Goal: Task Accomplishment & Management: Contribute content

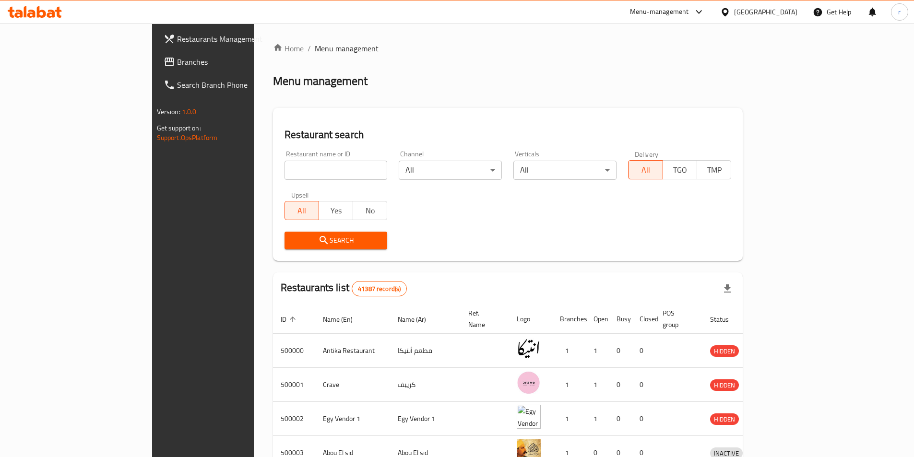
click at [787, 12] on div "Egypt" at bounding box center [765, 12] width 63 height 11
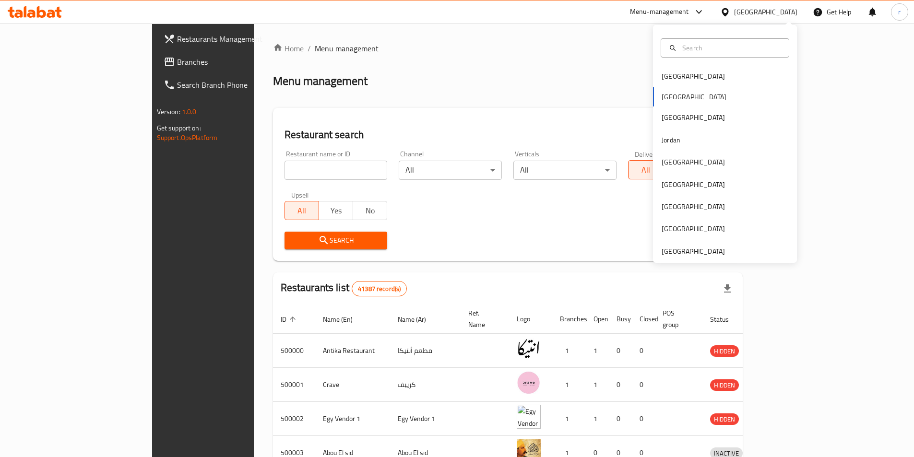
click at [705, 266] on div "Home / Menu management Menu management Restaurant search Restaurant name or ID …" at bounding box center [508, 375] width 470 height 664
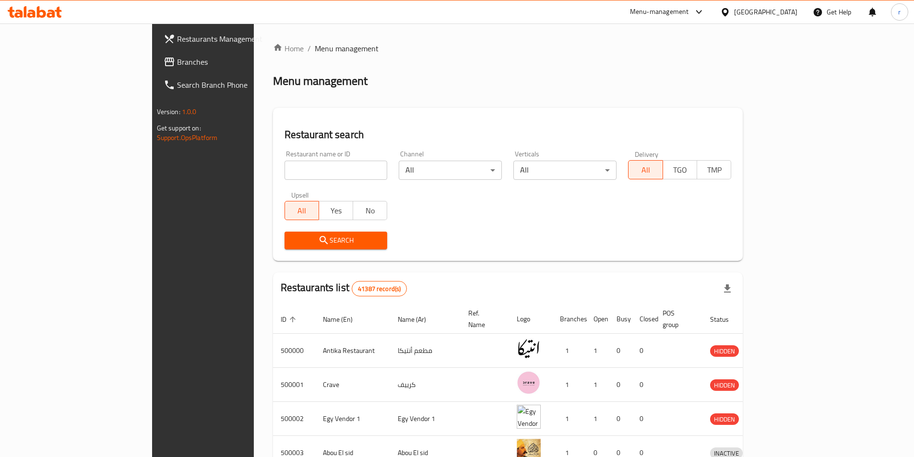
click at [794, 12] on div "Egypt" at bounding box center [765, 12] width 63 height 11
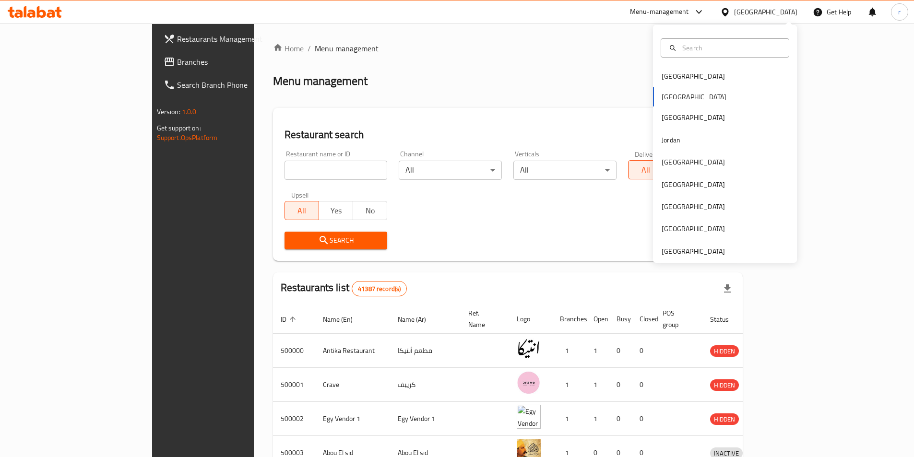
click at [694, 258] on div "Bahrain Egypt Iraq Jordan Kuwait Oman Qatar Saudi Arabia United Arab Emirates" at bounding box center [725, 144] width 144 height 238
click at [693, 245] on div "[GEOGRAPHIC_DATA]" at bounding box center [693, 251] width 79 height 22
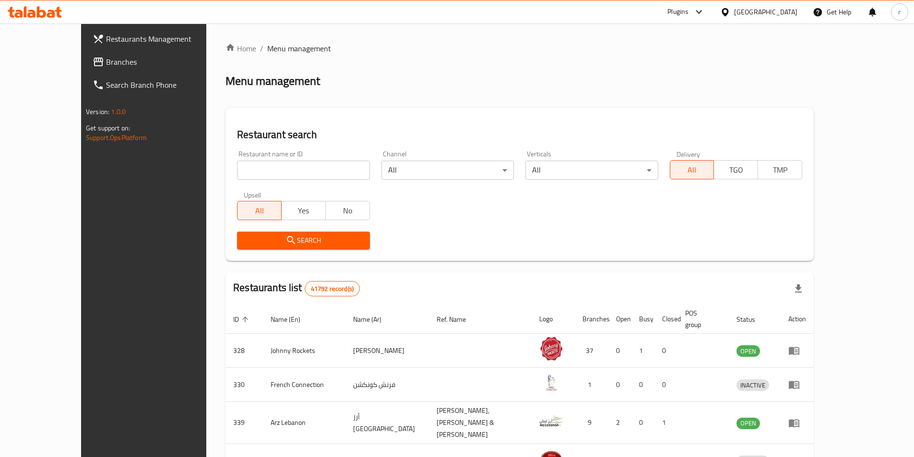
click at [85, 69] on link "Branches" at bounding box center [159, 61] width 149 height 23
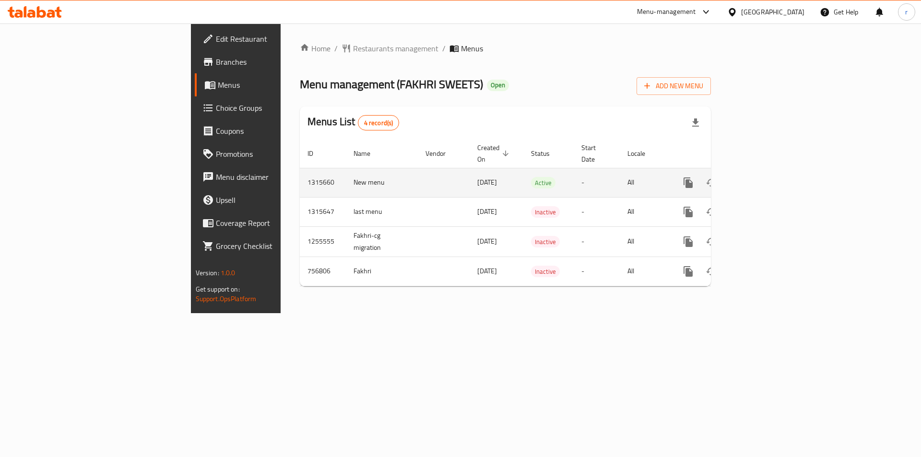
click at [763, 177] on icon "enhanced table" at bounding box center [758, 183] width 12 height 12
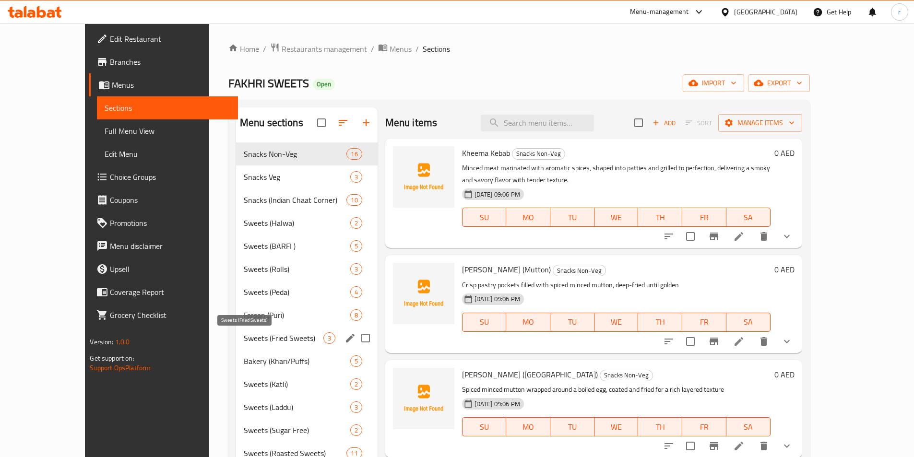
click at [257, 338] on span "Sweets (Fried Sweets)" at bounding box center [284, 338] width 80 height 12
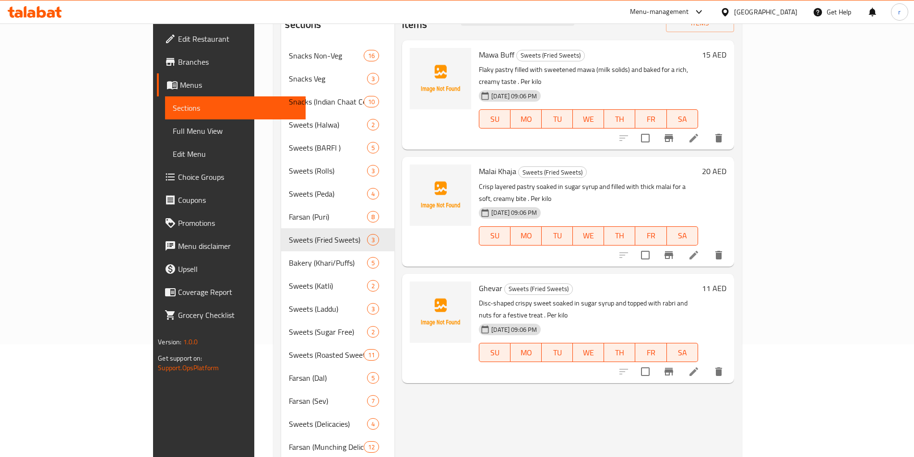
scroll to position [96, 0]
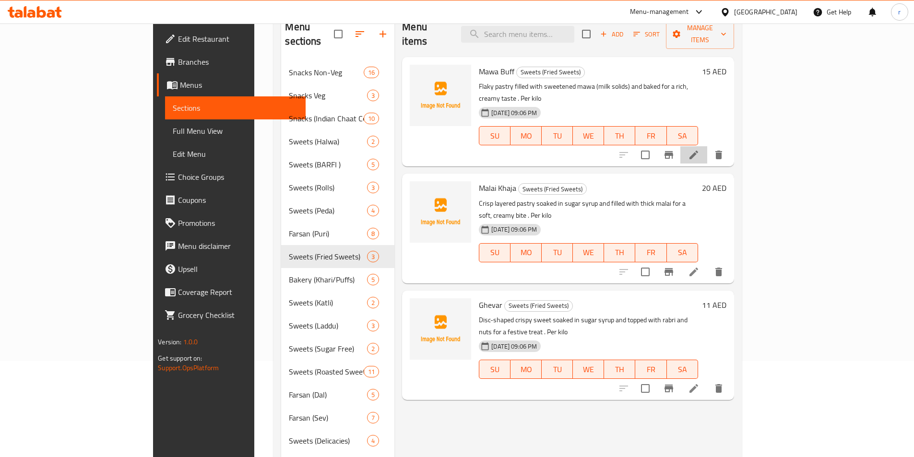
click at [707, 146] on li at bounding box center [693, 154] width 27 height 17
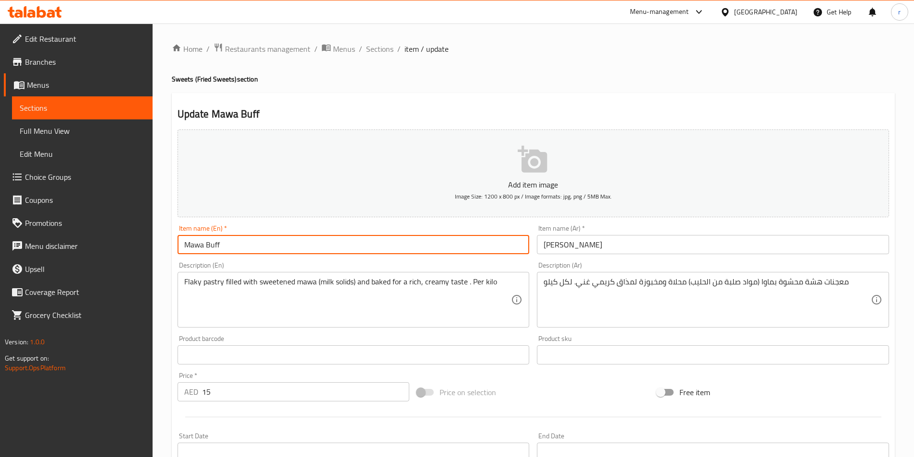
click at [206, 245] on input "Mawa Buff" at bounding box center [354, 244] width 352 height 19
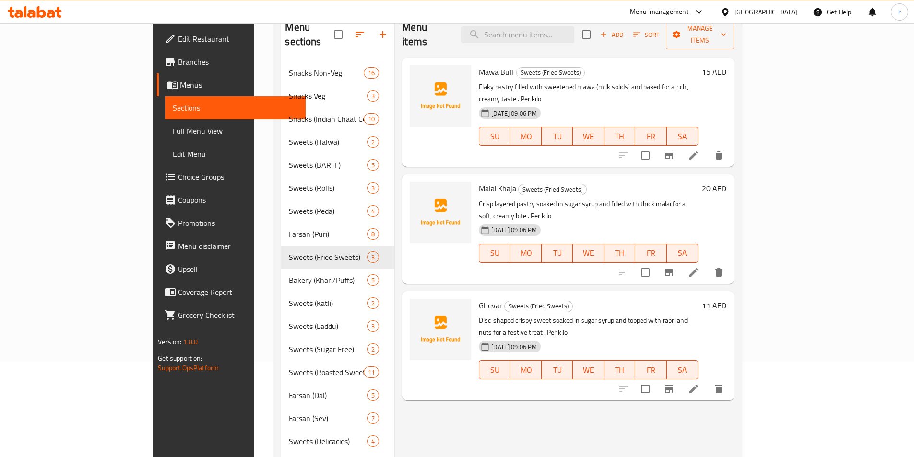
scroll to position [96, 0]
click at [698, 151] on icon at bounding box center [693, 155] width 9 height 9
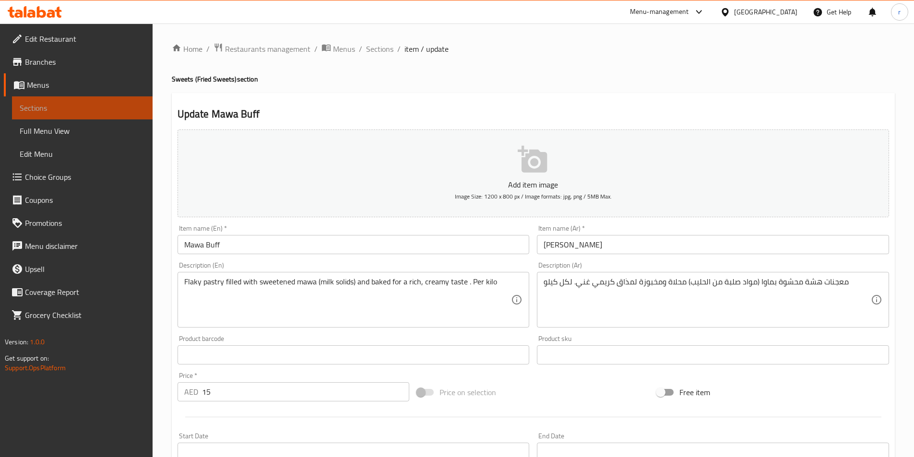
click at [93, 107] on span "Sections" at bounding box center [82, 108] width 125 height 12
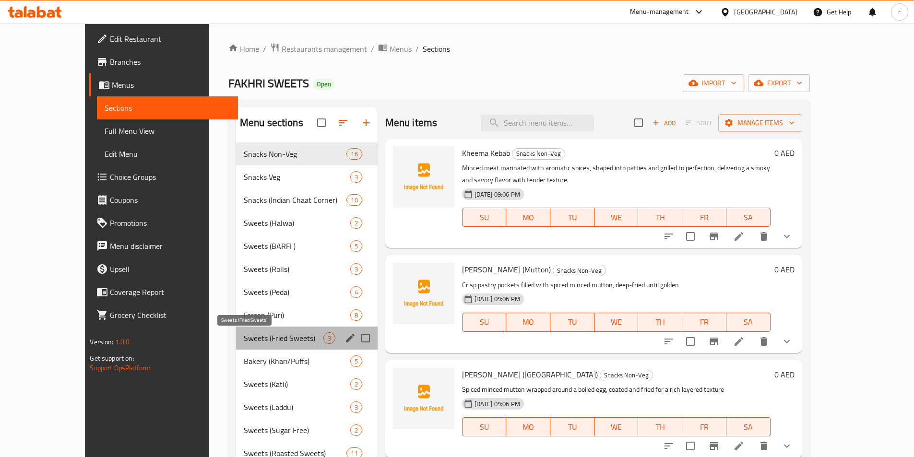
click at [244, 336] on span "Sweets (Fried Sweets)" at bounding box center [284, 338] width 80 height 12
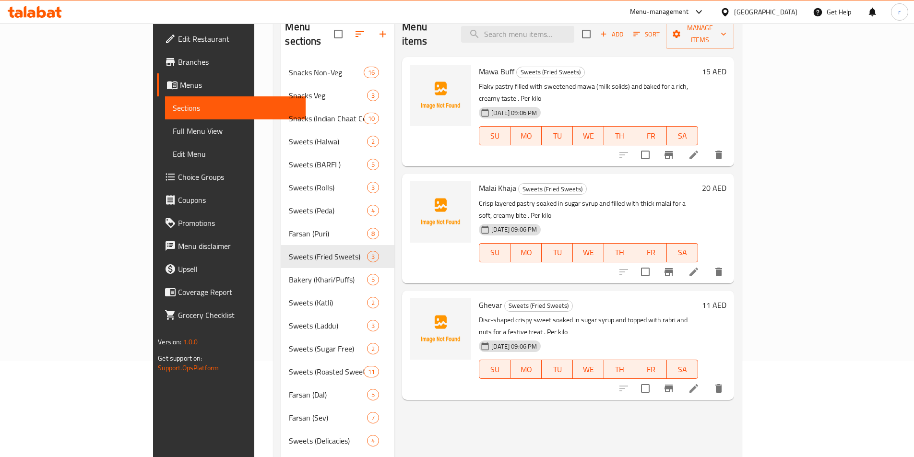
scroll to position [48, 0]
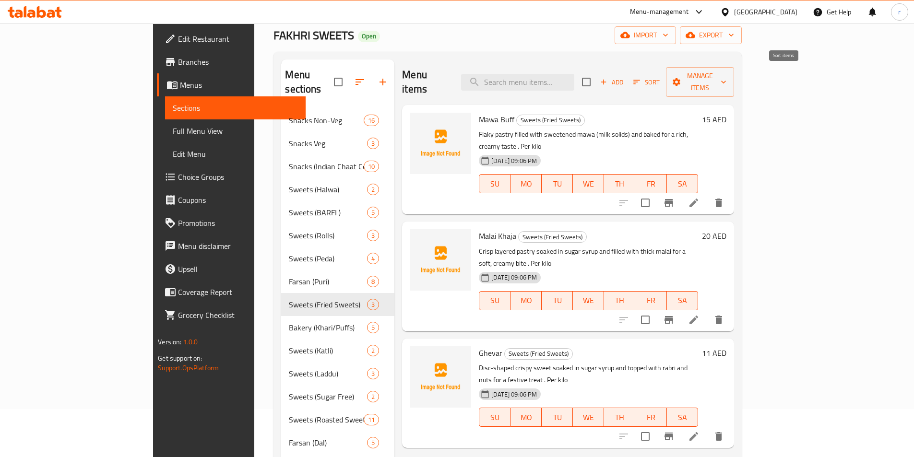
click at [660, 77] on span "Sort" at bounding box center [646, 82] width 26 height 11
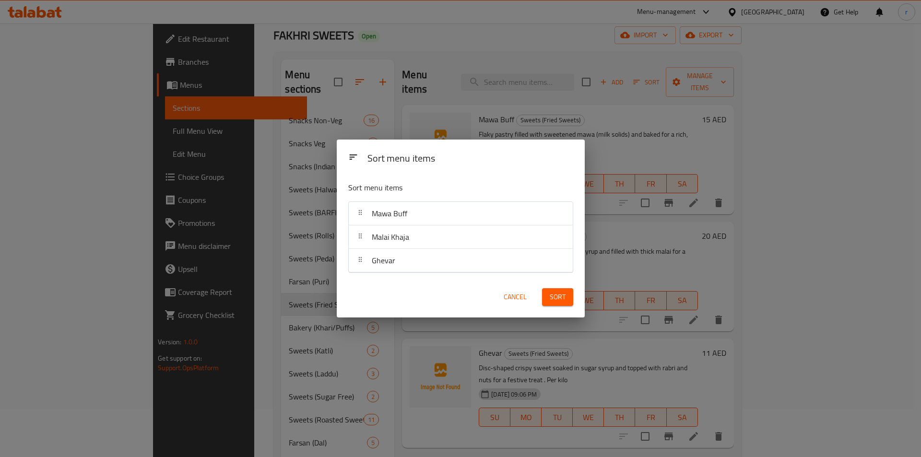
click at [736, 74] on div "Sort menu items Sort menu items Mawa Buff Malai Khaja Ghevar Cancel Sort" at bounding box center [460, 228] width 921 height 457
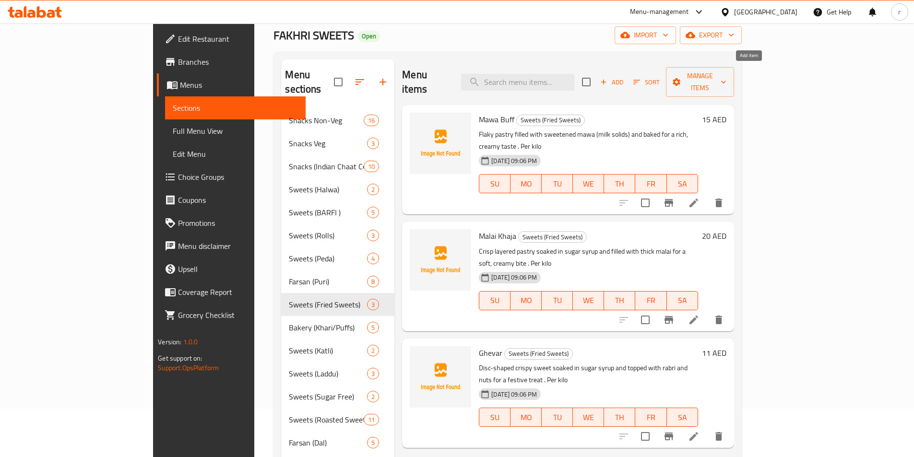
click at [625, 79] on span "Add" at bounding box center [612, 82] width 26 height 11
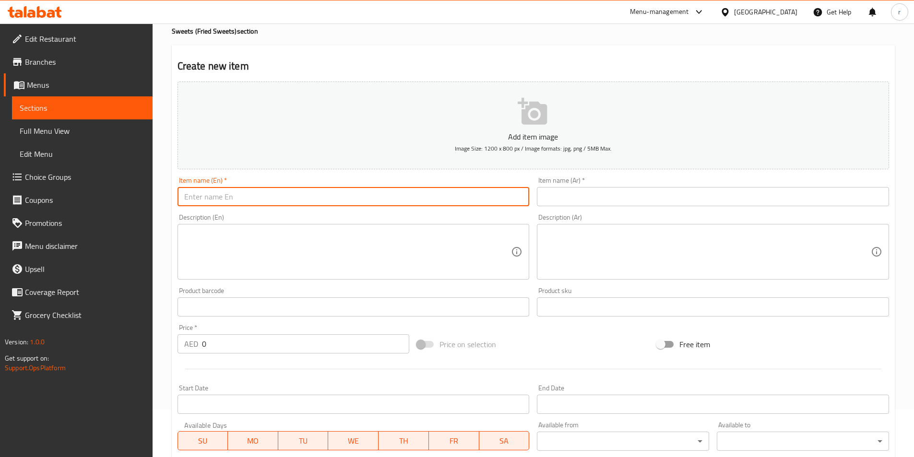
click at [407, 197] on input "text" at bounding box center [354, 196] width 352 height 19
paste input "Mawa Samosa"
type input "Mawa Samosa"
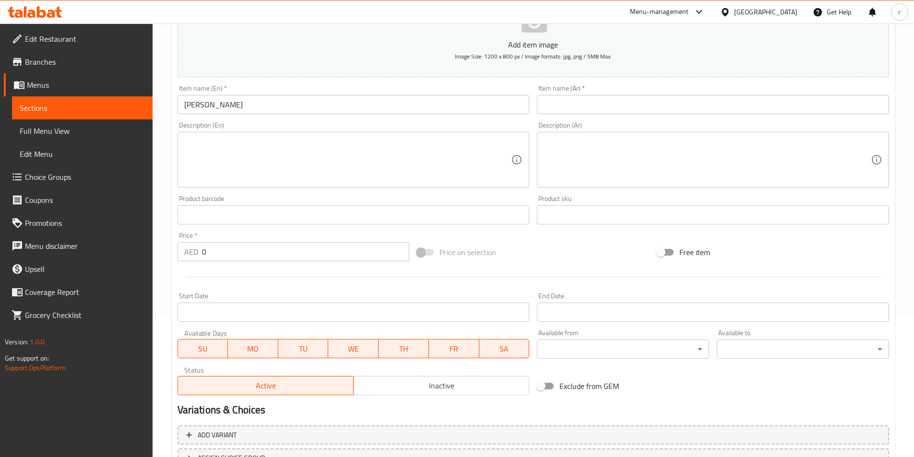
scroll to position [144, 0]
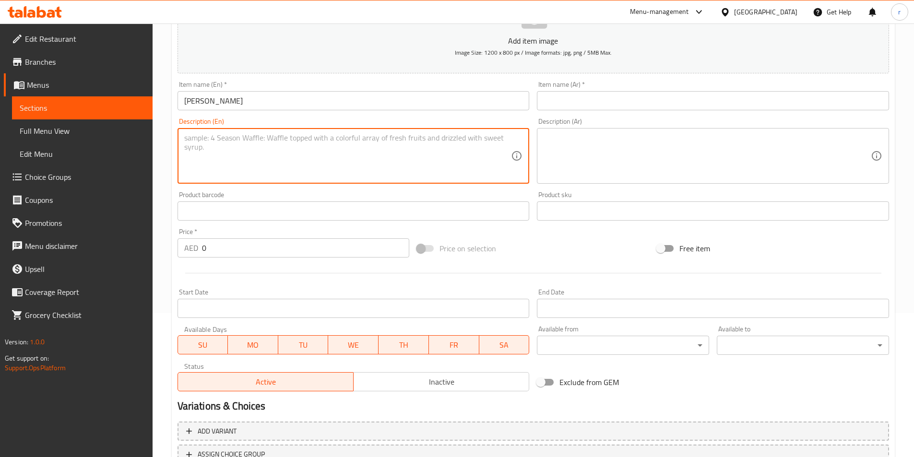
click at [330, 142] on textarea at bounding box center [347, 156] width 327 height 46
paste textarea "A crisp fried pastry filled with a rich mixture of mawa (milk solids), nuts, an…"
type textarea "A crisp fried pastry filled with a rich mixture of mawa (milk solids), nuts, an…"
click at [575, 106] on input "text" at bounding box center [713, 100] width 352 height 19
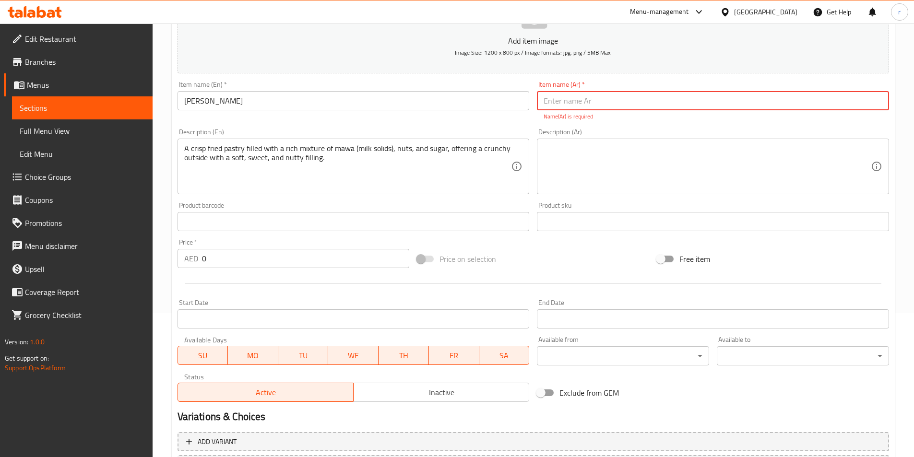
paste input "سمبوسك"
type input "سمبوسك ماوا"
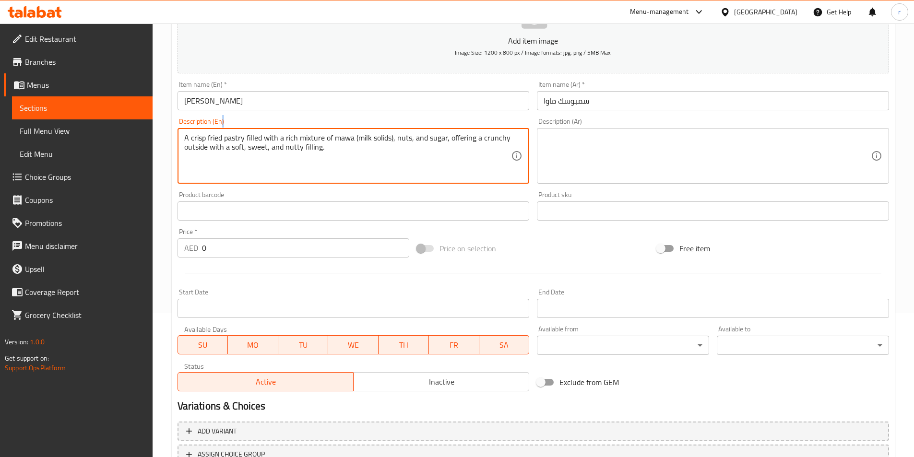
click at [188, 183] on div "A crisp fried pastry filled with a rich mixture of mawa (milk solids), nuts, an…" at bounding box center [354, 156] width 352 height 56
click at [207, 167] on textarea "A crisp fried pastry filled with a rich mixture of mawa (milk solids), nuts, an…" at bounding box center [347, 156] width 327 height 46
click at [572, 161] on textarea at bounding box center [707, 156] width 327 height 46
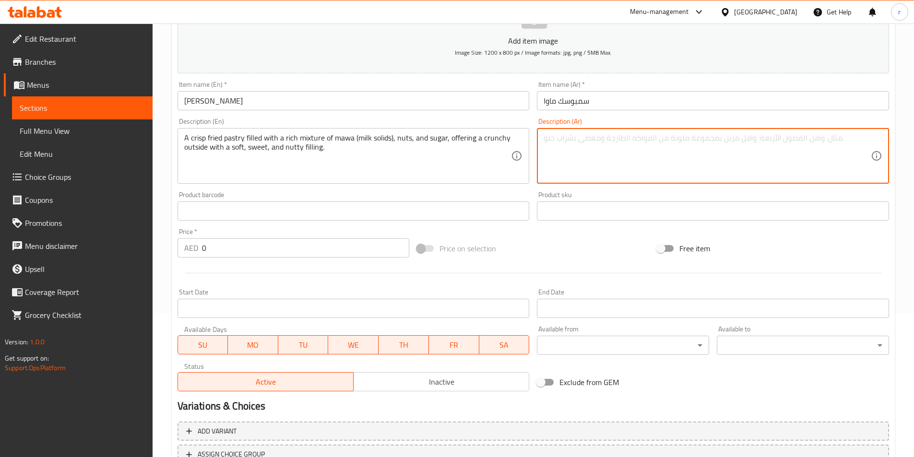
paste textarea "معجنات مقلية مقرمشة مليئة بمزيج غني من الماوا (مواد الحليب الصلبة) والمكسرات وا…"
click at [834, 138] on textarea "معجنات مقلية مقرمشة مليئة بمزيج غني من الماوا (مواد الحليب الصلبة) والمكسرات وا…" at bounding box center [707, 156] width 327 height 46
click at [795, 139] on textarea "معجنات مقلية مقرمشة مليئة بمزيج غني من الماوا (مواد الحليب الصلبة) والمكسرات وا…" at bounding box center [707, 156] width 327 height 46
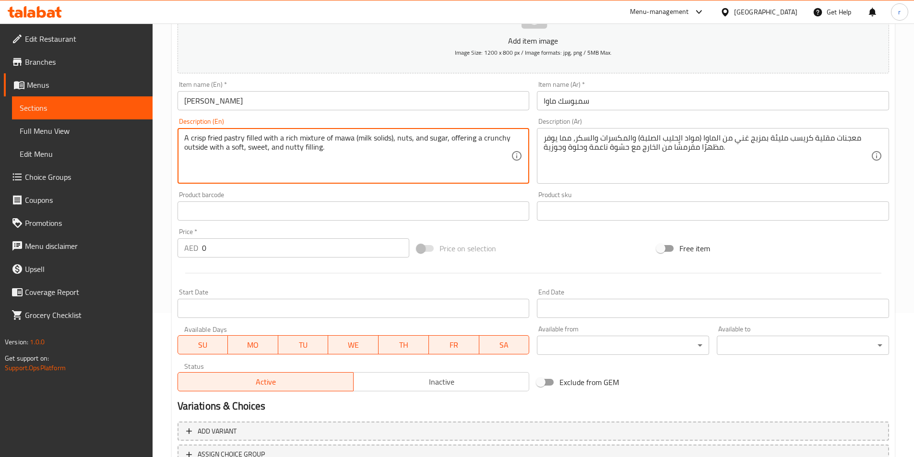
drag, startPoint x: 245, startPoint y: 135, endPoint x: 274, endPoint y: 127, distance: 30.5
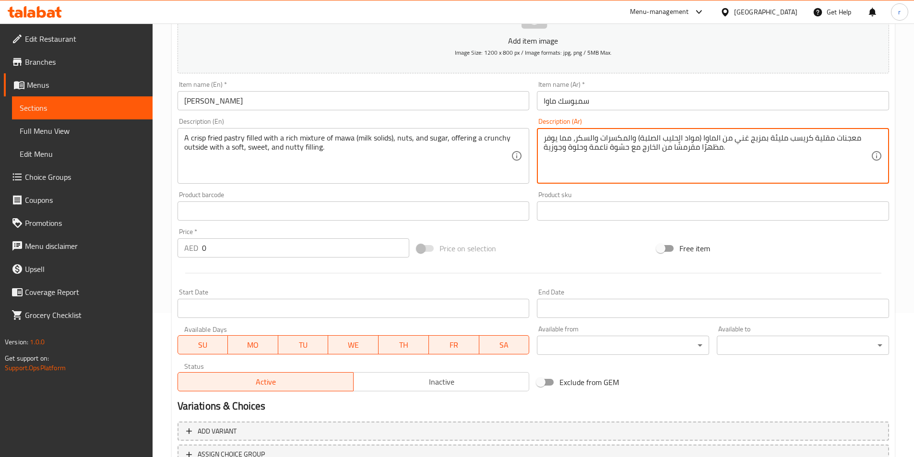
click at [781, 135] on textarea "معجنات مقلية كريسب مليئة بمزيج غني من الماوا (مواد الحليب الصلبة) والمكسرات وال…" at bounding box center [707, 156] width 327 height 46
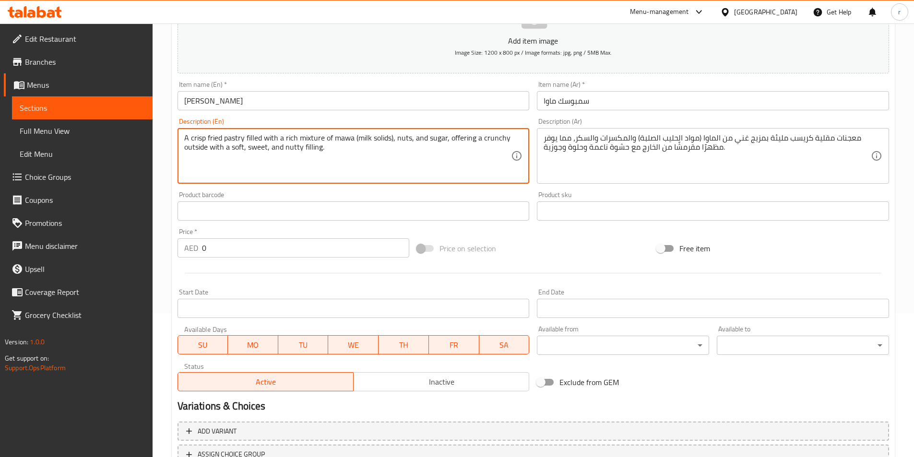
click at [302, 137] on textarea "A crisp fried pastry filled with a rich mixture of mawa (milk solids), nuts, an…" at bounding box center [347, 156] width 327 height 46
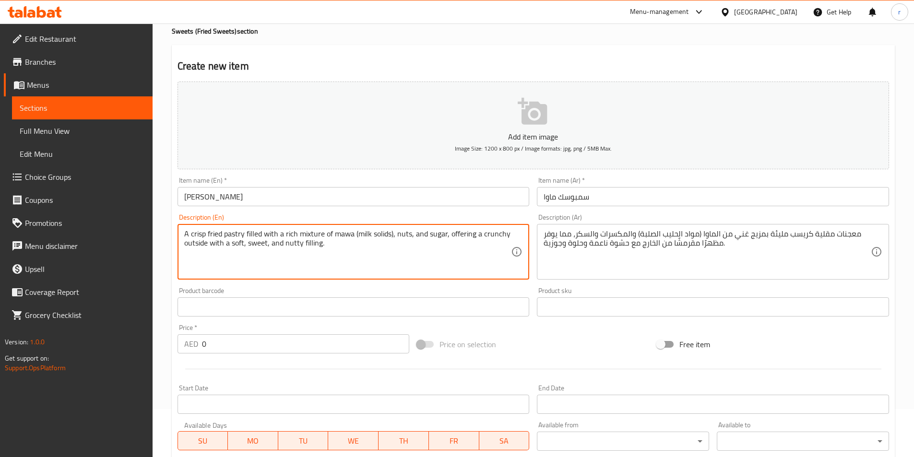
scroll to position [96, 0]
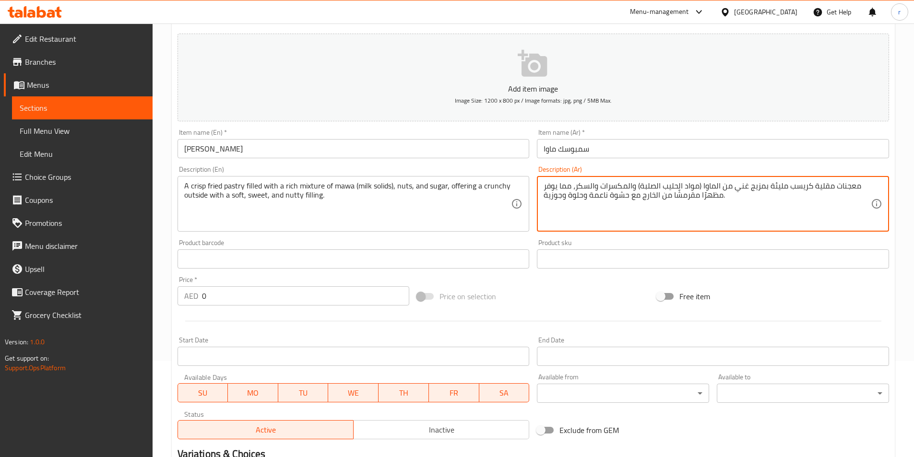
paste textarea "خلطة"
drag, startPoint x: 751, startPoint y: 183, endPoint x: 762, endPoint y: 182, distance: 11.6
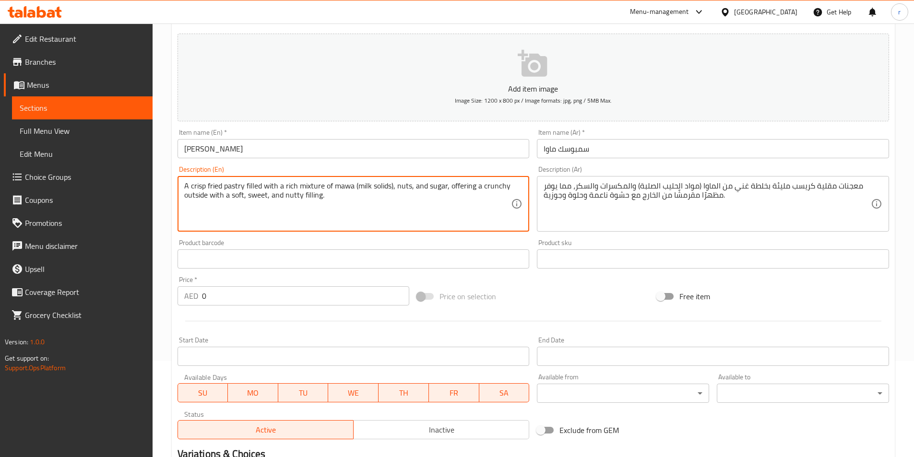
click at [379, 189] on textarea "A crisp fried pastry filled with a rich mixture of mawa (milk solids), nuts, an…" at bounding box center [347, 204] width 327 height 46
click at [381, 189] on textarea "A crisp fried pastry filled with a rich mixture of mawa (milk solids), nuts, an…" at bounding box center [347, 204] width 327 height 46
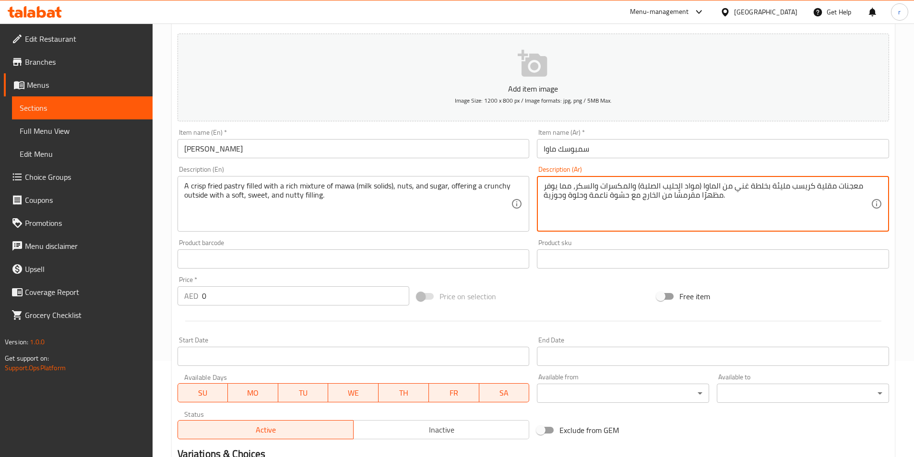
drag, startPoint x: 699, startPoint y: 184, endPoint x: 640, endPoint y: 187, distance: 59.1
click at [632, 188] on textarea "معجنات مقلية كريسب مليئة بخلطة غني من الماوا (الحليب سوليدس) والمكسرات والسكر، …" at bounding box center [707, 204] width 327 height 46
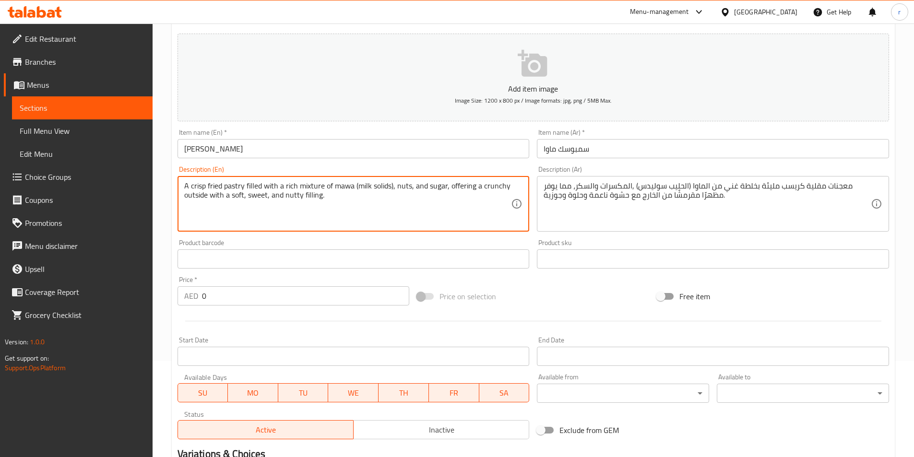
click at [494, 186] on textarea "A crisp fried pastry filled with a rich mixture of mawa (milk solids), nuts, an…" at bounding box center [347, 204] width 327 height 46
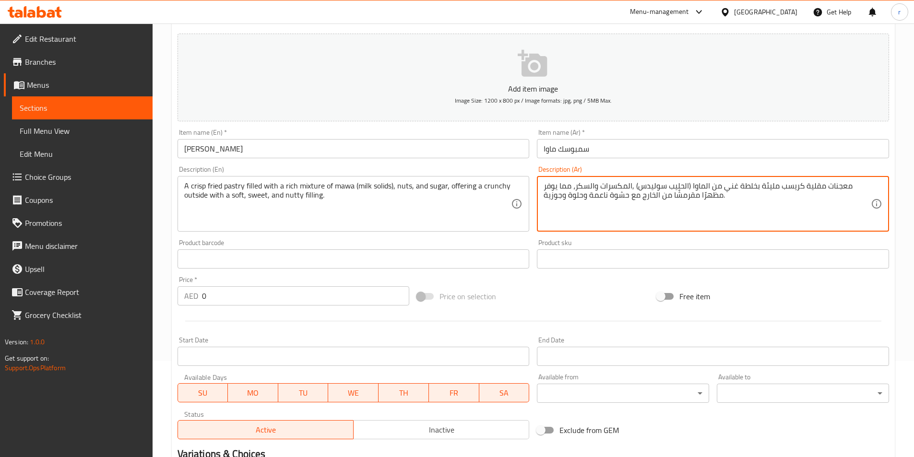
click at [683, 195] on textarea "معجنات مقلية كريسب مليئة بخلطة غني من الماوا (الحليب سوليدس) ,المكسرات والسكر، …" at bounding box center [707, 204] width 327 height 46
paste textarea "رانشي"
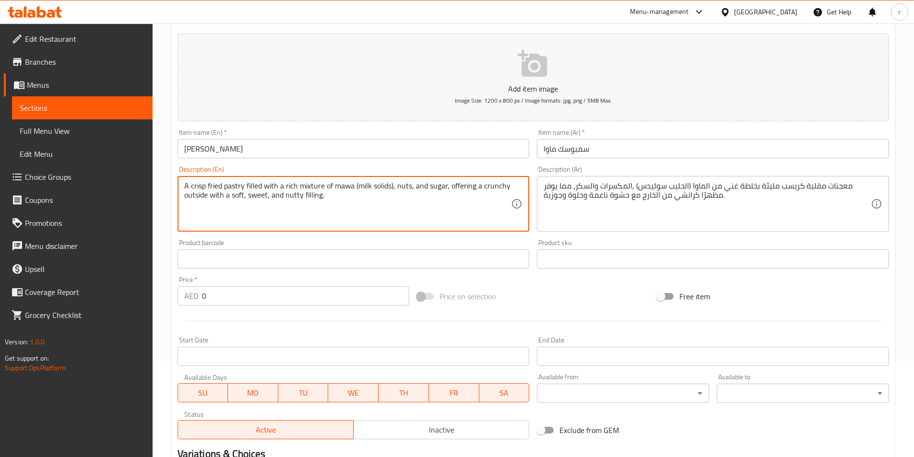
click at [296, 197] on textarea "A crisp fried pastry filled with a rich mixture of mawa (milk solids), nuts, an…" at bounding box center [347, 204] width 327 height 46
click at [444, 209] on textarea "A crisp fried pastry filled with a rich mixture of mawa (milk solids), nuts, an…" at bounding box center [347, 204] width 327 height 46
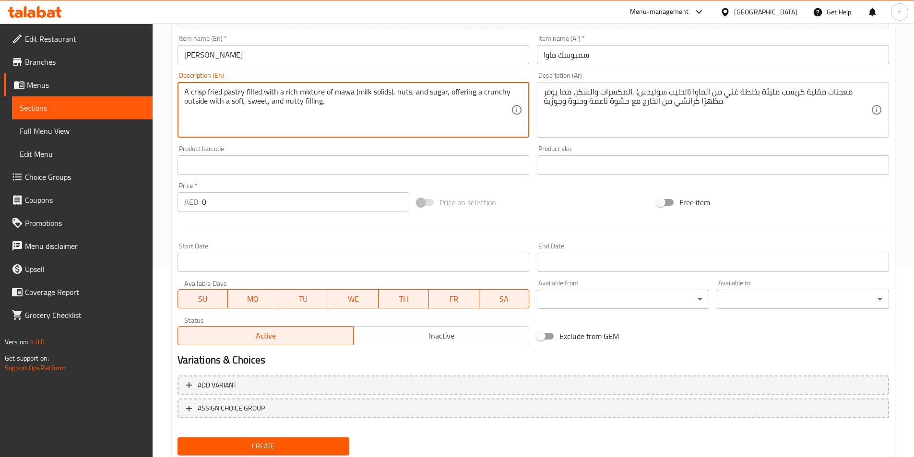
scroll to position [173, 0]
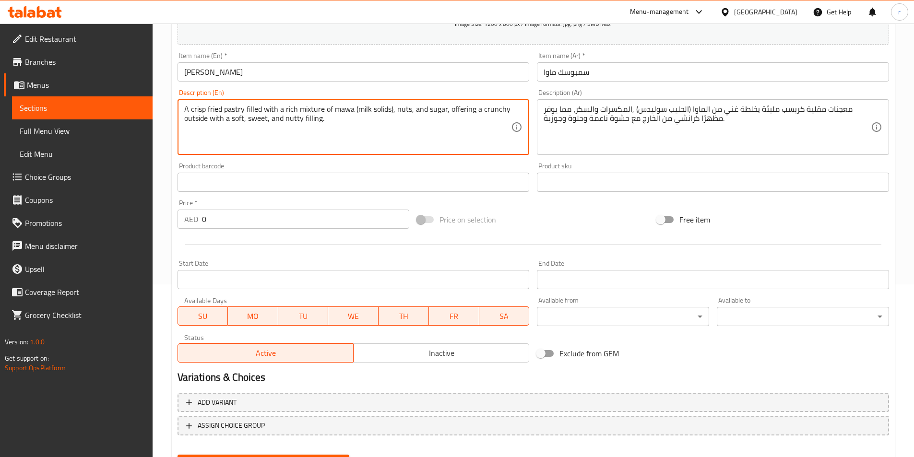
click at [232, 112] on textarea "A crisp fried pastry filled with a rich mixture of mawa (milk solids), nuts, an…" at bounding box center [347, 128] width 327 height 46
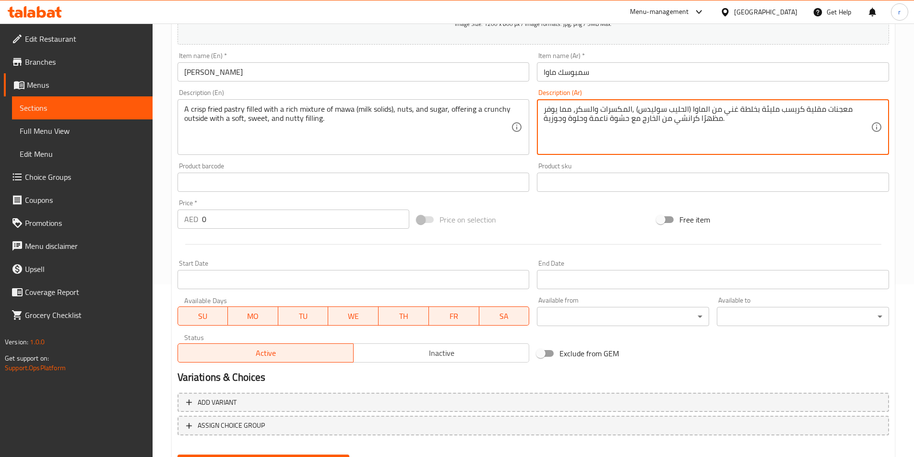
drag, startPoint x: 853, startPoint y: 107, endPoint x: 836, endPoint y: 108, distance: 16.8
click at [836, 108] on textarea "معجنات مقلية كريسب مليئة بخلطة غني من الماوا (الحليب سوليدس) ,المكسرات والسكر، …" at bounding box center [707, 128] width 327 height 46
paste textarea "باستري"
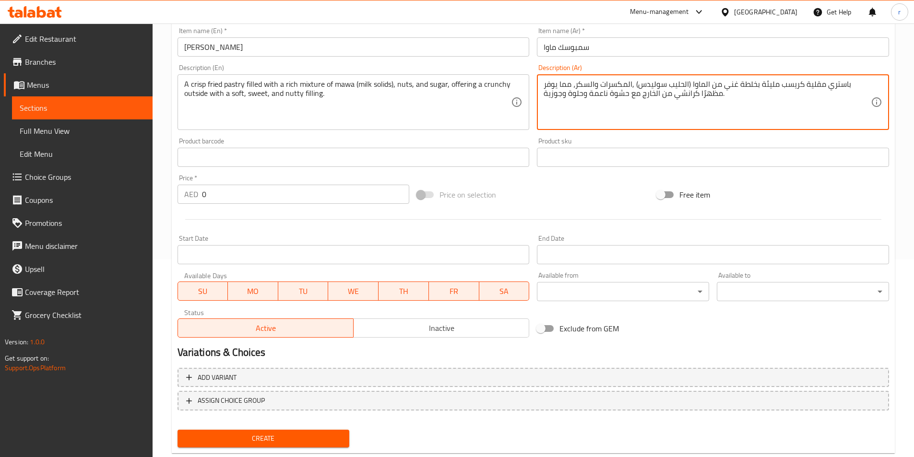
scroll to position [221, 0]
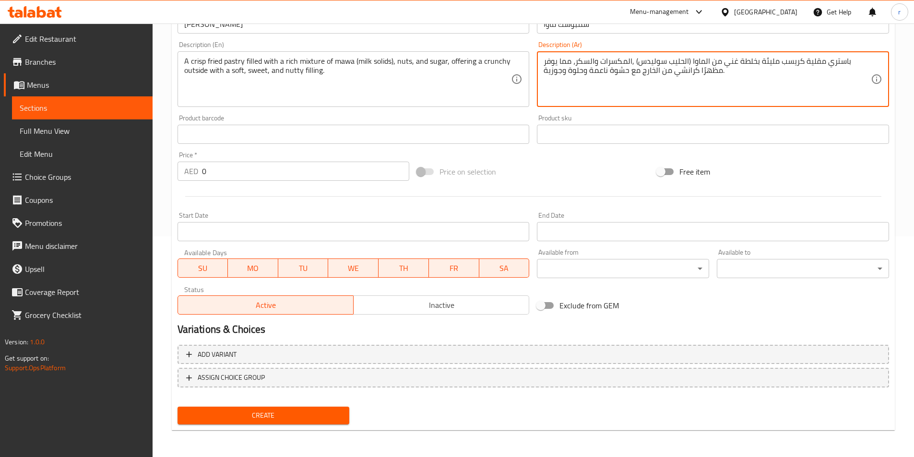
type textarea "باستري مقلية كريسب مليئة بخلطة غني من الماوا (الحليب سوليدس) ,المكسرات والسكر، …"
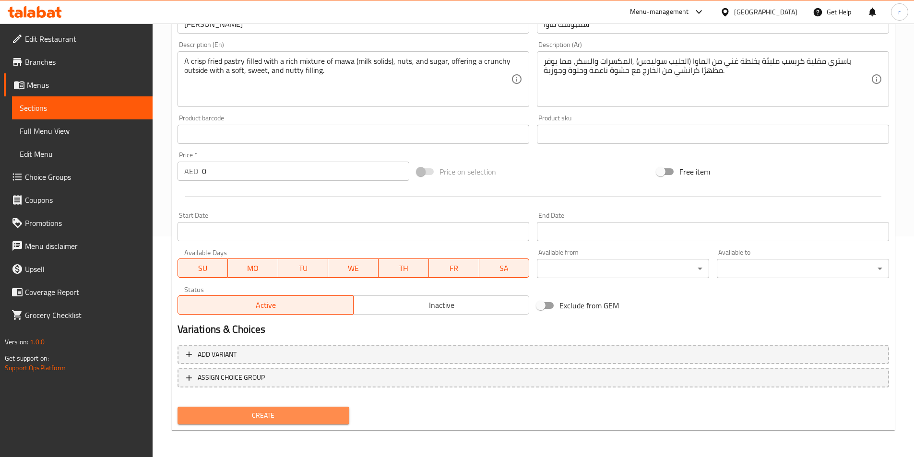
click at [264, 416] on span "Create" at bounding box center [263, 416] width 157 height 12
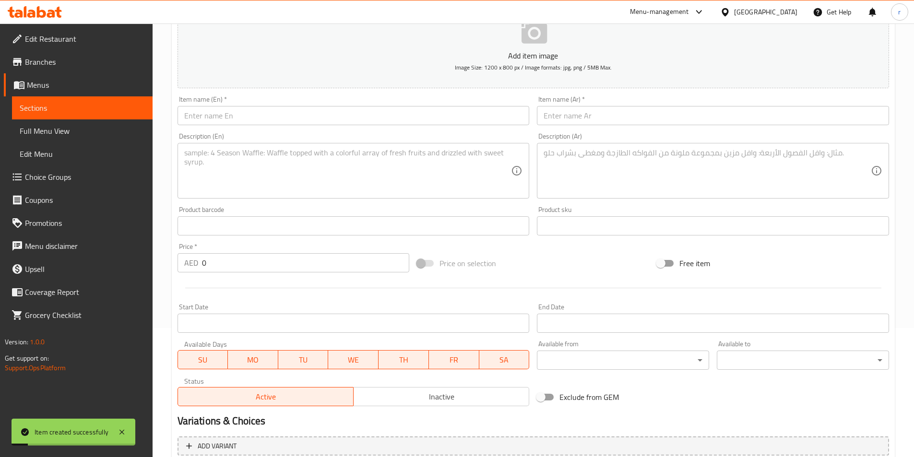
scroll to position [125, 0]
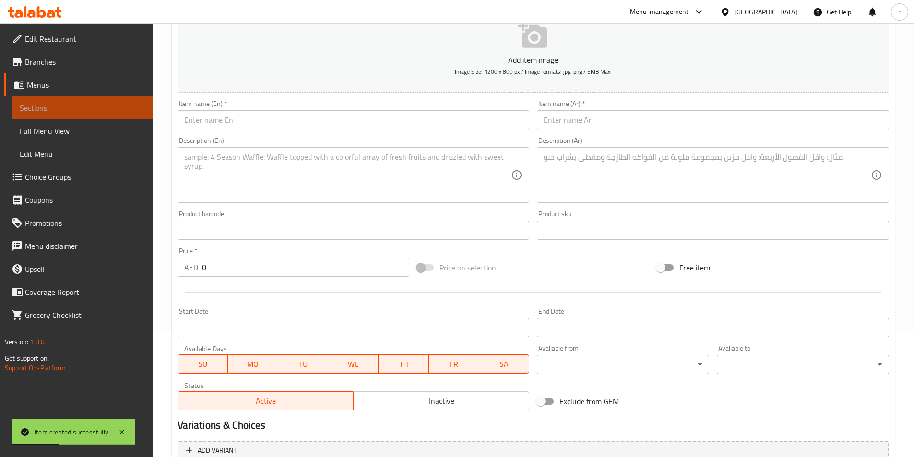
click at [102, 111] on span "Sections" at bounding box center [82, 108] width 125 height 12
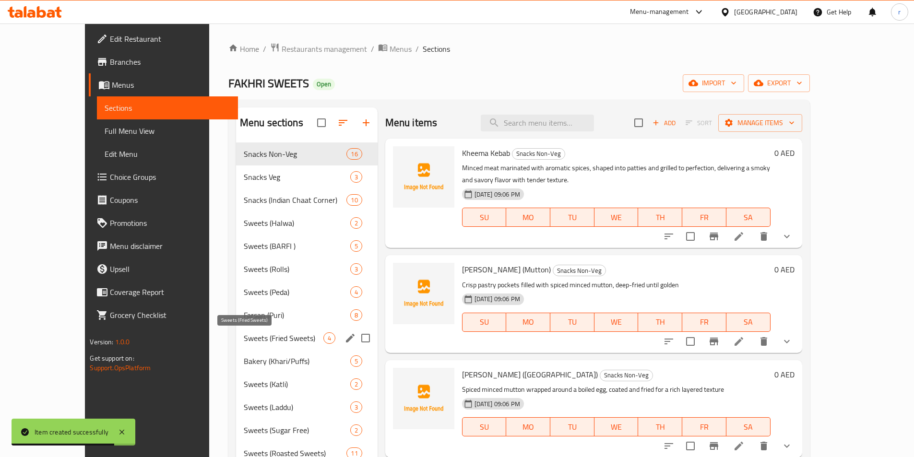
click at [244, 336] on span "Sweets (Fried Sweets)" at bounding box center [284, 338] width 80 height 12
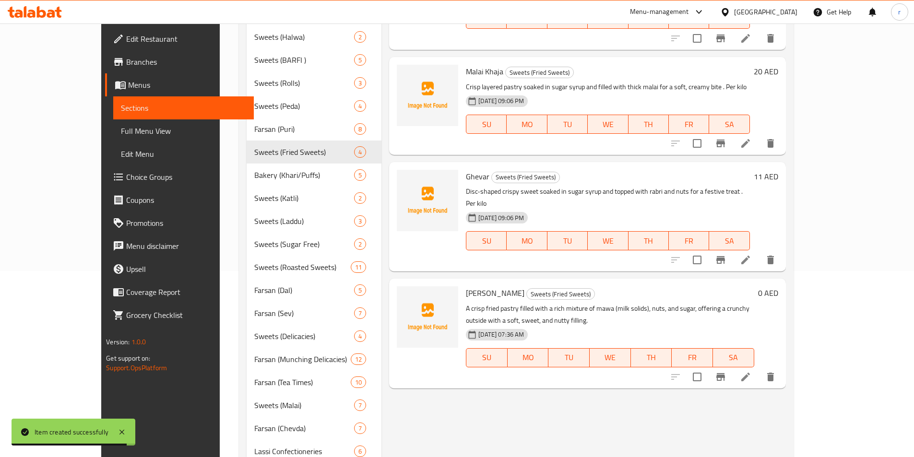
scroll to position [192, 0]
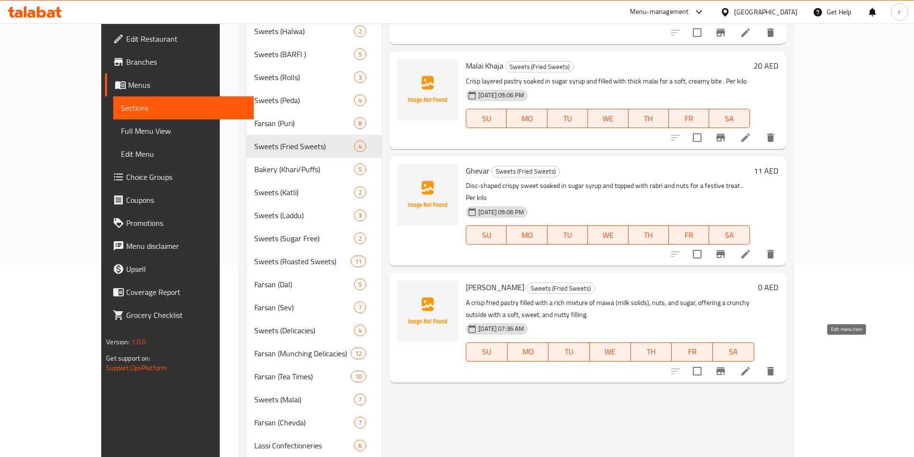
click at [750, 367] on icon at bounding box center [745, 371] width 9 height 9
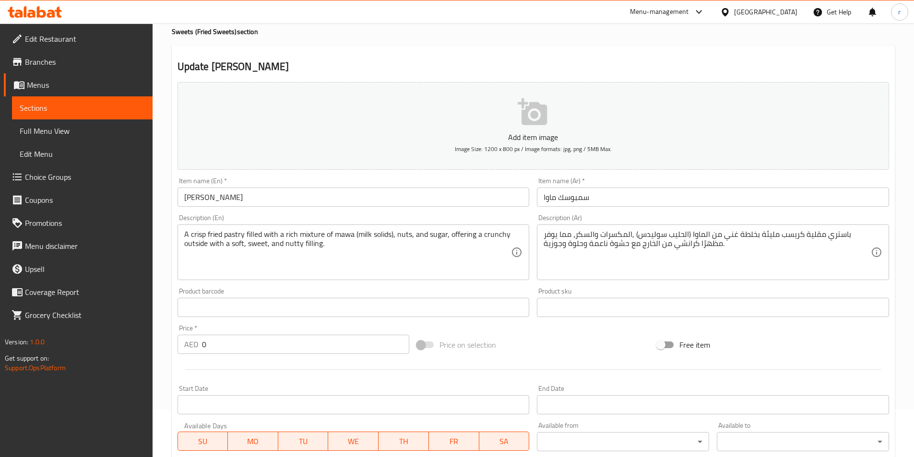
scroll to position [48, 0]
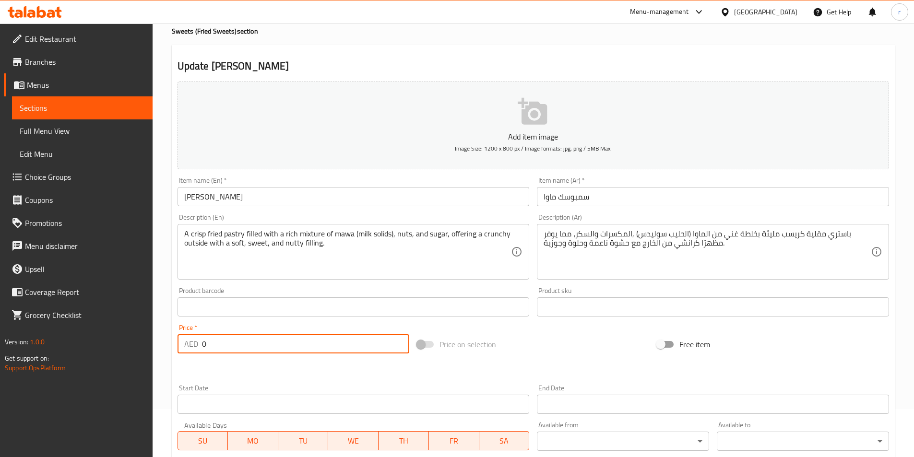
drag, startPoint x: 223, startPoint y: 347, endPoint x: 0, endPoint y: 312, distance: 225.8
click at [0, 312] on div "Edit Restaurant Branches Menus Sections Full Menu View Edit Menu Choice Groups …" at bounding box center [457, 303] width 914 height 654
paste input "1"
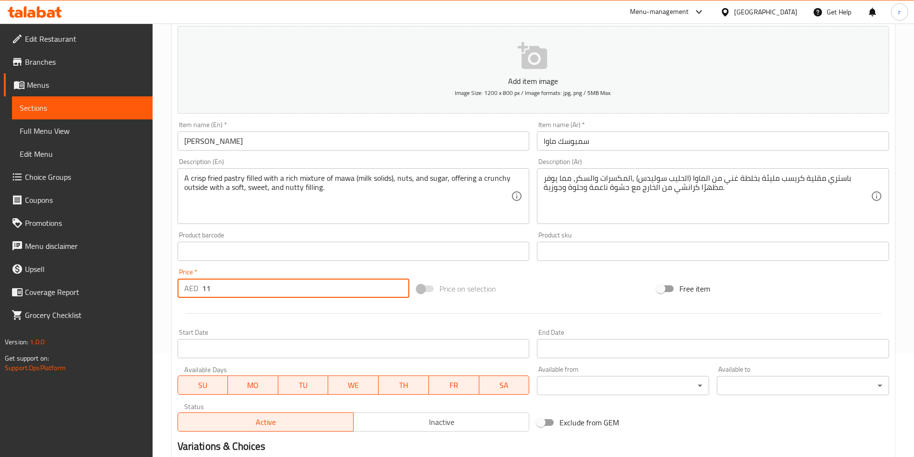
scroll to position [221, 0]
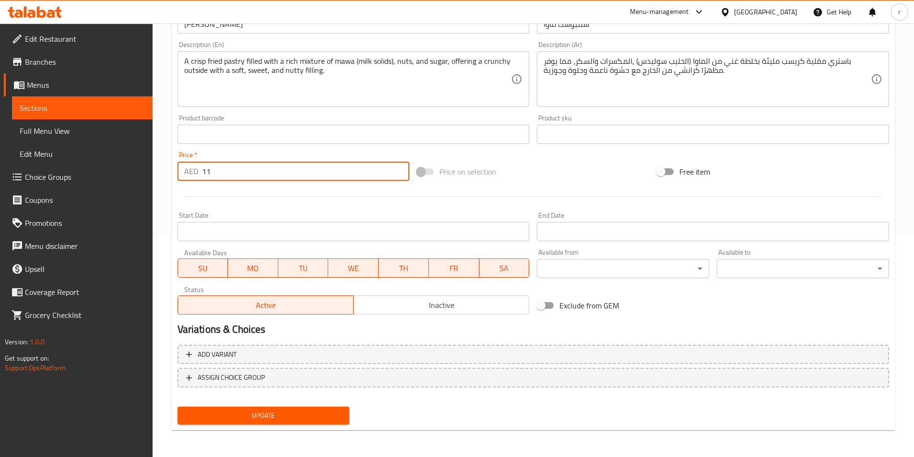
type input "11"
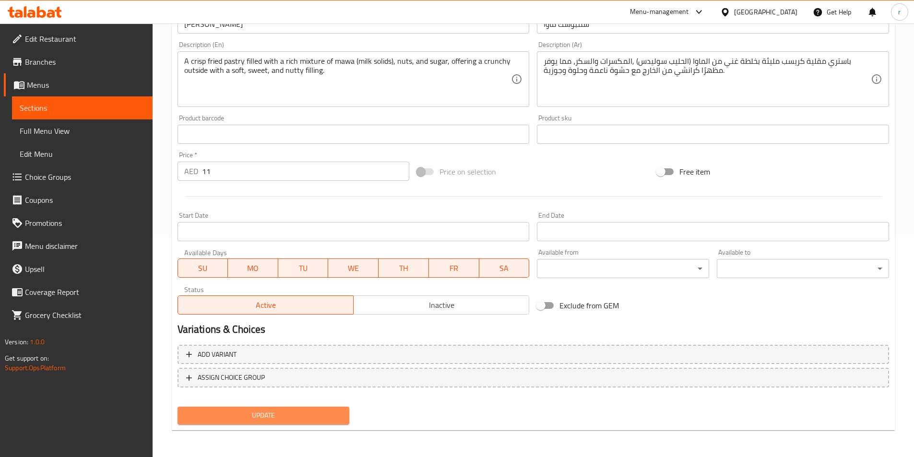
click at [249, 418] on span "Update" at bounding box center [263, 416] width 157 height 12
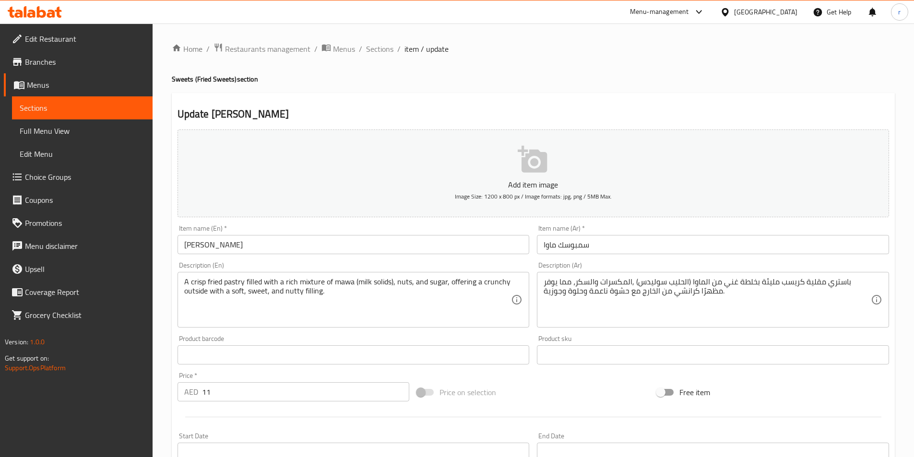
click at [544, 22] on div "Menu-management United Arab Emirates Get Help r" at bounding box center [457, 11] width 914 height 23
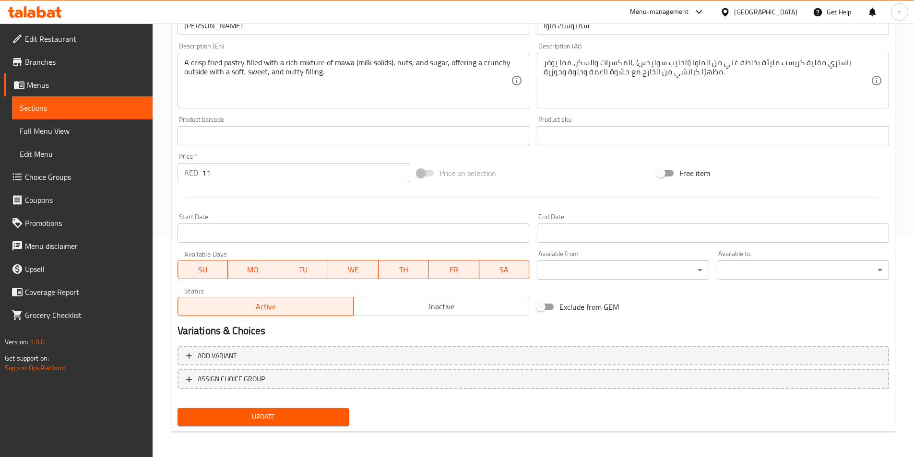
scroll to position [221, 0]
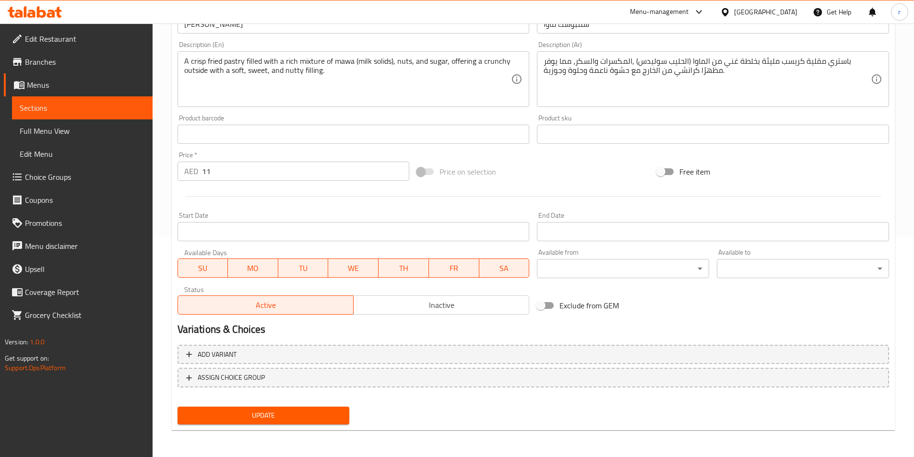
click at [237, 397] on nav at bounding box center [533, 395] width 711 height 8
click at [245, 410] on span "Update" at bounding box center [263, 416] width 157 height 12
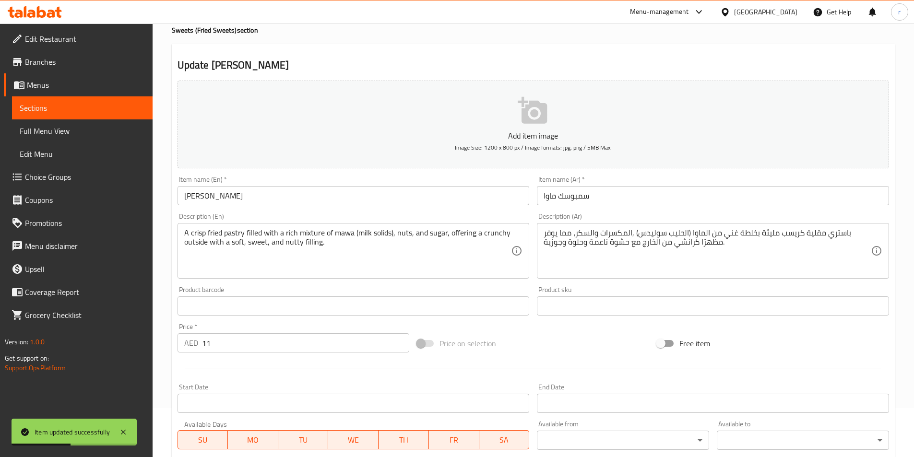
scroll to position [29, 0]
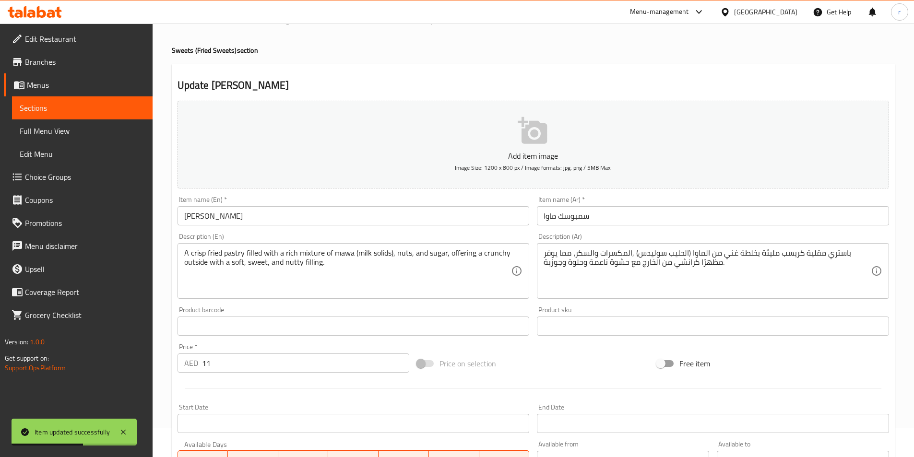
click at [69, 114] on link "Sections" at bounding box center [82, 107] width 141 height 23
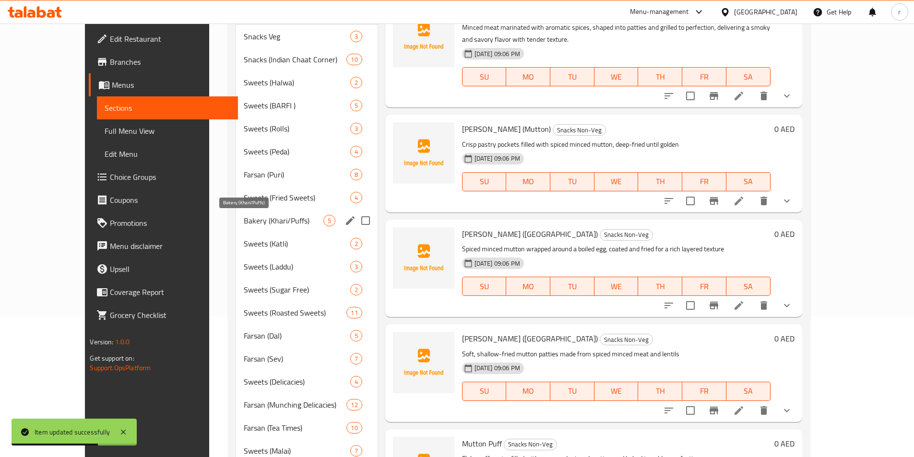
scroll to position [221, 0]
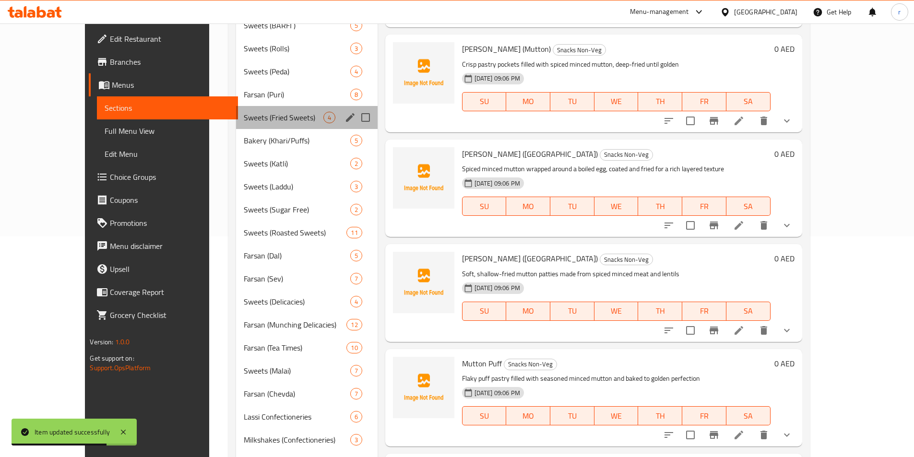
click at [252, 124] on div "Sweets (Fried Sweets) 4" at bounding box center [307, 117] width 142 height 23
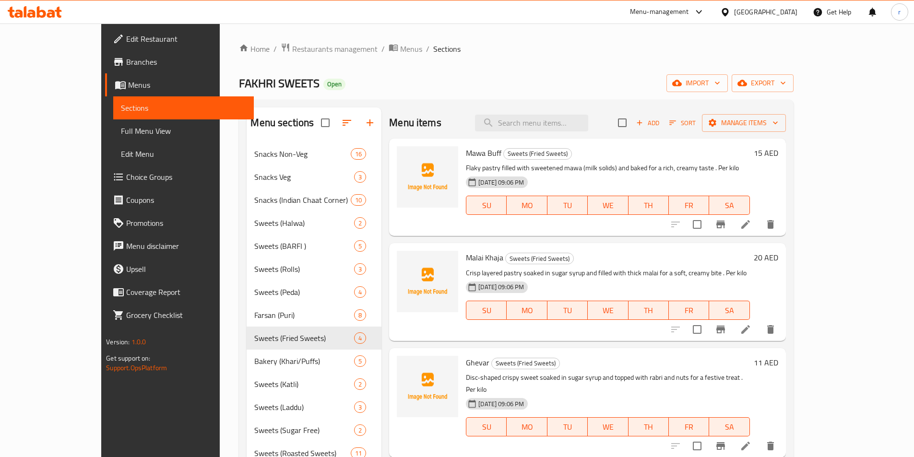
click at [759, 216] on li at bounding box center [745, 224] width 27 height 17
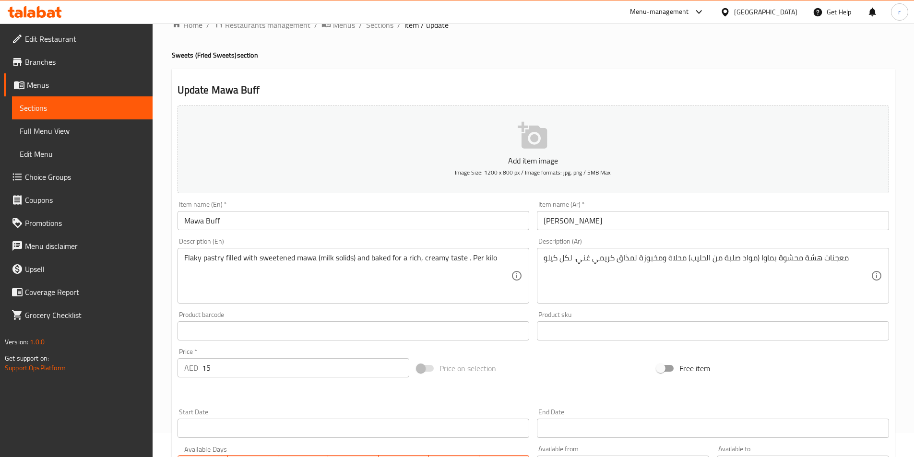
scroll to position [48, 0]
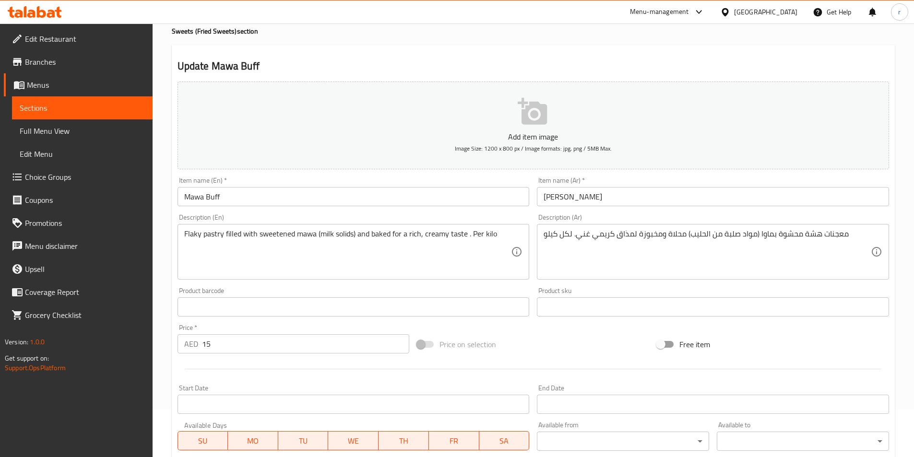
click at [490, 227] on div "Flaky pastry filled with sweetened mawa (milk solids) and baked for a rich, cre…" at bounding box center [354, 252] width 352 height 56
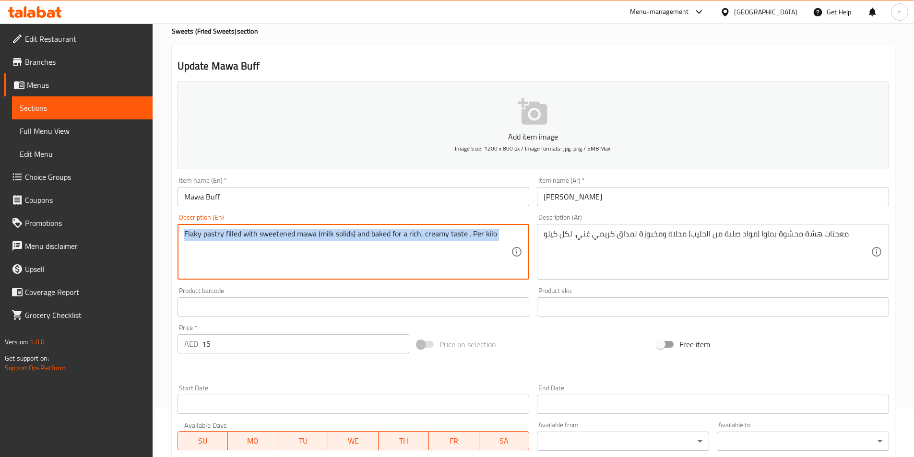
click at [490, 227] on div "Flaky pastry filled with sweetened mawa (milk solids) and baked for a rich, cre…" at bounding box center [354, 252] width 352 height 56
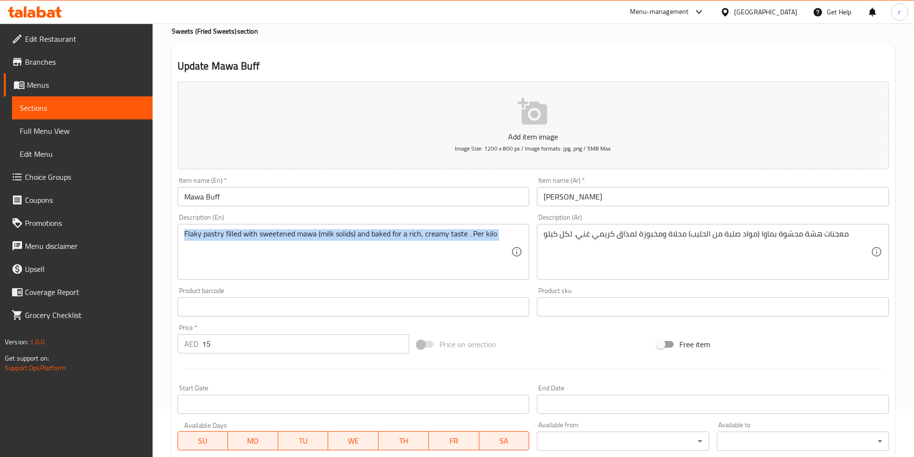
click at [490, 227] on div "Flaky pastry filled with sweetened mawa (milk solids) and baked for a rich, cre…" at bounding box center [354, 252] width 352 height 56
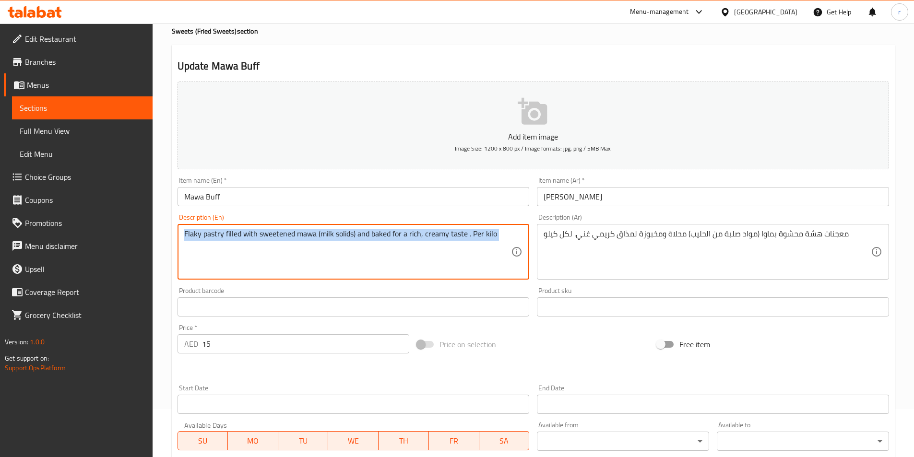
click at [490, 227] on div "Flaky pastry filled with sweetened mawa (milk solids) and baked for a rich, cre…" at bounding box center [354, 252] width 352 height 56
click at [487, 236] on textarea "Flaky pastry filled with sweetened mawa (milk solids) and baked for a rich, cre…" at bounding box center [347, 252] width 327 height 46
paste textarea "A flaky puff pastry stuffed with sweetened mawa and nuts, baked or fried until …"
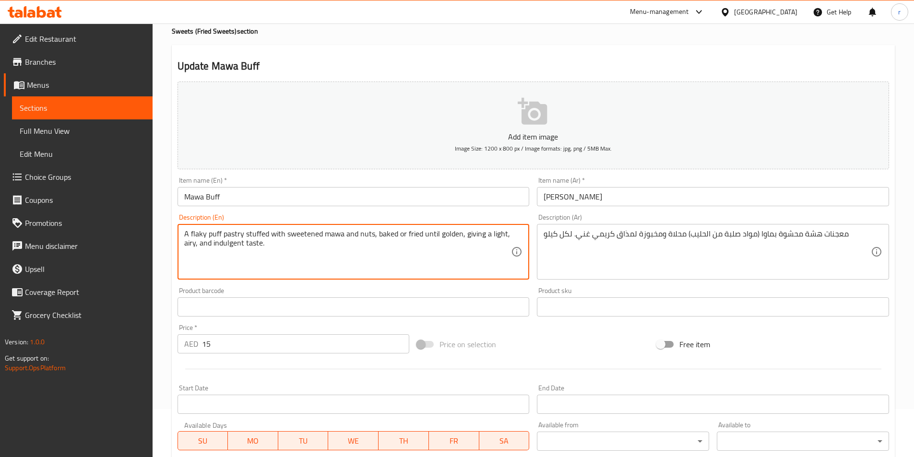
type textarea "A flaky puff pastry stuffed with sweetened mawa and nuts, baked or fried until …"
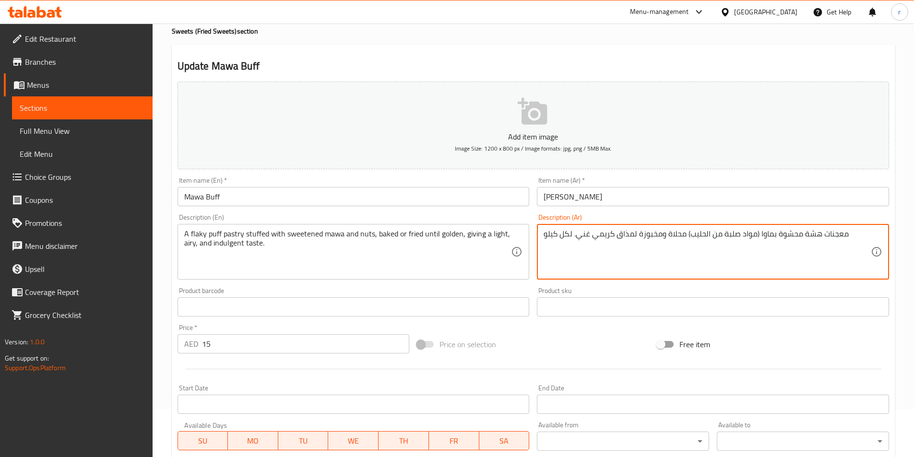
click at [576, 250] on textarea "معجنات هشة محشوة بماوا (مواد صلبة من الحليب) محلاة ومخبوزة لمذاق كريمي غني. لكل…" at bounding box center [707, 252] width 327 height 46
paste textarea "عجينة نفخة متقشرة محشوة بالماوا المحلاة والمكسرات، مخبوزة أو مقلية حتى تصبح ذهب…"
drag, startPoint x: 846, startPoint y: 231, endPoint x: 863, endPoint y: 234, distance: 17.6
click at [863, 234] on textarea "عجينة نفخة متقشرة محشوة بالماوا المحلاة والمكسرات، مخبوزة أو مقلية حتى تصبح ذهب…" at bounding box center [707, 252] width 327 height 46
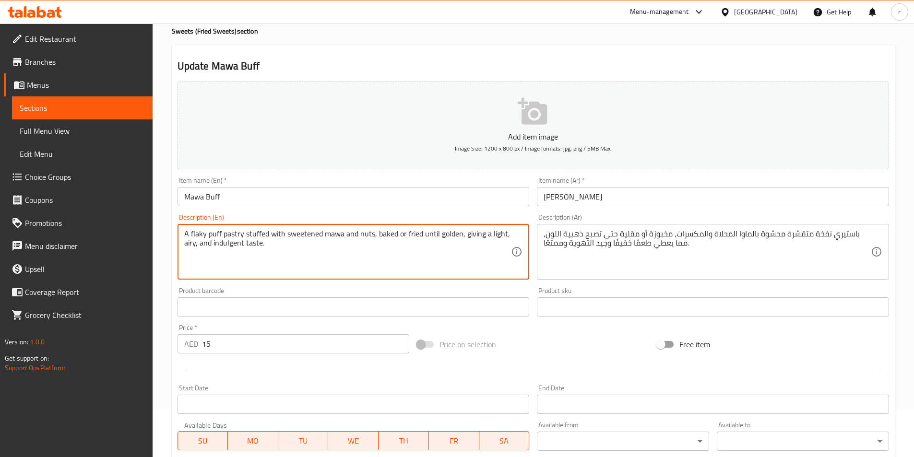
click at [198, 230] on textarea "A flaky puff pastry stuffed with sweetened mawa and nuts, baked or fried until …" at bounding box center [347, 252] width 327 height 46
click at [873, 236] on div "باستيري نفخة متقشرة محشوة بالماوا المحلاة والمكسرات، مخبوزة أو مقلية حتى تصبح ذ…" at bounding box center [713, 252] width 352 height 56
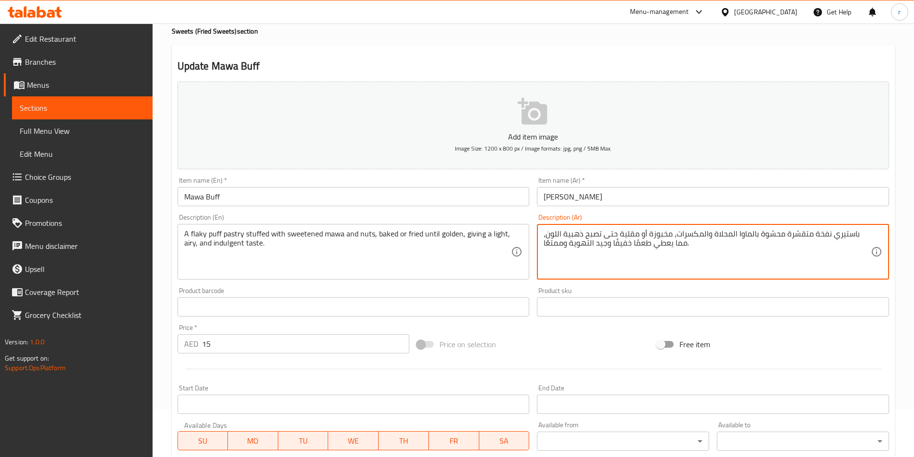
paste textarea "flaky"
drag, startPoint x: 833, startPoint y: 230, endPoint x: 859, endPoint y: 232, distance: 26.0
click at [859, 232] on textarea "باستيري فلاكي نفخة متقشرة محشوة بالماوا المحلاة والمكسرات، مخبوزة أو مقلية حتى …" at bounding box center [707, 252] width 327 height 46
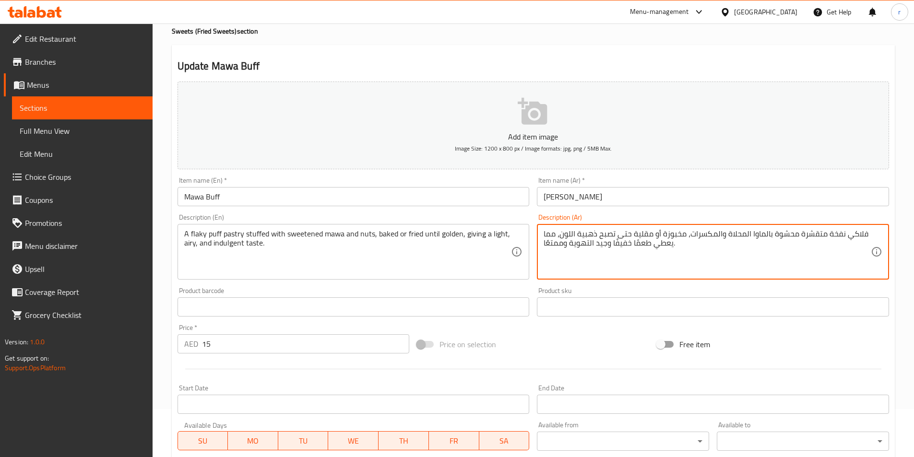
click at [869, 241] on textarea "فلاكي نفخة متقشرة محشوة بالماوا المحلاة والمكسرات، مخبوزة أو مقلية حتى تصبح ذهب…" at bounding box center [707, 252] width 327 height 46
click at [864, 233] on textarea "فلاكي نفخة متقشرة محشوة بالماوا المحلاة والمكسرات، مخبوزة أو مقلية حتى تصبح ذهب…" at bounding box center [707, 252] width 327 height 46
click at [866, 233] on textarea "فلاكي نفخة متقشرة محشوة بالماوا المحلاة والمكسرات، مخبوزة أو مقلية حتى تصبح ذهب…" at bounding box center [707, 252] width 327 height 46
click at [846, 236] on textarea "فلاكي نفخة متقشرة محشوة بالماوا المحلاة والمكسرات، مخبوزة أو مقلية حتى تصبح ذهب…" at bounding box center [707, 252] width 327 height 46
paste textarea "بف باستري"
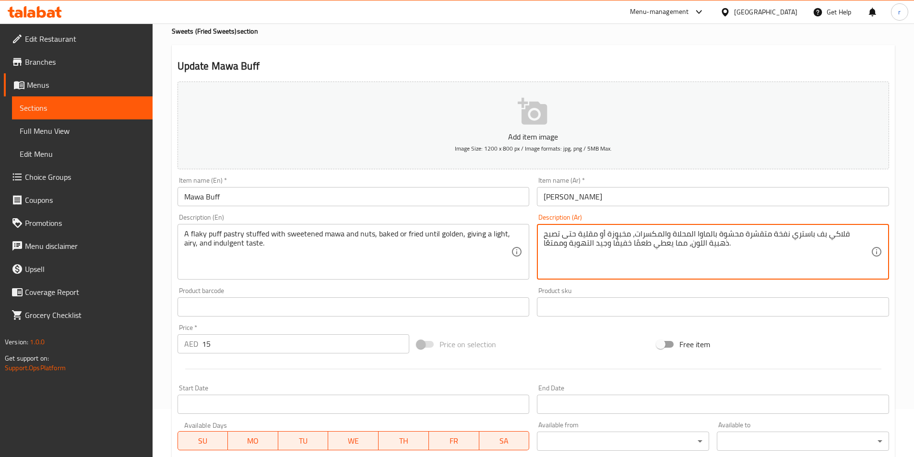
click at [796, 235] on textarea "فلاكي بف باستري نفخة متقشرة محشوة بالماوا المحلاة والمكسرات، مخبوزة أو مقلية حت…" at bounding box center [707, 252] width 327 height 46
click at [799, 232] on textarea "فلاكي بف باستري متقشرة محشوة بالماوا المحلاة والمكسرات، مخبوزة أو مقلية حتى تصب…" at bounding box center [707, 252] width 327 height 46
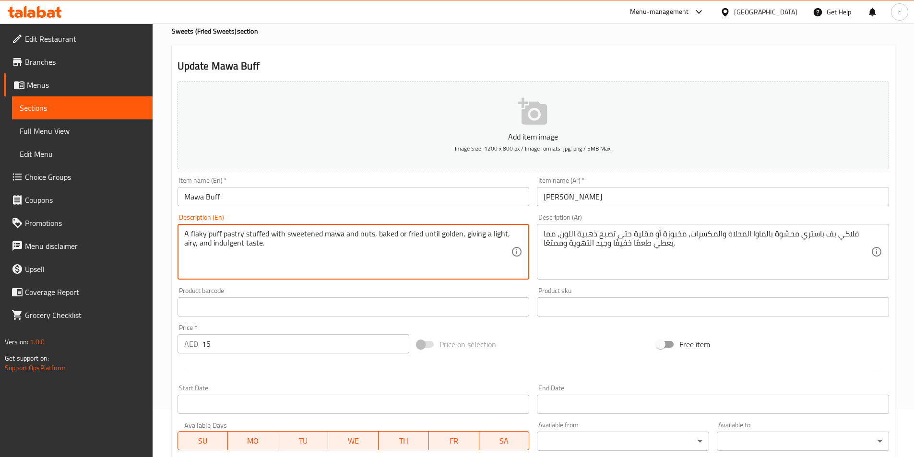
click at [307, 232] on textarea "A flaky puff pastry stuffed with sweetened mawa and nuts, baked or fried until …" at bounding box center [347, 252] width 327 height 46
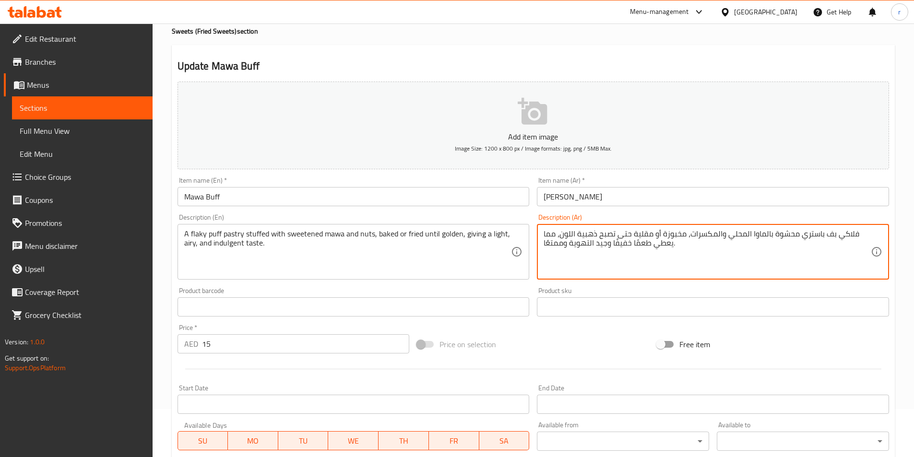
click at [736, 229] on textarea "فلاكي بف باستري محشوة بالماوا المحلي والمكسرات، مخبوزة أو مقلية حتى تصبح ذهبية …" at bounding box center [707, 252] width 327 height 46
paste textarea "محلي"
click at [721, 232] on textarea "فلاكي بف باستري محشوة بالماوا محلي والمكسرات، مخبوزة أو مقلية حتى تصبح ذهبية ال…" at bounding box center [707, 252] width 327 height 46
type textarea "فلاكي بف باستري محشوة بالماوا محلي و المكسرات، مخبوزة أو مقلية حتى تصبح ذهبية ا…"
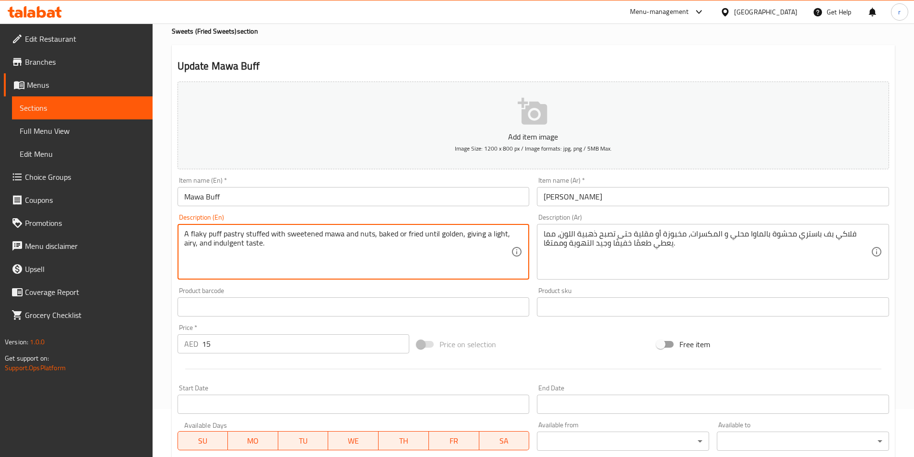
click at [387, 237] on textarea "A flaky puff pastry stuffed with sweetened mawa and nuts, baked or fried until …" at bounding box center [347, 252] width 327 height 46
type textarea "A flaky puff pastry stuffed with sweetened mawa and nuts, baked or fried until …"
click at [376, 230] on textarea "A flaky puff pastry stuffed with sweetened mawa and nuts, baked or fried until …" at bounding box center [347, 252] width 327 height 46
click at [384, 233] on textarea "A flaky puff pastry stuffed with sweetened mawa and nuts, baked or fried until …" at bounding box center [347, 252] width 327 height 46
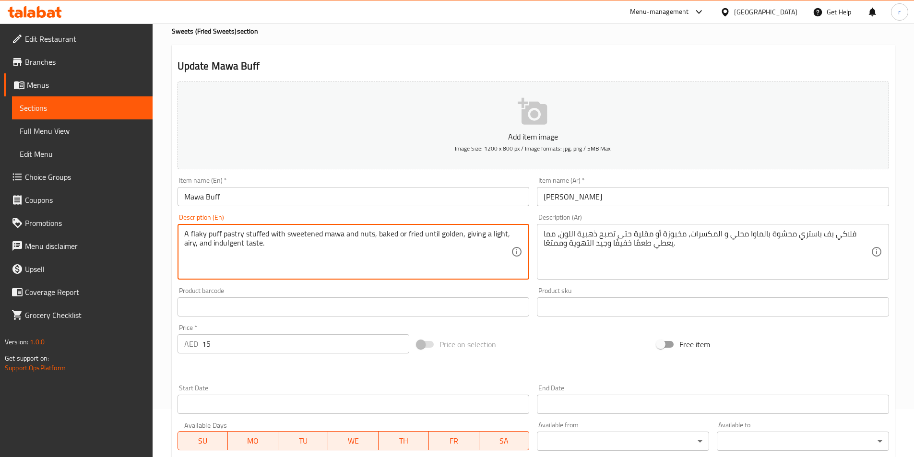
click at [384, 233] on textarea "A flaky puff pastry stuffed with sweetened mawa and nuts, baked or fried until …" at bounding box center [347, 252] width 327 height 46
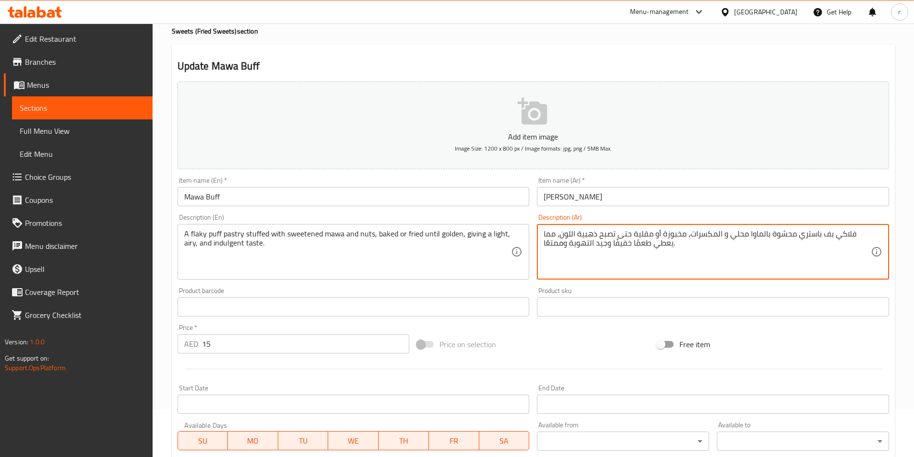
click at [667, 230] on textarea "فلاكي بف باستري محشوة بالماوا محلي و المكسرات، مخبوزة أو مقلية حتى تصبح ذهبية ا…" at bounding box center [707, 252] width 327 height 46
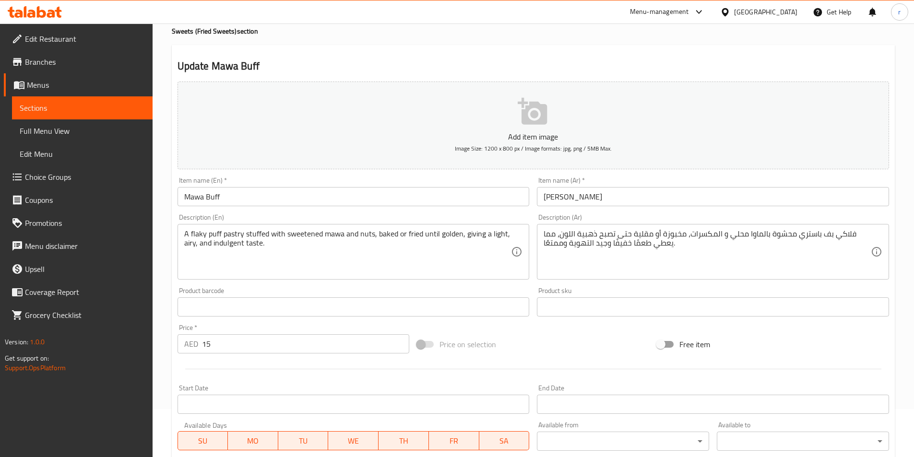
click at [616, 286] on div "Product sku Product sku" at bounding box center [713, 302] width 360 height 37
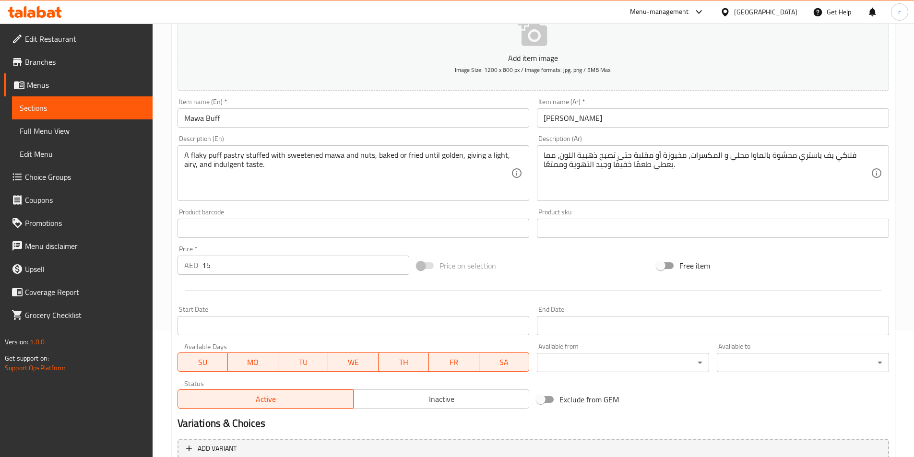
scroll to position [144, 0]
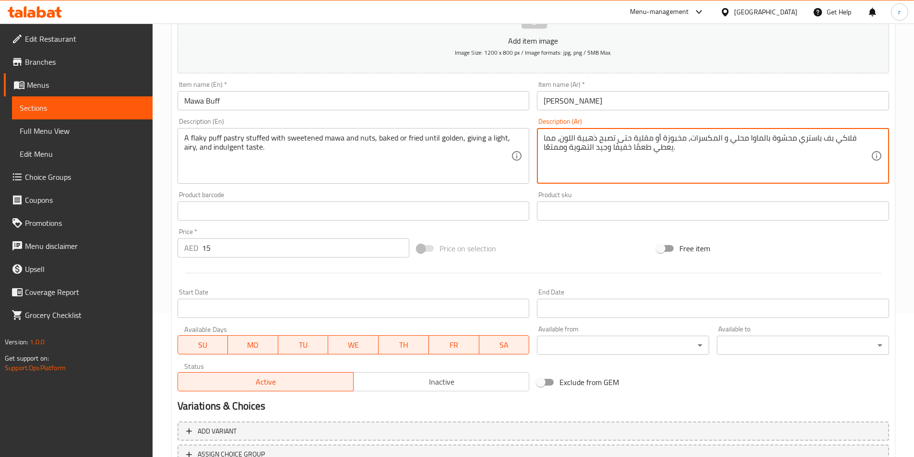
click at [567, 138] on textarea "فلاكي بف باستري محشوة بالماوا محلي و المكسرات، مخبوزة أو مقلية حتى تصبح ذهبية ا…" at bounding box center [707, 156] width 327 height 46
type textarea "فلاكي بف باستري محشوة بالماوا محلي و المكسرات، مخبوزة أو مقلية حتى تصبح ذهبية ،…"
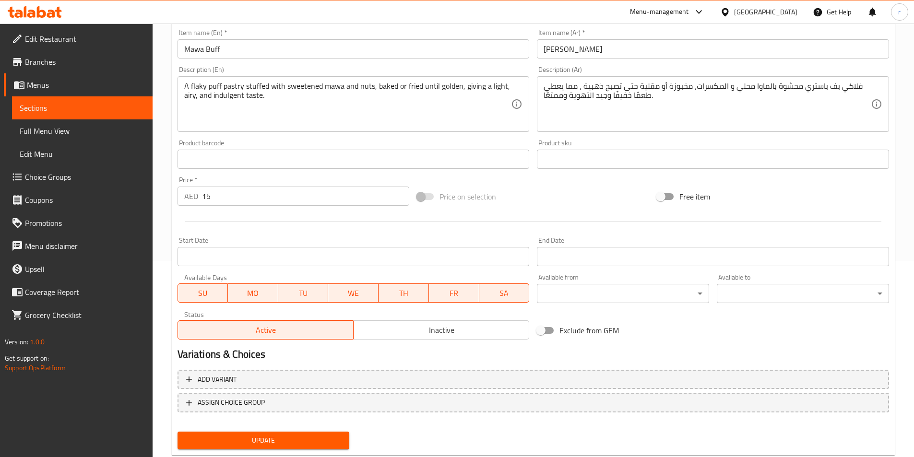
scroll to position [173, 0]
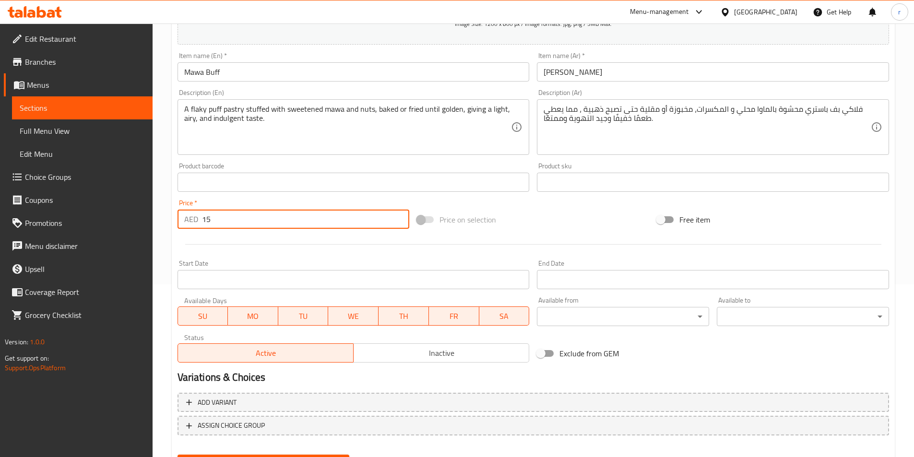
click at [286, 222] on input "15" at bounding box center [306, 219] width 208 height 19
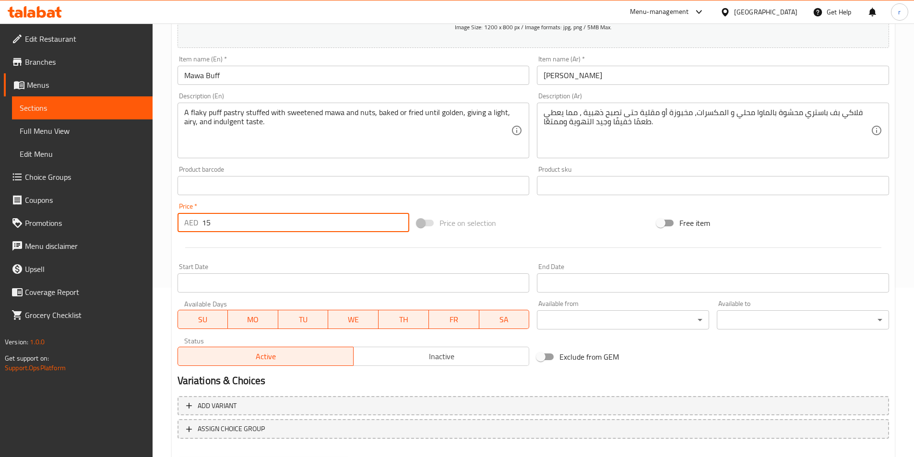
scroll to position [221, 0]
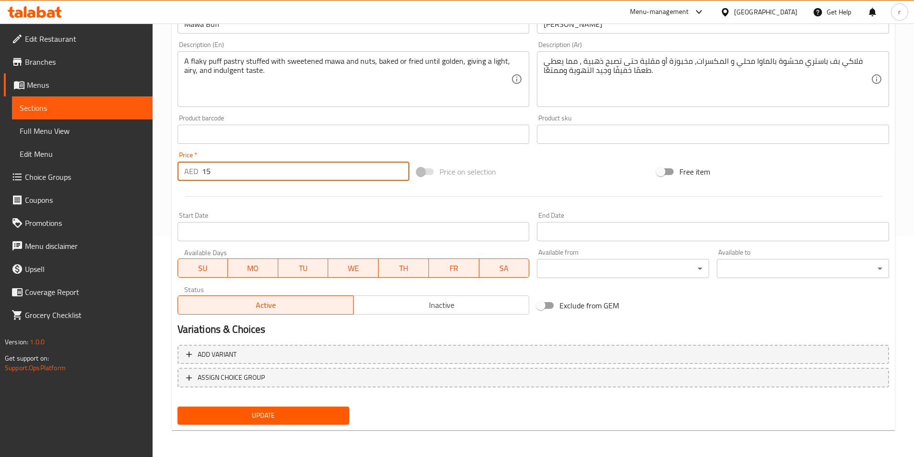
click at [282, 421] on span "Update" at bounding box center [263, 416] width 157 height 12
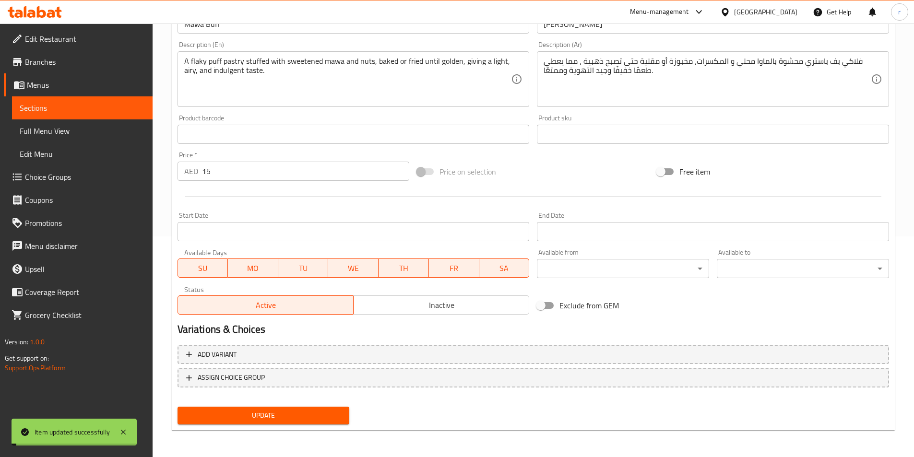
click at [97, 118] on link "Sections" at bounding box center [82, 107] width 141 height 23
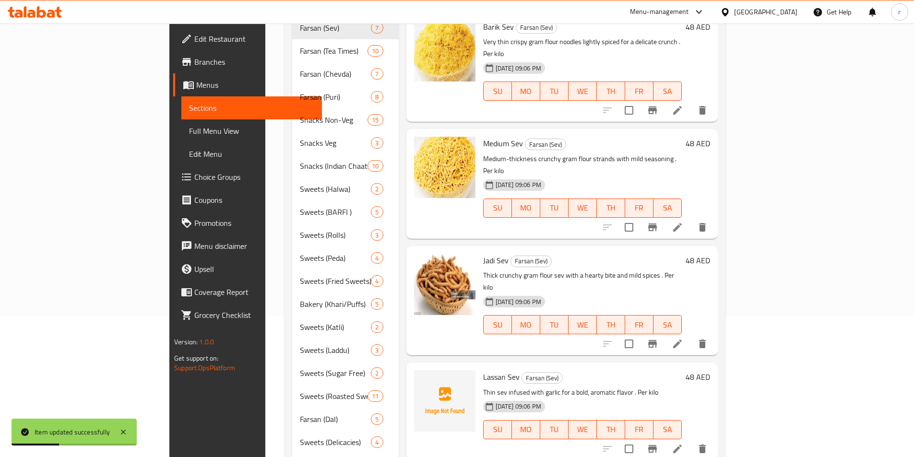
scroll to position [144, 0]
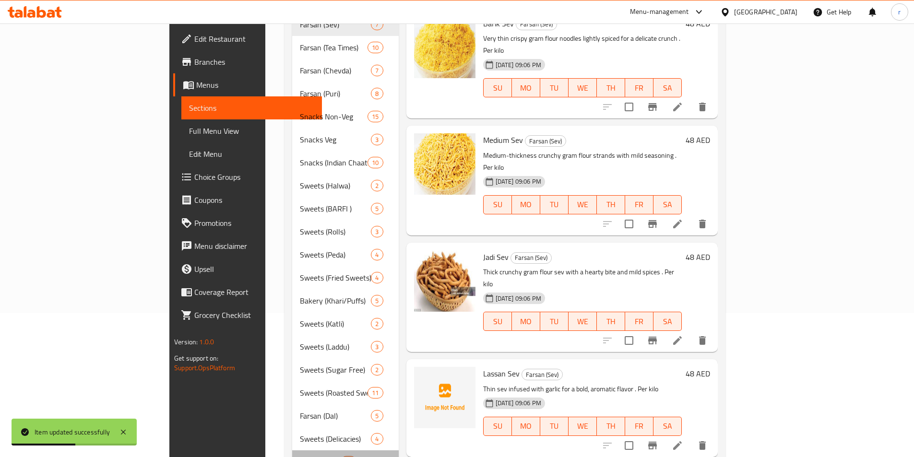
click at [292, 450] on div "Farsan (Munching Delicacies) 10" at bounding box center [345, 461] width 107 height 23
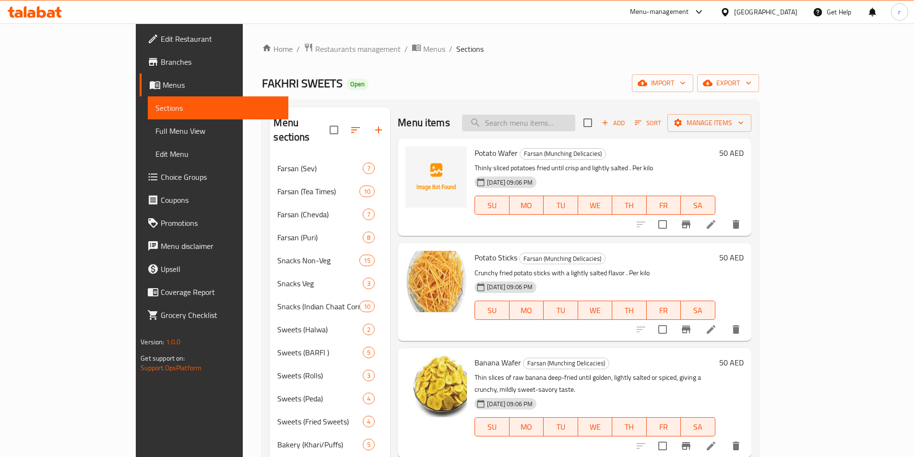
click at [575, 120] on input "search" at bounding box center [518, 123] width 113 height 17
paste input "Potato Sticks"
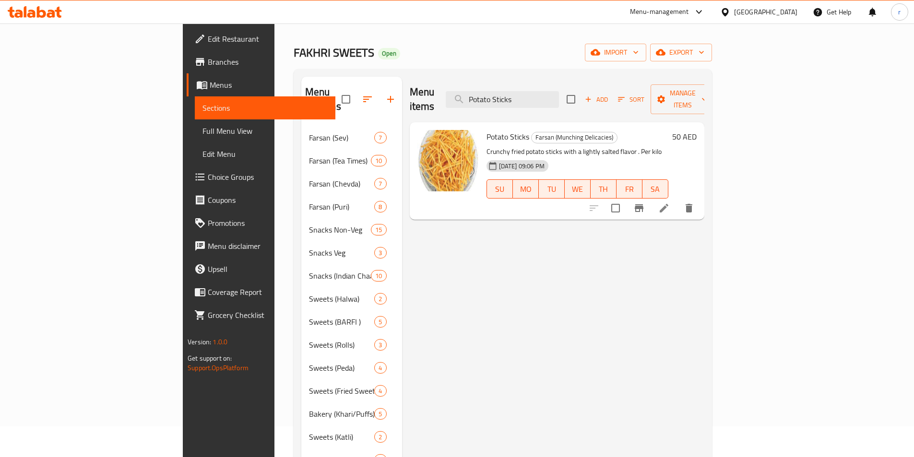
scroll to position [48, 0]
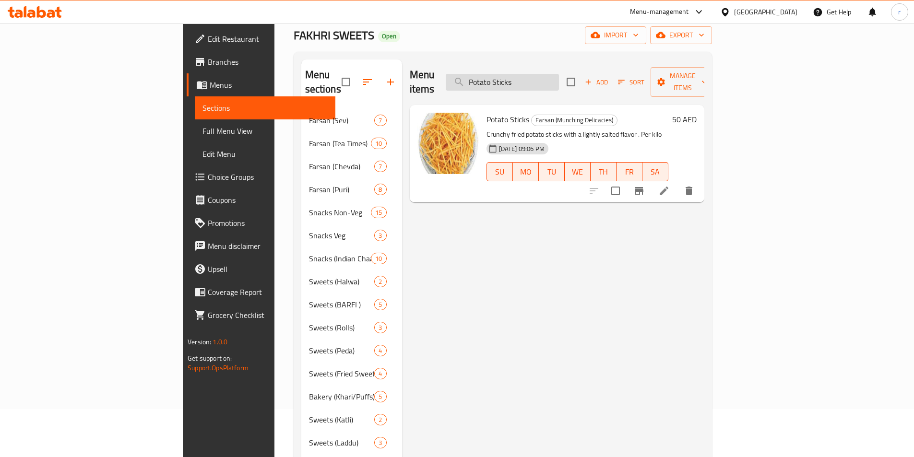
click at [559, 75] on input "Potato Sticks" at bounding box center [502, 82] width 113 height 17
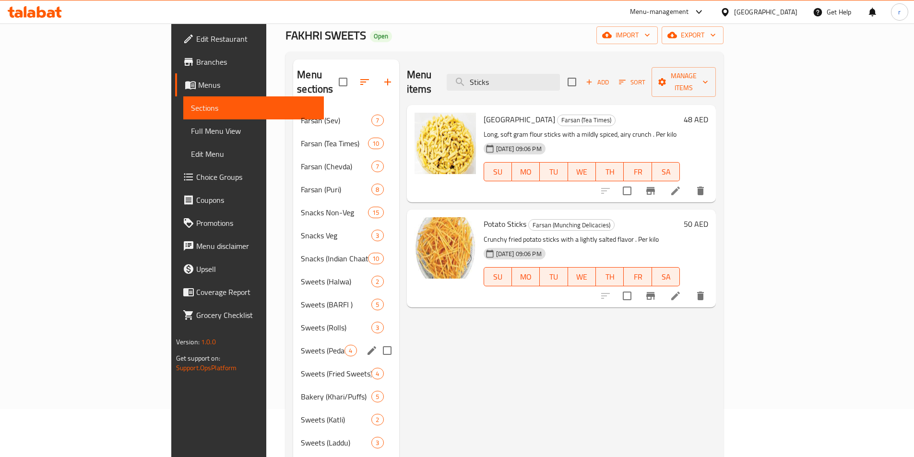
type input "Sticks"
click at [301, 368] on span "Sweets (Fried Sweets)" at bounding box center [323, 374] width 44 height 12
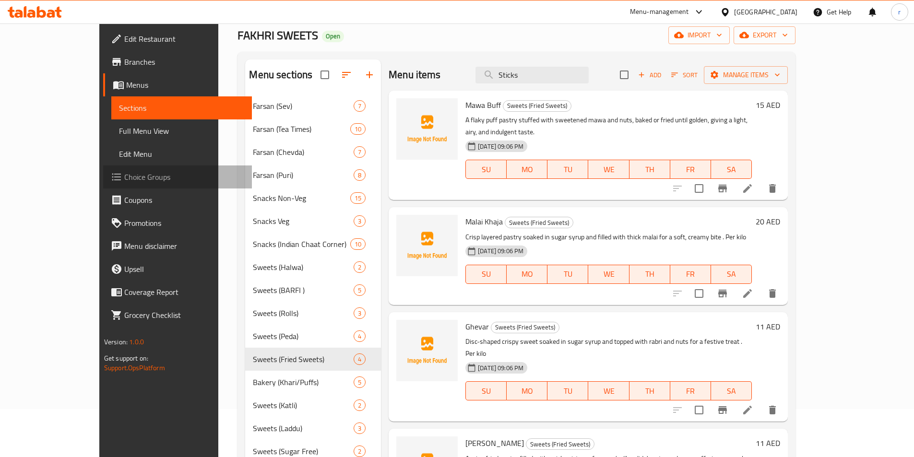
click at [124, 172] on span "Choice Groups" at bounding box center [184, 177] width 120 height 12
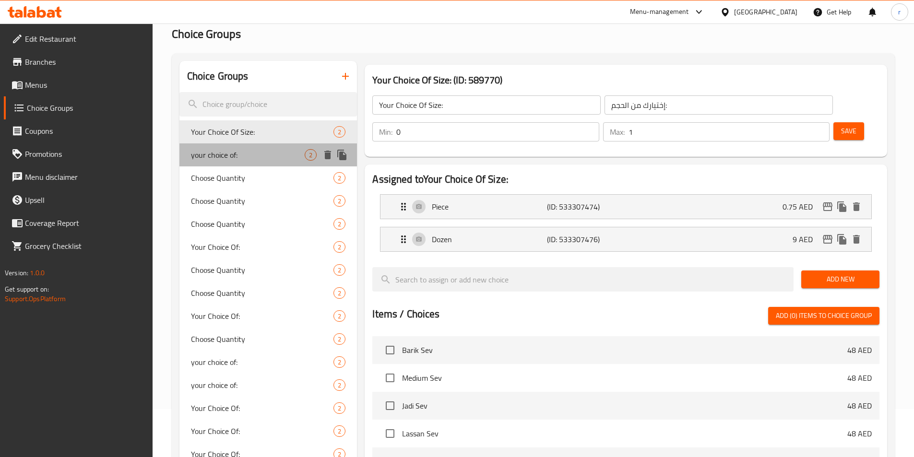
click at [239, 162] on div "your choice of: 2" at bounding box center [268, 154] width 178 height 23
type input "your choice of:"
type input "اختيارك من:"
type input "1"
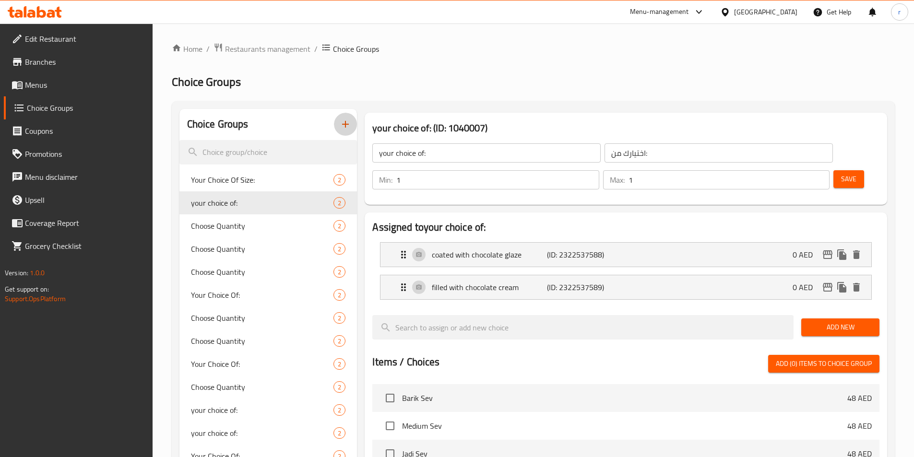
click at [348, 125] on icon "button" at bounding box center [346, 125] width 12 height 12
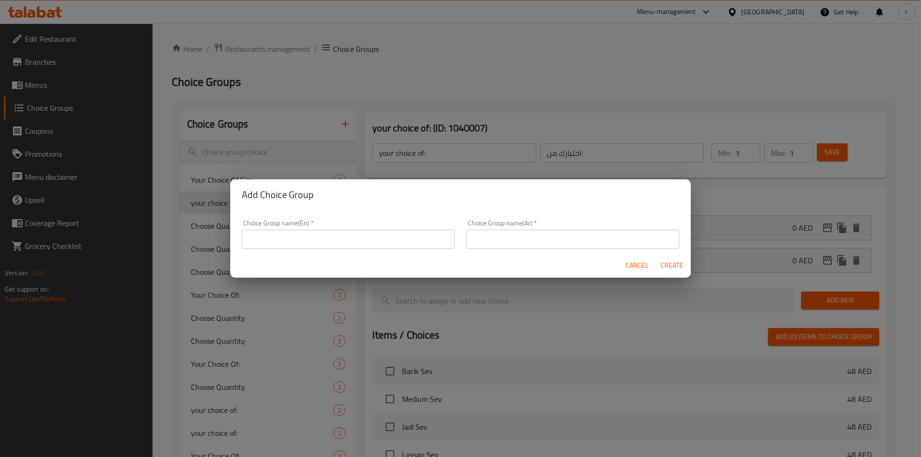
click at [355, 247] on input "text" at bounding box center [348, 239] width 213 height 19
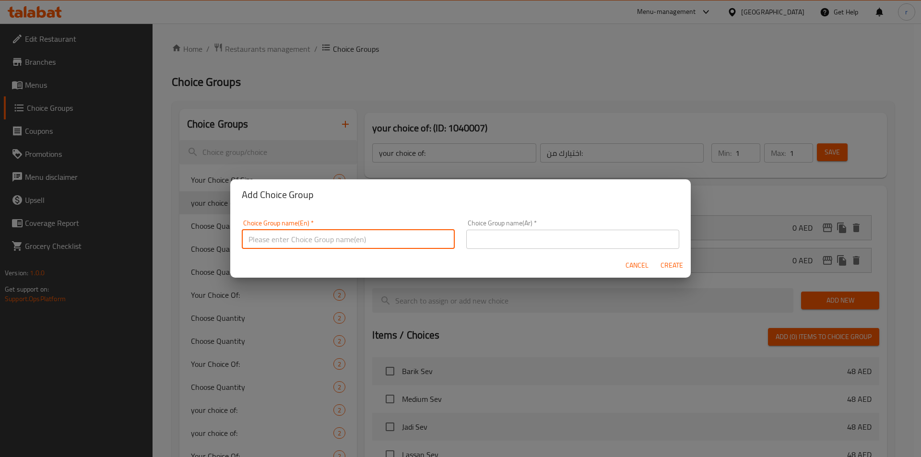
paste input "Farsan 31 Munching Delicacies Potato Sticks Long, slender cuts of potato fried …"
click at [424, 234] on input "Farsan 31 Munching Delicacies Potato Sticks Long, slender cuts of potato fried …" at bounding box center [348, 239] width 213 height 19
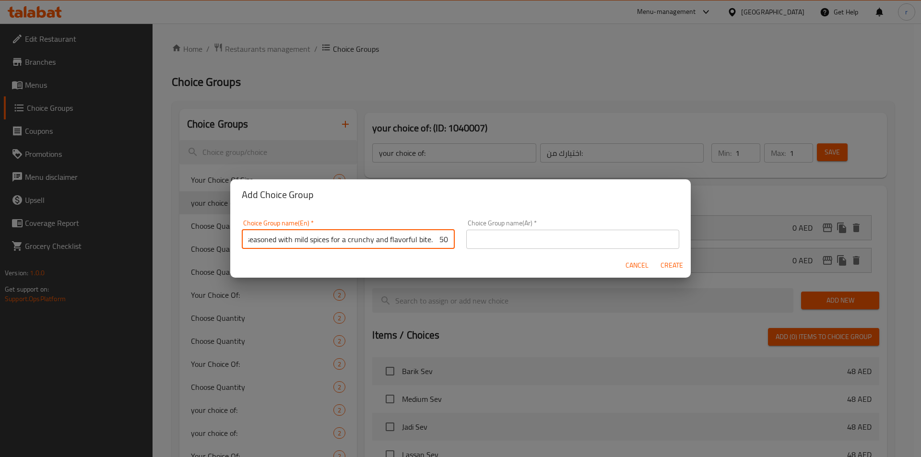
type input "Farsan 31 Munching Delicacies Potato Sticks Long, slender cuts of potato fried …"
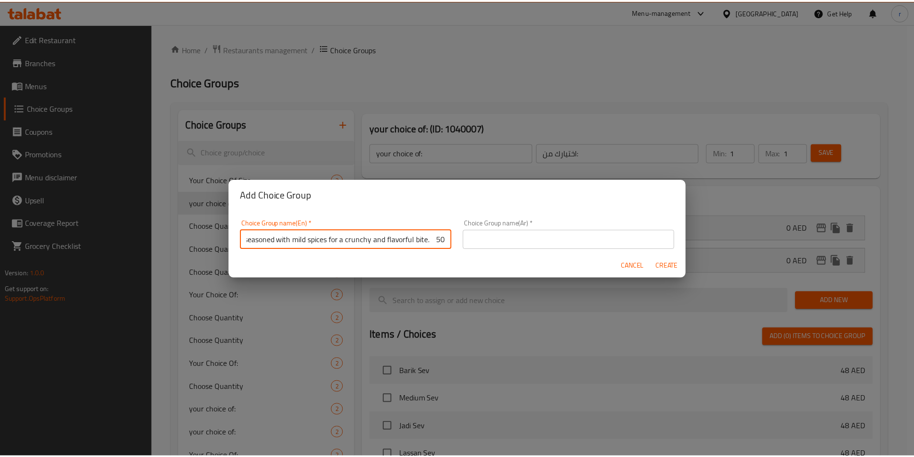
scroll to position [0, 0]
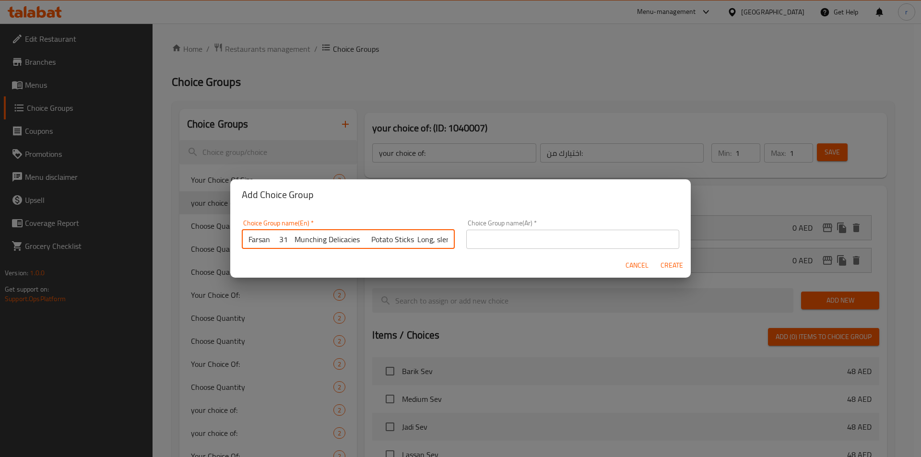
click at [635, 268] on span "Cancel" at bounding box center [637, 266] width 23 height 12
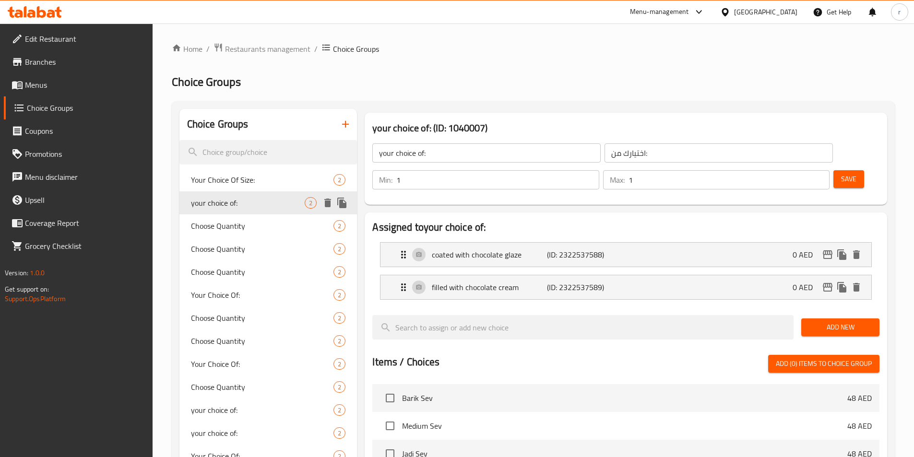
click at [222, 208] on span "your choice of:" at bounding box center [248, 203] width 114 height 12
click at [344, 124] on icon "button" at bounding box center [345, 124] width 7 height 7
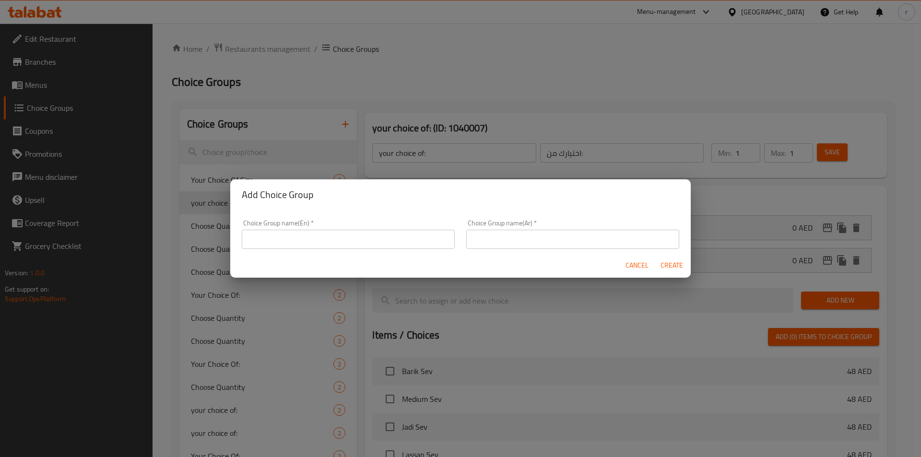
click at [365, 242] on input "text" at bounding box center [348, 239] width 213 height 19
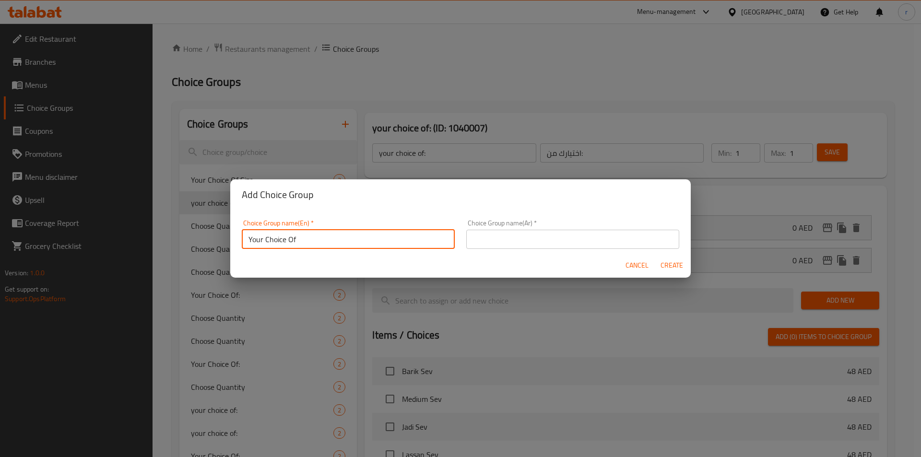
click at [312, 240] on input "Your Choice Of" at bounding box center [348, 239] width 213 height 19
type input "Your Choice Of::"
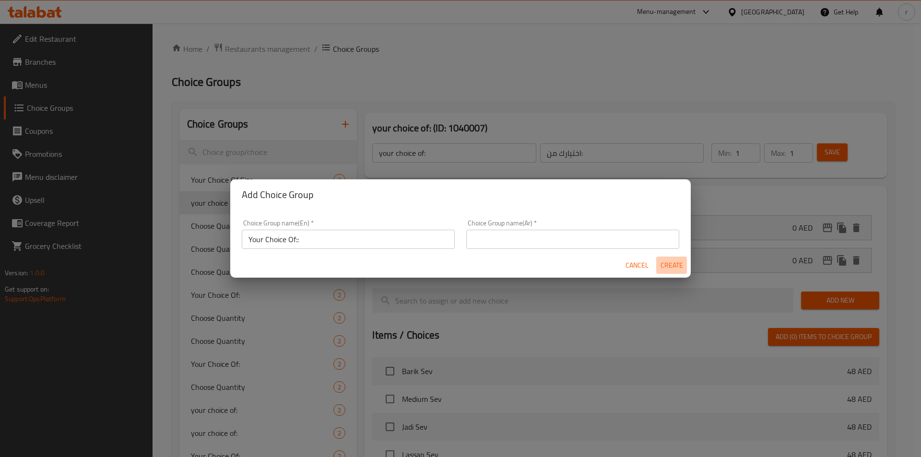
click at [677, 264] on span "Create" at bounding box center [671, 266] width 23 height 12
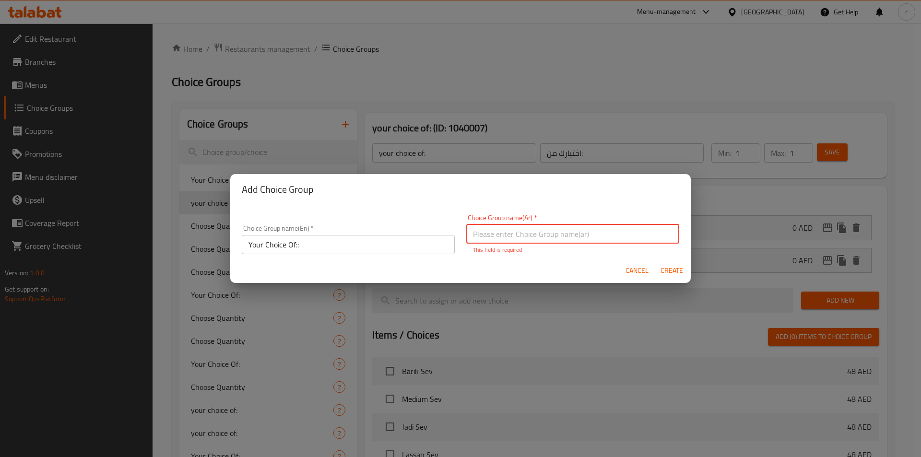
paste input "إختيارك من:"
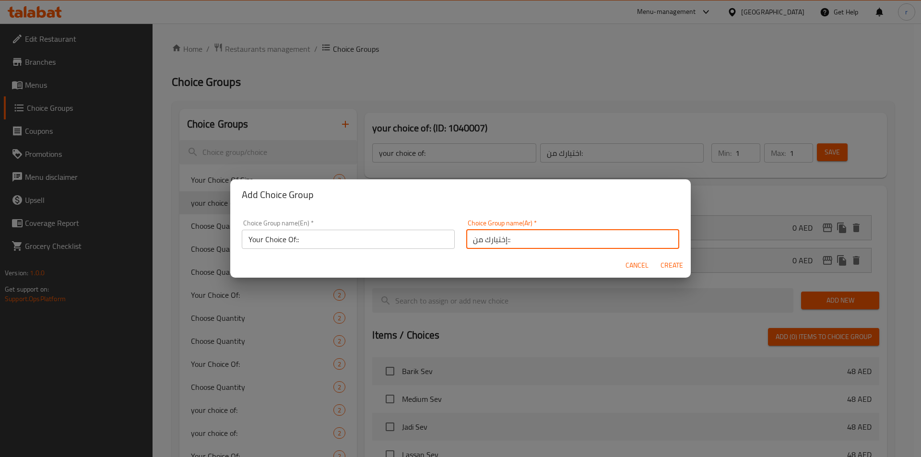
type input "إختيارك من::"
click at [675, 265] on span "Create" at bounding box center [671, 266] width 23 height 12
type input "Your Choice Of::"
type input "إختيارك من::"
type input "0"
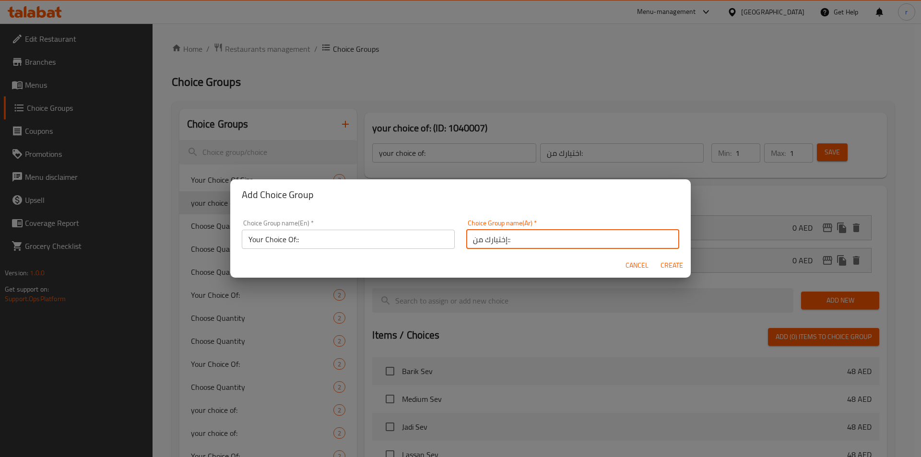
type input "0"
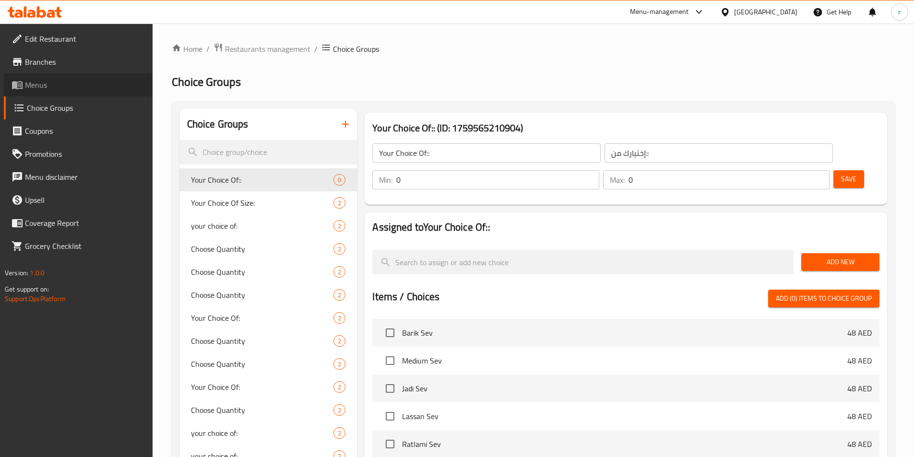
click at [69, 87] on span "Menus" at bounding box center [85, 85] width 120 height 12
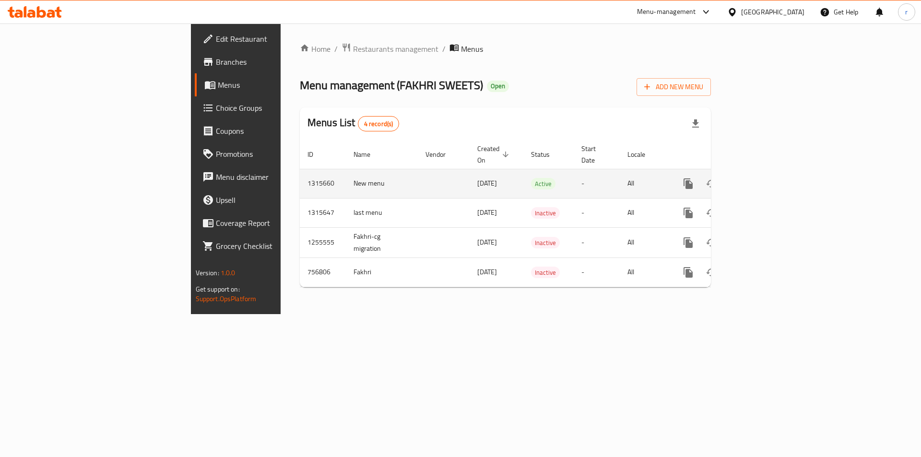
click at [777, 169] on td "enhanced table" at bounding box center [722, 183] width 107 height 29
click at [769, 176] on link "enhanced table" at bounding box center [757, 183] width 23 height 23
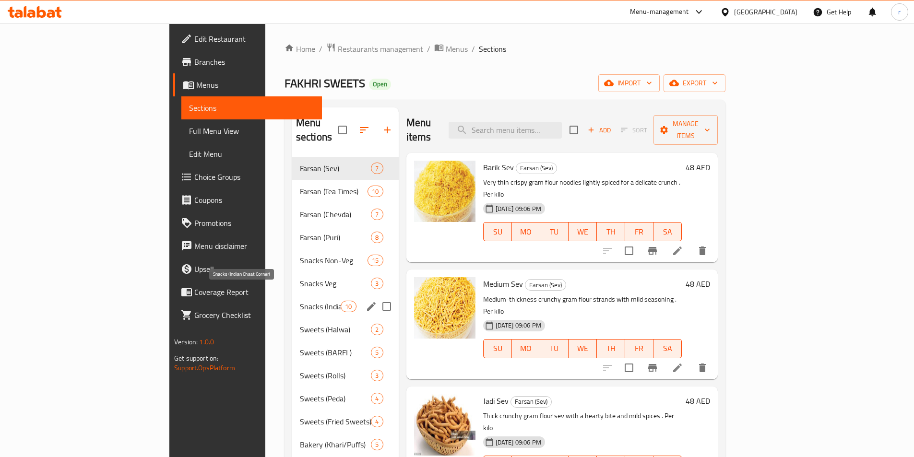
scroll to position [96, 0]
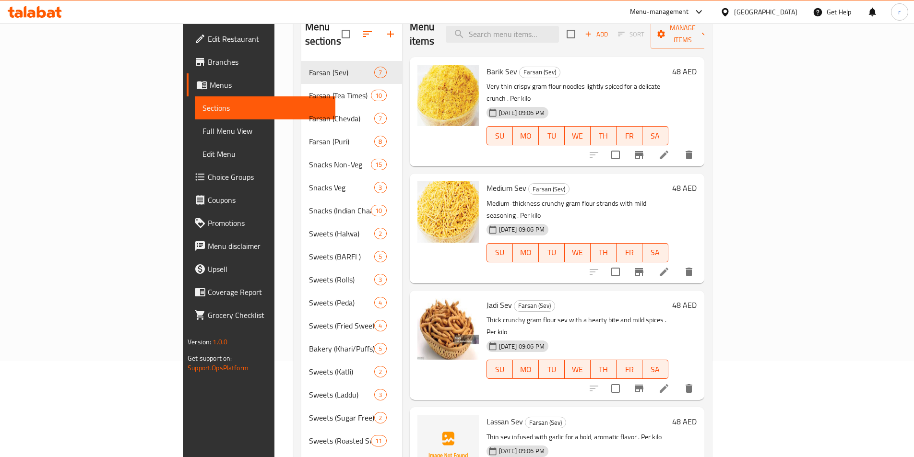
click at [208, 177] on span "Choice Groups" at bounding box center [268, 177] width 120 height 12
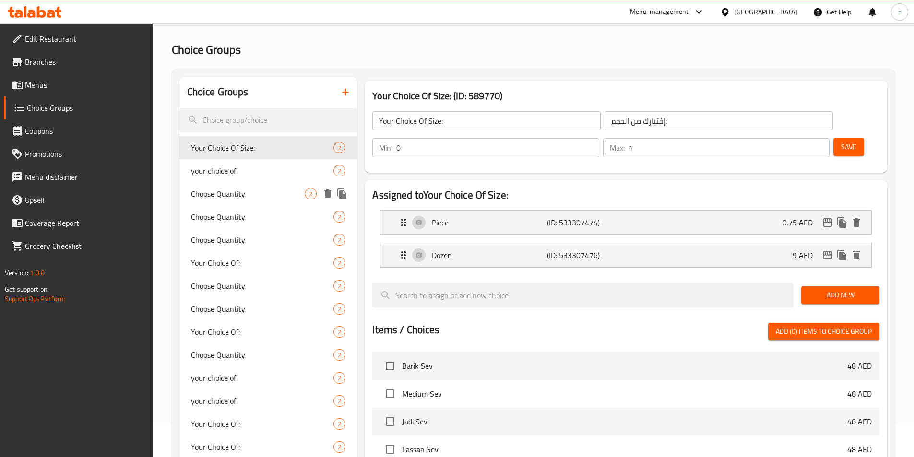
scroll to position [48, 0]
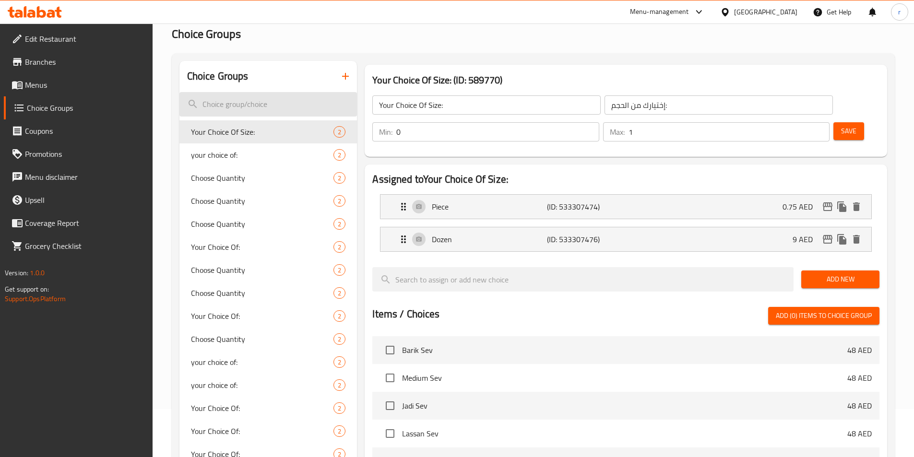
click at [289, 95] on input "search" at bounding box center [268, 104] width 178 height 24
paste input "إختيارك من:"
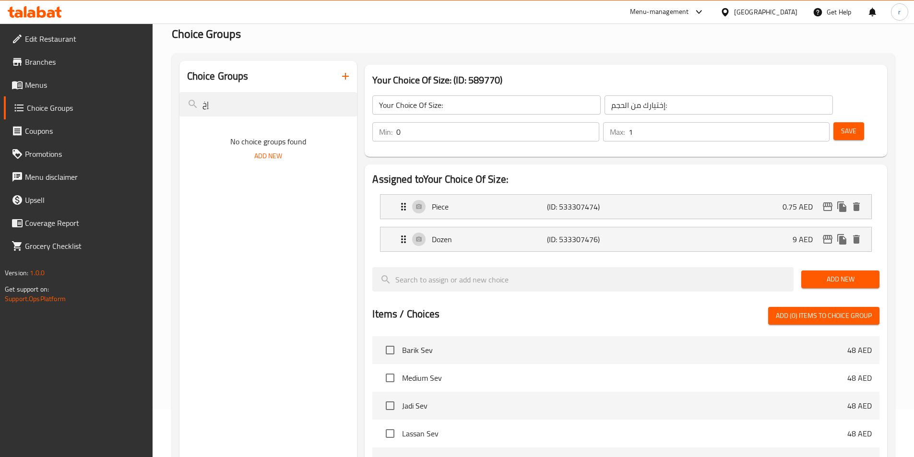
type input "إ"
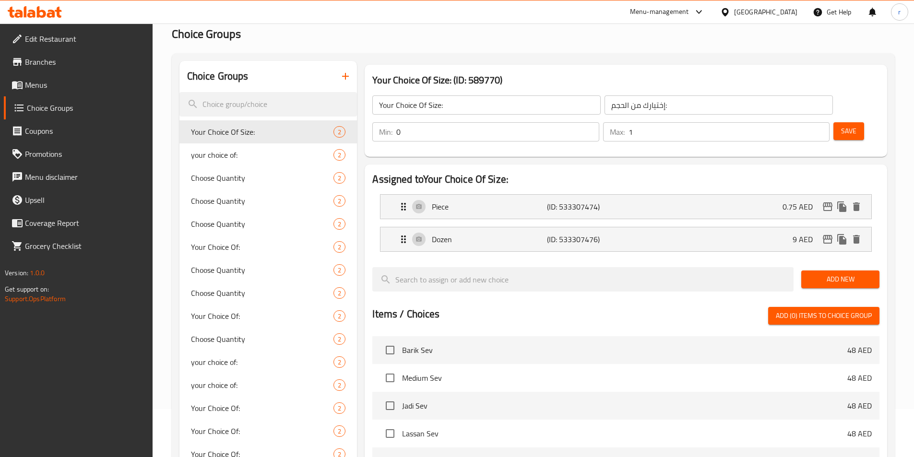
click at [341, 66] on button "button" at bounding box center [345, 76] width 23 height 23
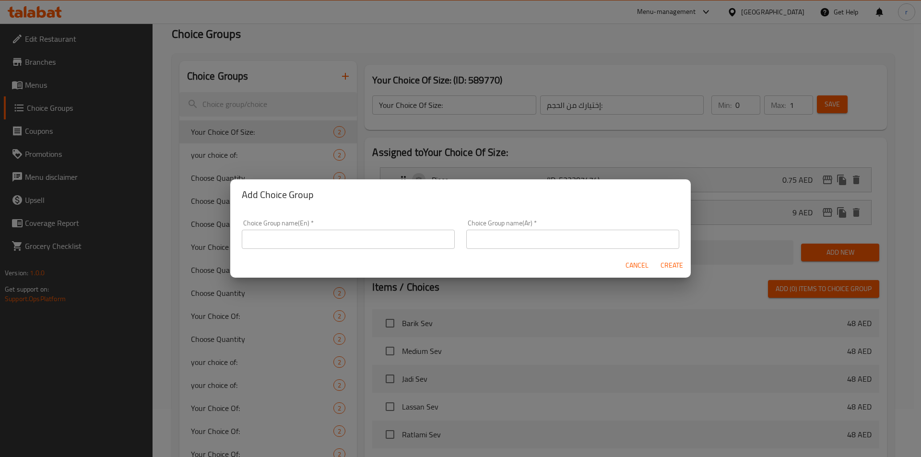
click at [364, 240] on input "text" at bounding box center [348, 239] width 213 height 19
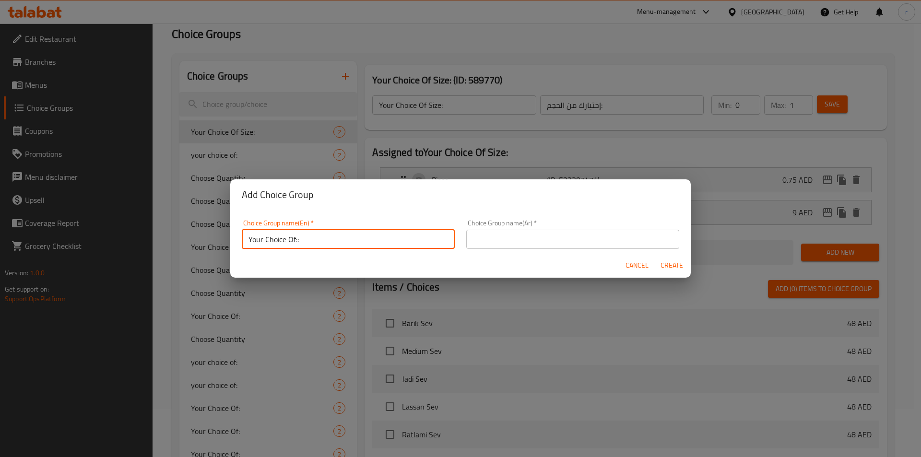
type input "Your Choice Of::"
click at [475, 247] on input "text" at bounding box center [572, 239] width 213 height 19
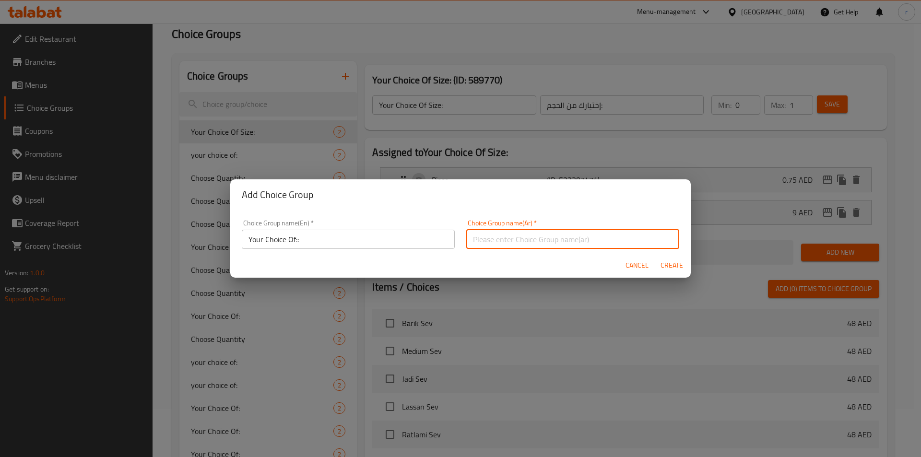
paste input "إختيارك من:"
type input "إختيارك من::"
click at [674, 273] on button "Create" at bounding box center [671, 266] width 31 height 18
type input "Your Choice Of::"
type input "إختيارك من::"
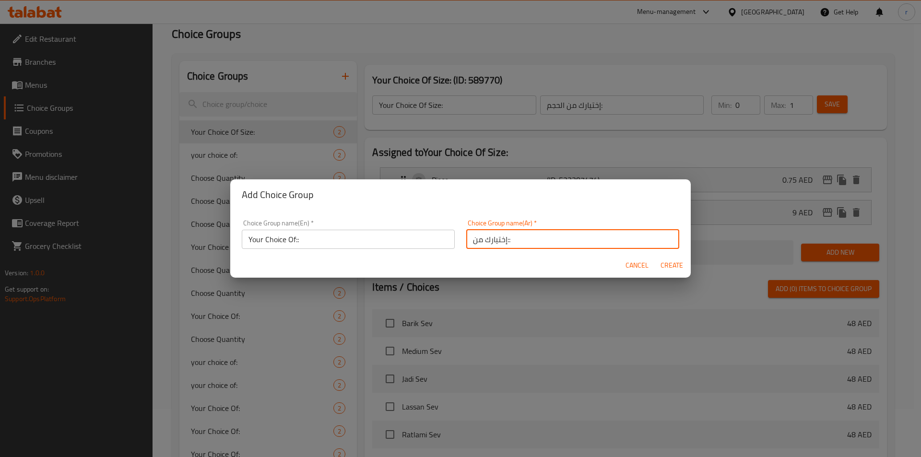
type input "0"
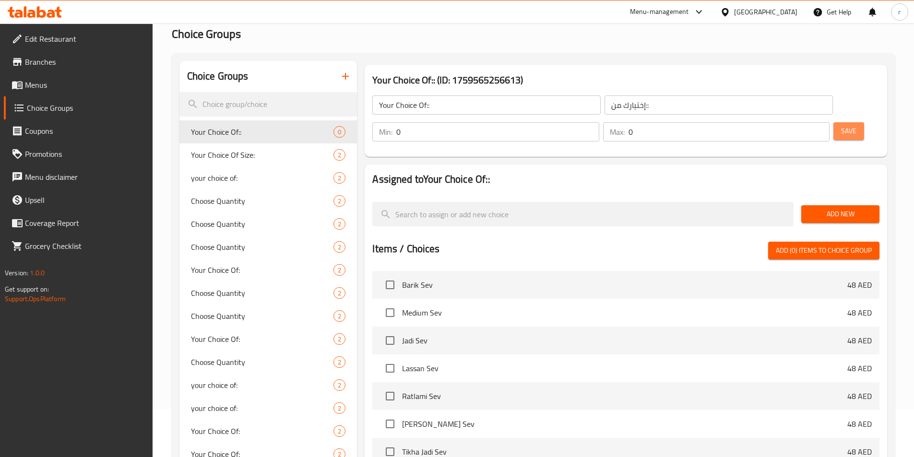
click at [833, 122] on button "Save" at bounding box center [848, 131] width 31 height 18
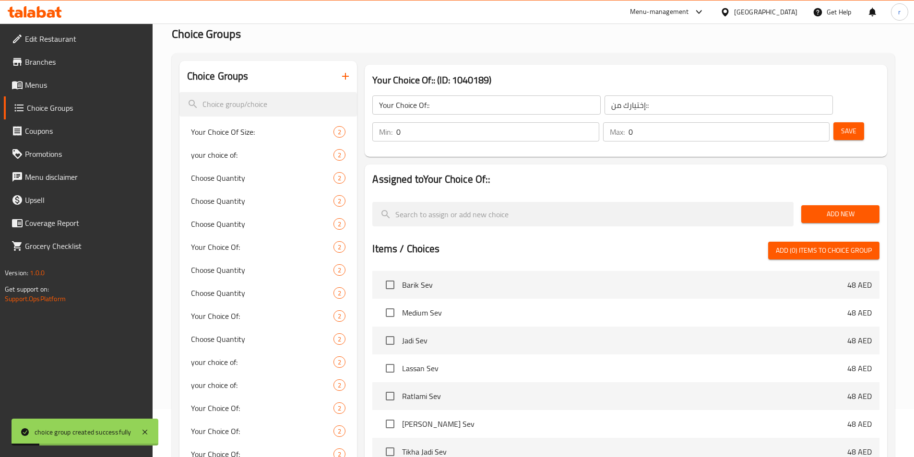
click at [599, 122] on input "0" at bounding box center [497, 131] width 202 height 19
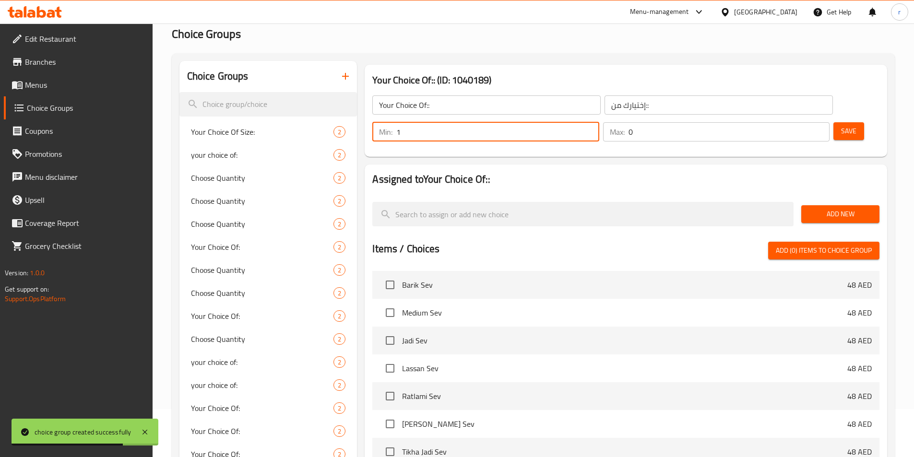
type input "1"
click at [787, 122] on div "Max: 0 ​" at bounding box center [716, 131] width 226 height 19
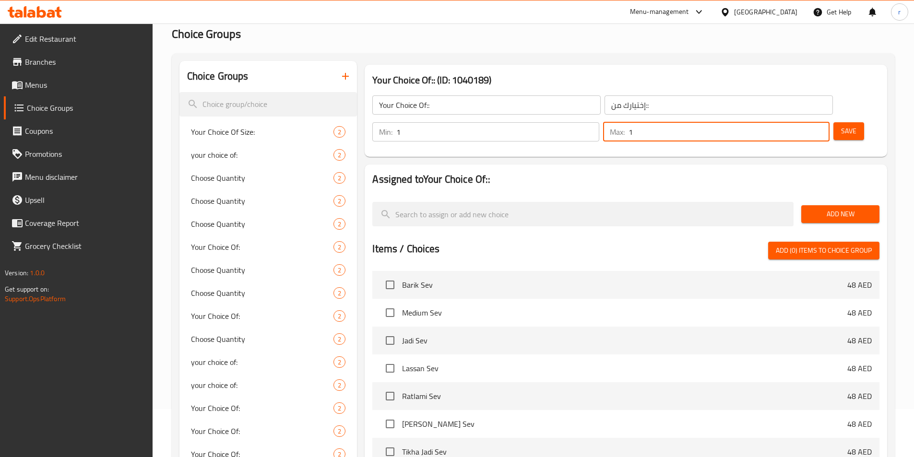
type input "1"
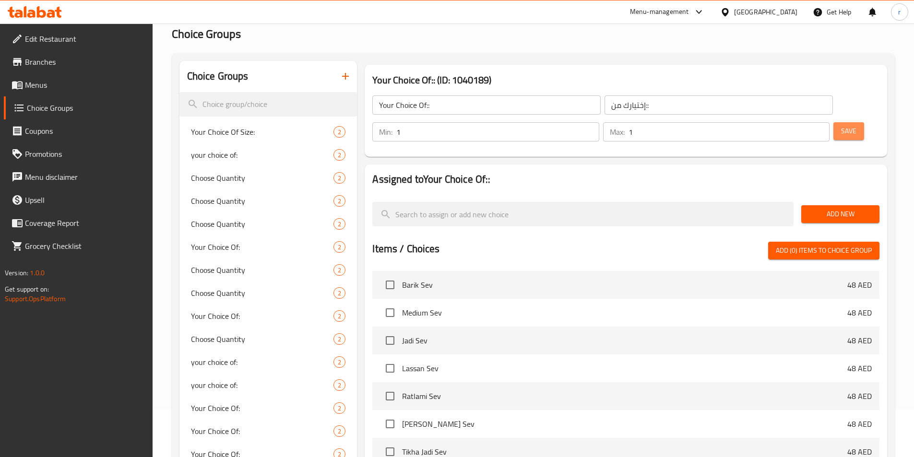
click at [841, 125] on span "Save" at bounding box center [848, 131] width 15 height 12
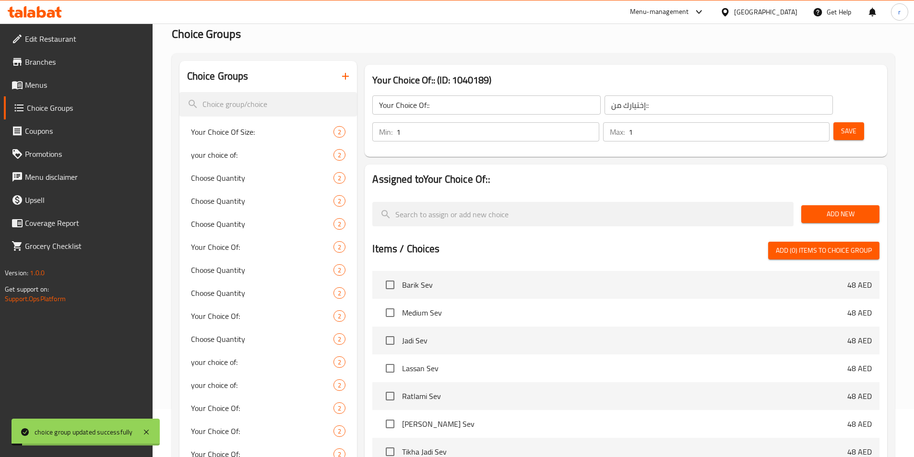
click at [860, 201] on div "Add New" at bounding box center [840, 214] width 86 height 32
click at [855, 208] on span "Add New" at bounding box center [840, 214] width 63 height 12
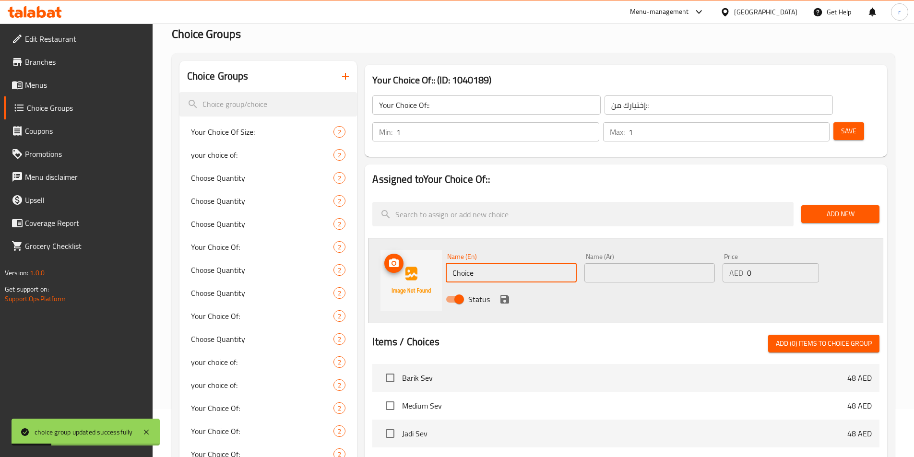
drag, startPoint x: 507, startPoint y: 239, endPoint x: 386, endPoint y: 255, distance: 121.9
click at [386, 255] on div "Name (En) Choice Name (En) Name (Ar) Name (Ar) Price AED 0 Price Status" at bounding box center [625, 280] width 515 height 85
paste input "baked"
type input "baked"
drag, startPoint x: 689, startPoint y: 258, endPoint x: 690, endPoint y: 251, distance: 7.3
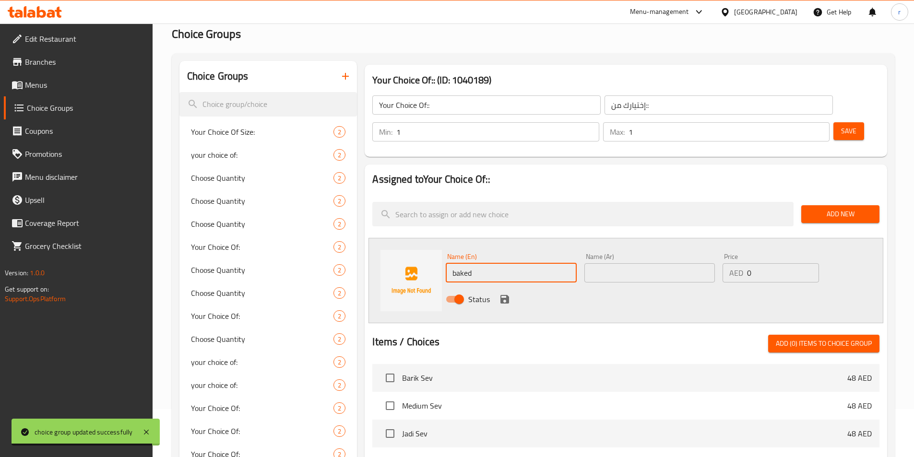
click at [690, 251] on div "Name (Ar) Name (Ar)" at bounding box center [650, 267] width 138 height 37
click at [690, 263] on input "text" at bounding box center [649, 272] width 130 height 19
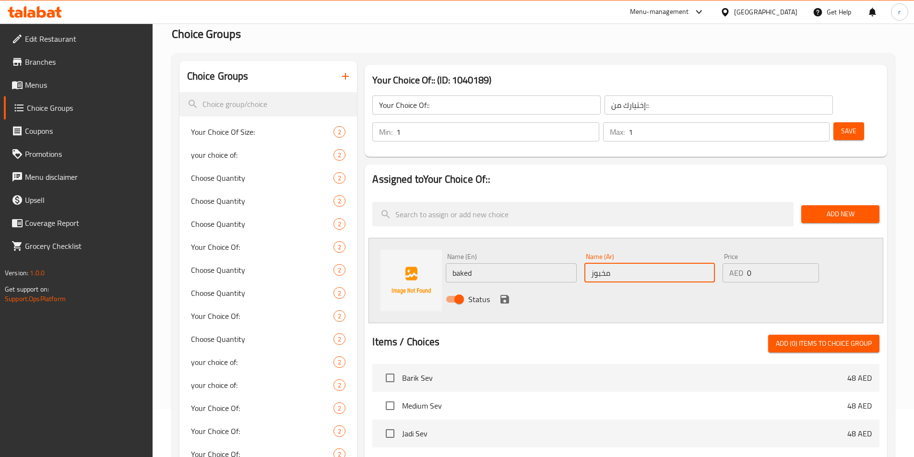
type input "مخبوز"
click at [499, 294] on icon "save" at bounding box center [505, 300] width 12 height 12
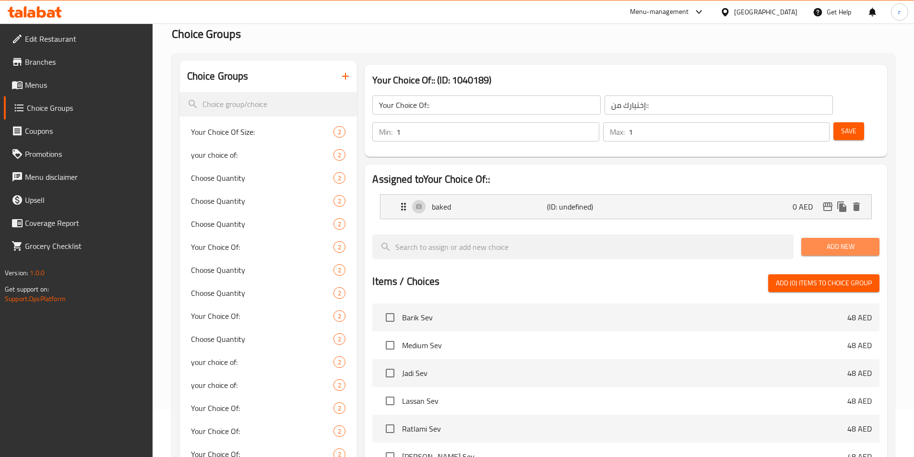
click at [832, 238] on button "Add New" at bounding box center [840, 247] width 78 height 18
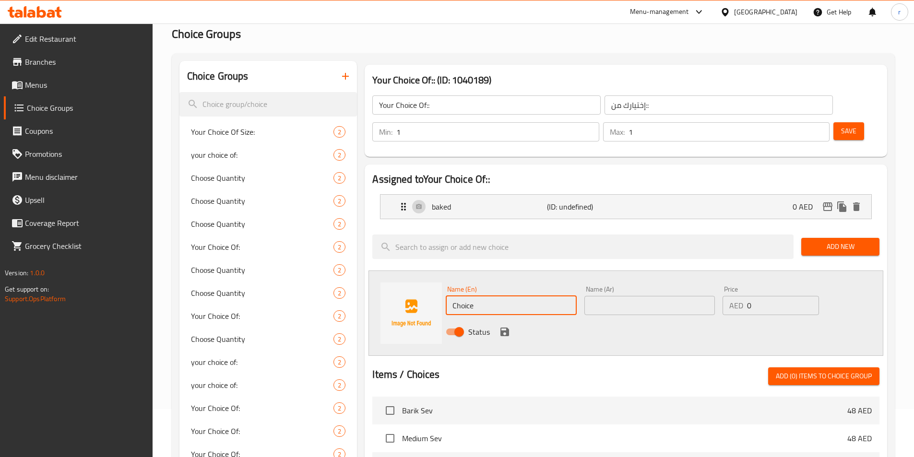
click at [324, 247] on div "Choice Groups Your Choice Of Size: 2 your choice of: 2 Choose Quantity 2 Choose…" at bounding box center [534, 449] width 711 height 777
paste input "fried"
type input "fried"
click at [624, 282] on div "Name (Ar) Name (Ar)" at bounding box center [650, 300] width 138 height 37
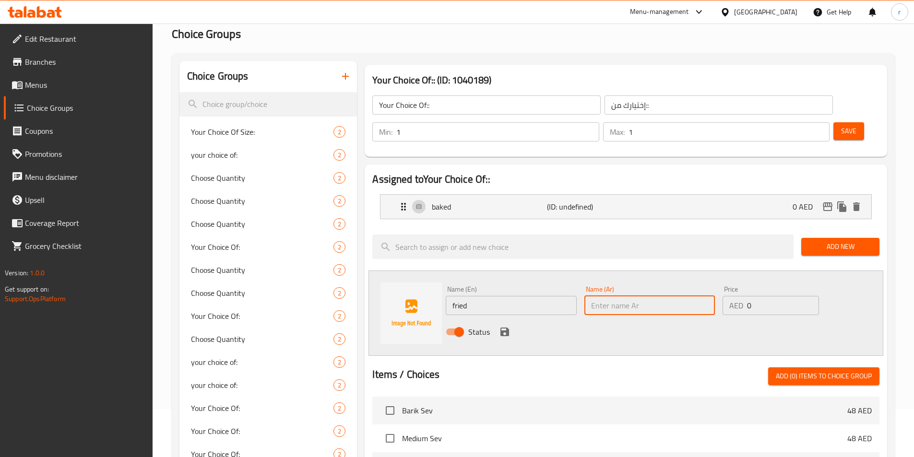
click at [630, 296] on input "text" at bounding box center [649, 305] width 130 height 19
type input "مقلي"
click at [508, 325] on button "save" at bounding box center [505, 332] width 14 height 14
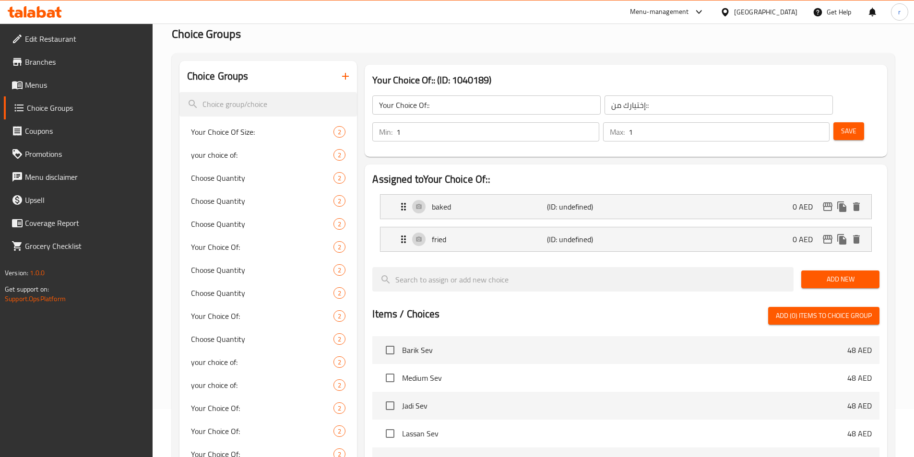
click at [839, 120] on div "Save" at bounding box center [852, 131] width 42 height 23
click at [838, 120] on div "Save" at bounding box center [852, 131] width 42 height 23
click at [838, 122] on button "Save" at bounding box center [848, 131] width 31 height 18
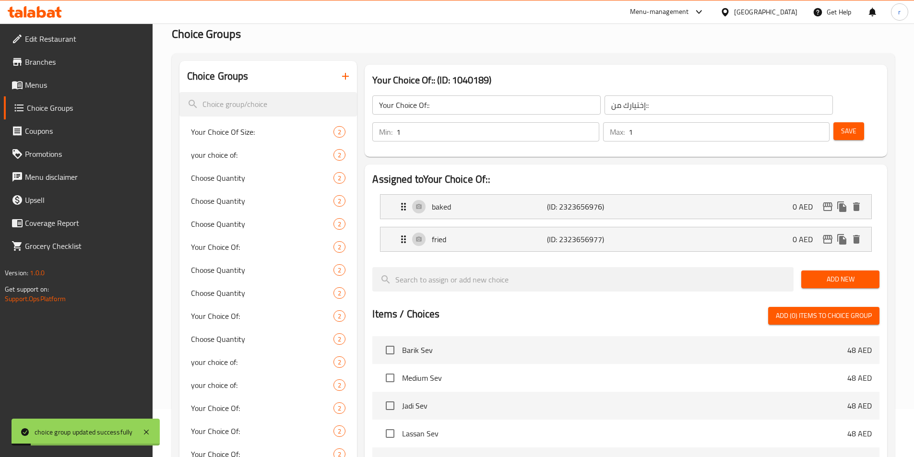
click at [78, 74] on link "Menus" at bounding box center [78, 84] width 149 height 23
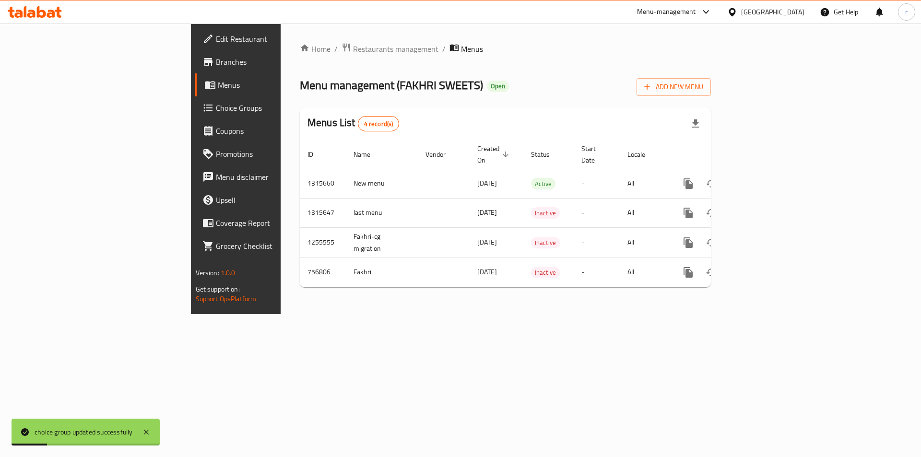
click at [216, 65] on span "Branches" at bounding box center [276, 62] width 121 height 12
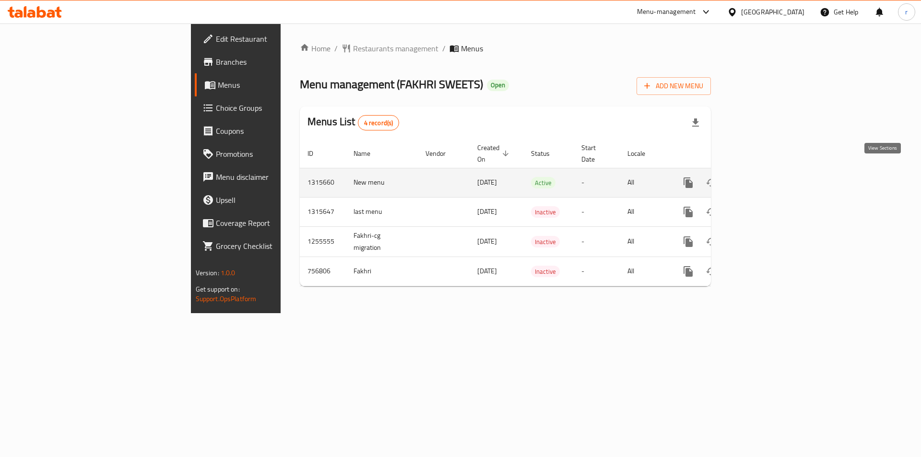
click at [769, 177] on link "enhanced table" at bounding box center [757, 182] width 23 height 23
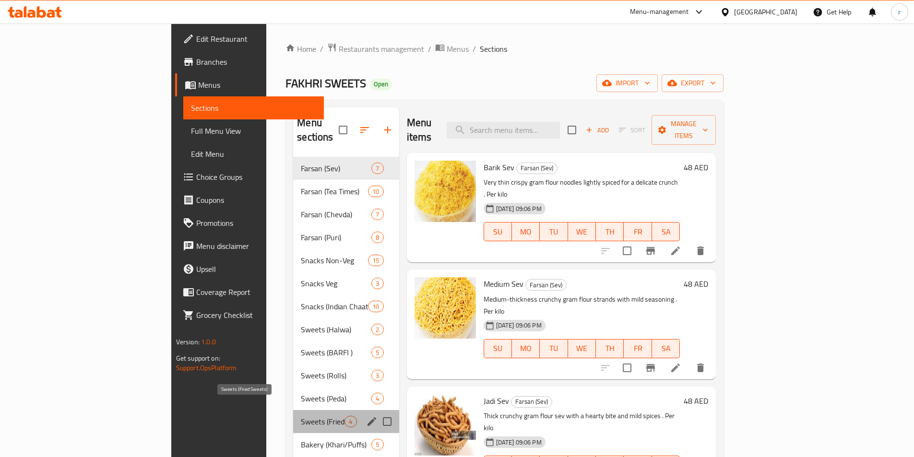
click at [301, 416] on span "Sweets (Fried Sweets)" at bounding box center [323, 422] width 44 height 12
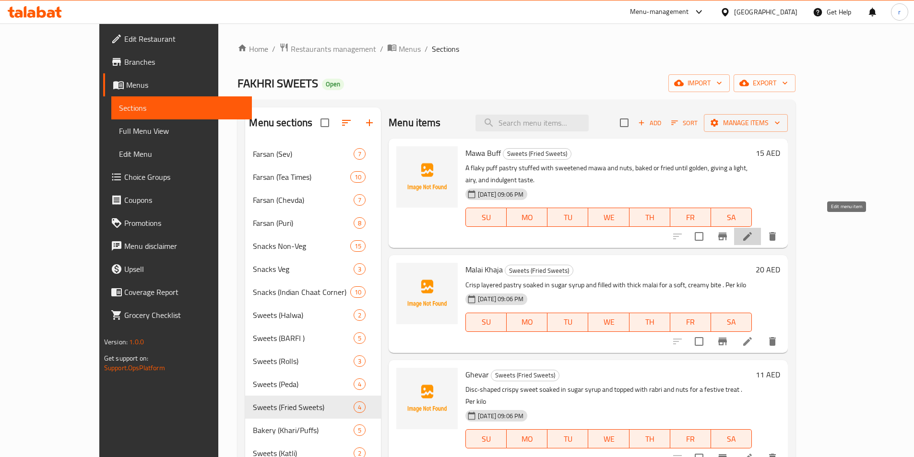
click at [753, 231] on icon at bounding box center [748, 237] width 12 height 12
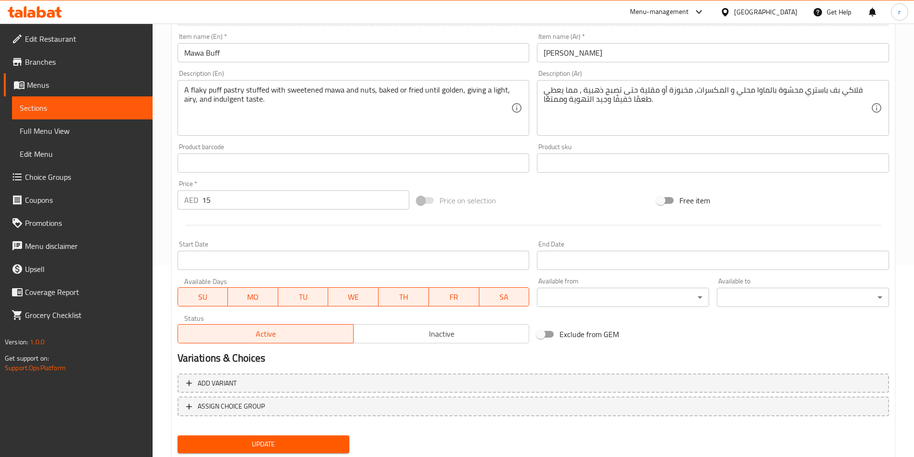
scroll to position [221, 0]
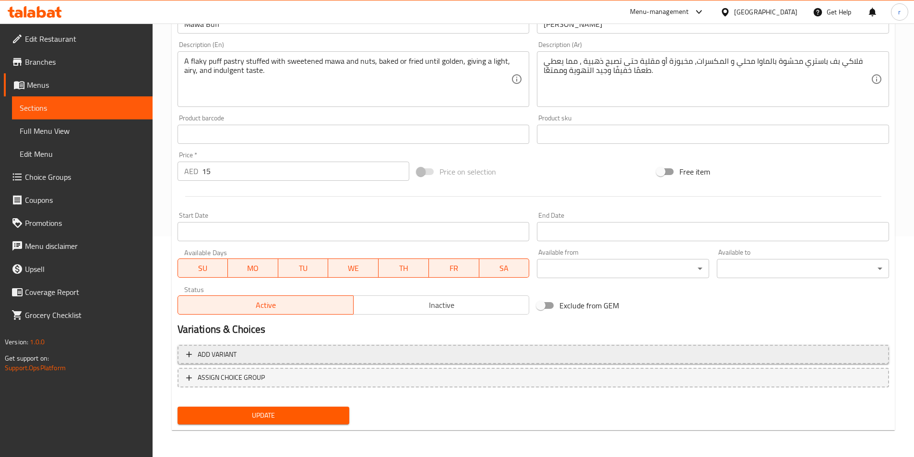
click at [419, 358] on span "Add variant" at bounding box center [533, 355] width 694 height 12
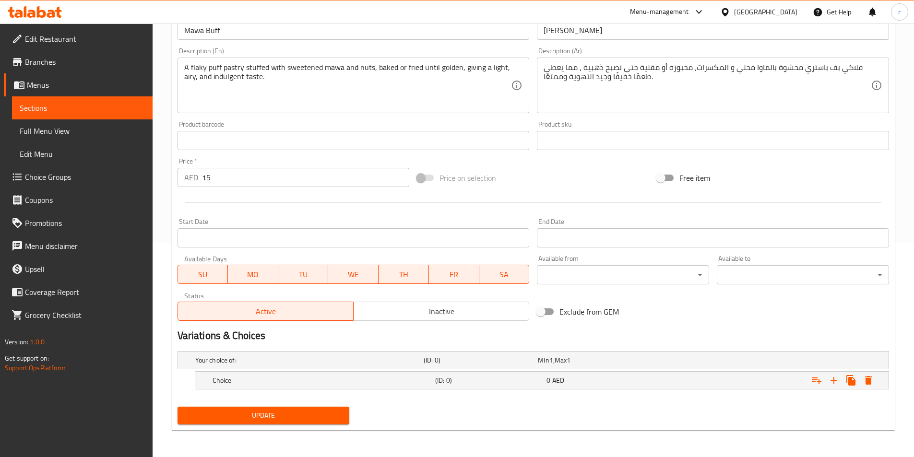
scroll to position [214, 0]
click at [848, 378] on icon "Expand" at bounding box center [851, 381] width 12 height 12
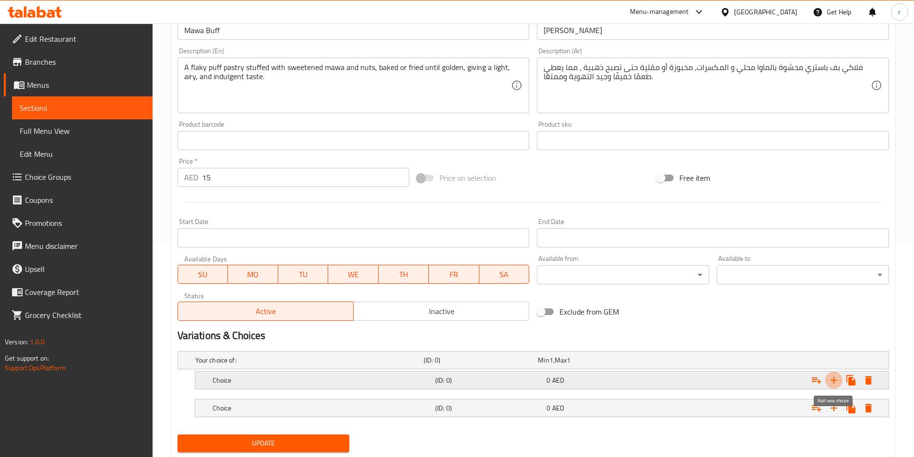
click at [836, 379] on icon "Expand" at bounding box center [834, 381] width 12 height 12
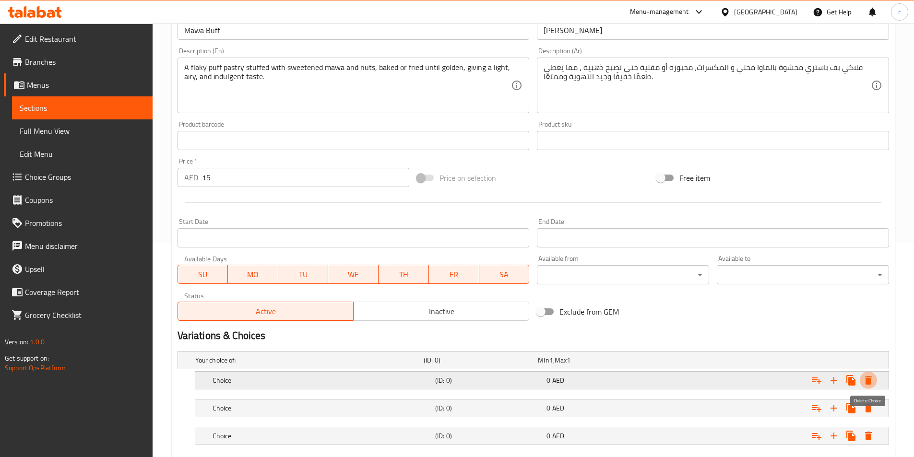
click at [871, 379] on icon "Expand" at bounding box center [868, 380] width 7 height 9
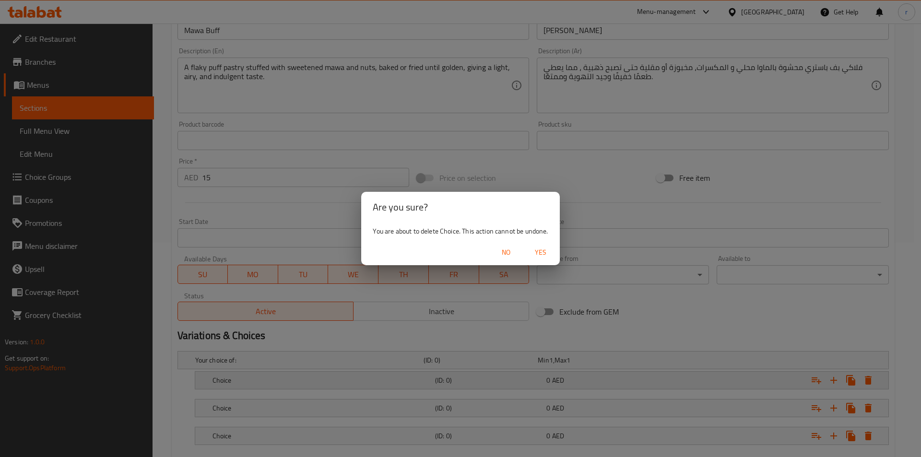
click at [871, 379] on div "Are you sure? You are about to delete Choice. This action cannot be undone. No …" at bounding box center [460, 228] width 921 height 457
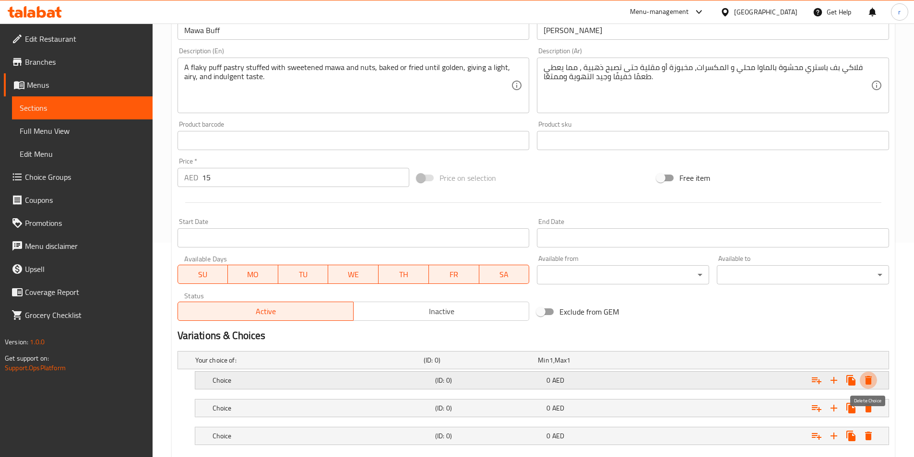
click at [870, 382] on icon "Expand" at bounding box center [868, 380] width 7 height 9
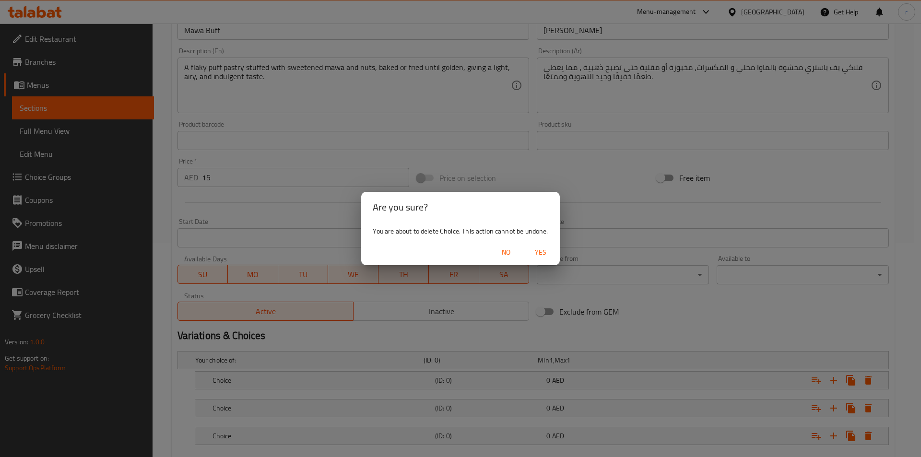
click at [538, 253] on span "Yes" at bounding box center [540, 253] width 23 height 12
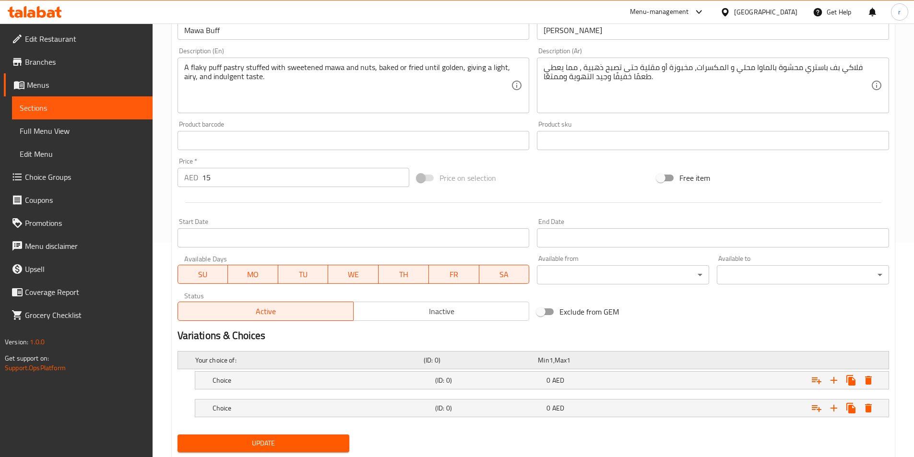
click at [513, 360] on h5 "(ID: 0)" at bounding box center [479, 361] width 110 height 10
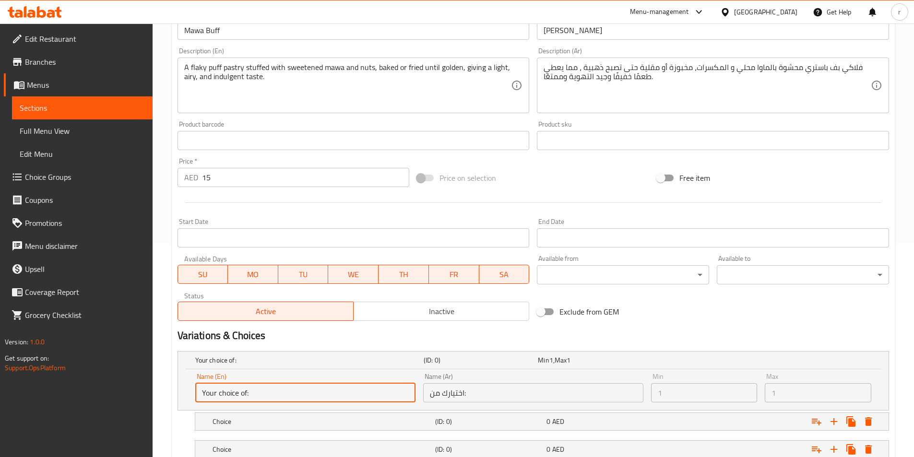
click at [381, 388] on input "Your choice of:" at bounding box center [305, 392] width 220 height 19
click at [368, 362] on h5 "Your choice of:" at bounding box center [307, 361] width 225 height 10
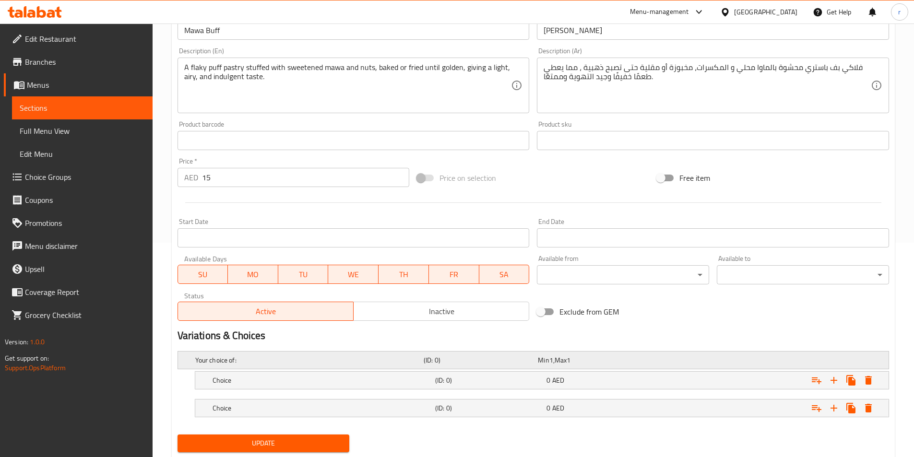
click at [369, 362] on h5 "Your choice of:" at bounding box center [307, 361] width 225 height 10
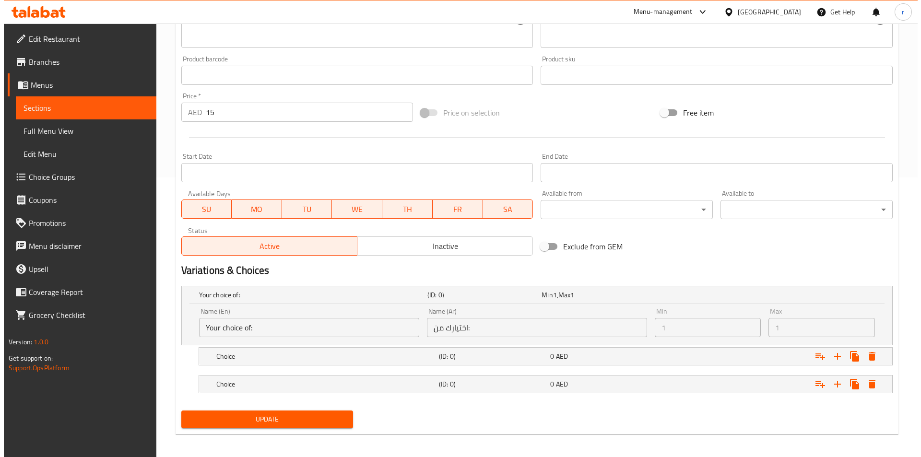
scroll to position [284, 0]
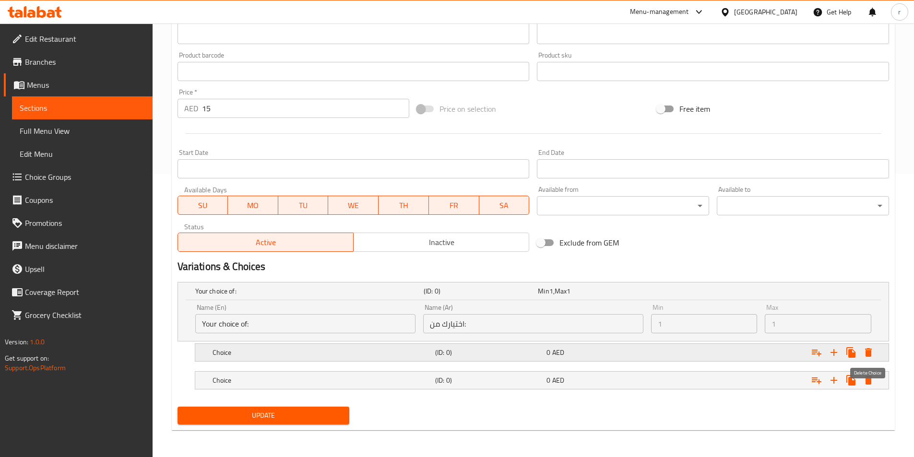
click at [869, 358] on button "Expand" at bounding box center [868, 352] width 17 height 17
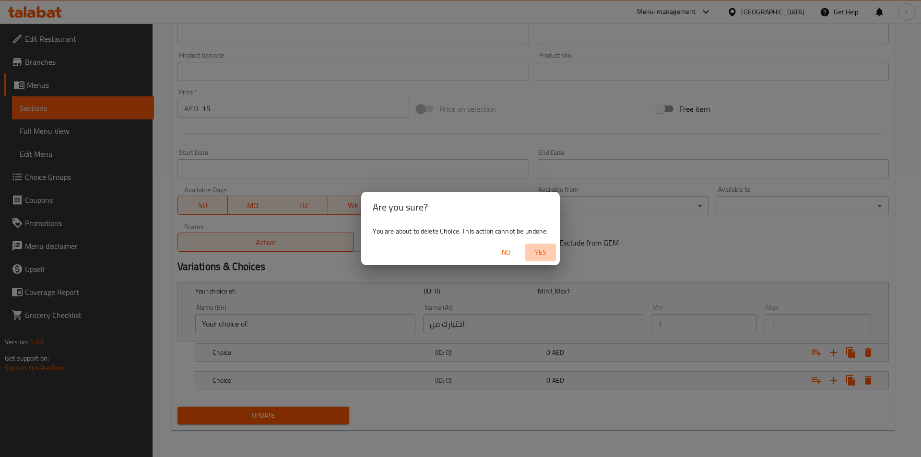
click at [544, 248] on span "Yes" at bounding box center [540, 253] width 23 height 12
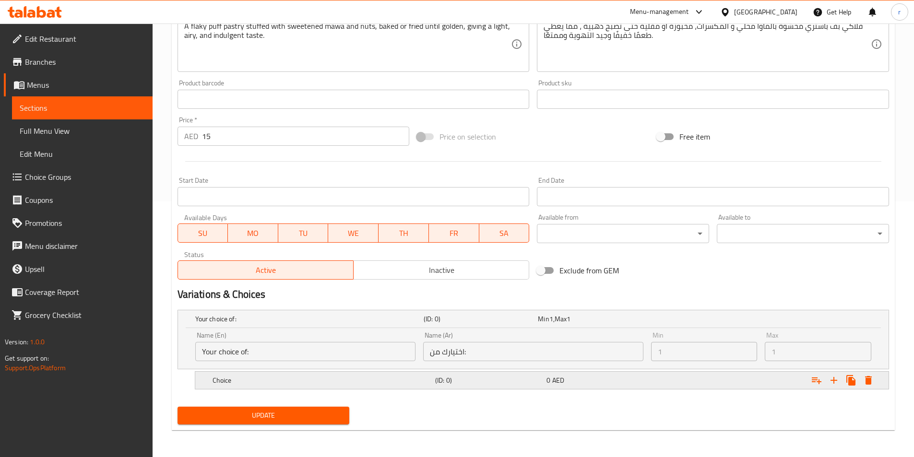
click at [870, 388] on button "Expand" at bounding box center [868, 380] width 17 height 17
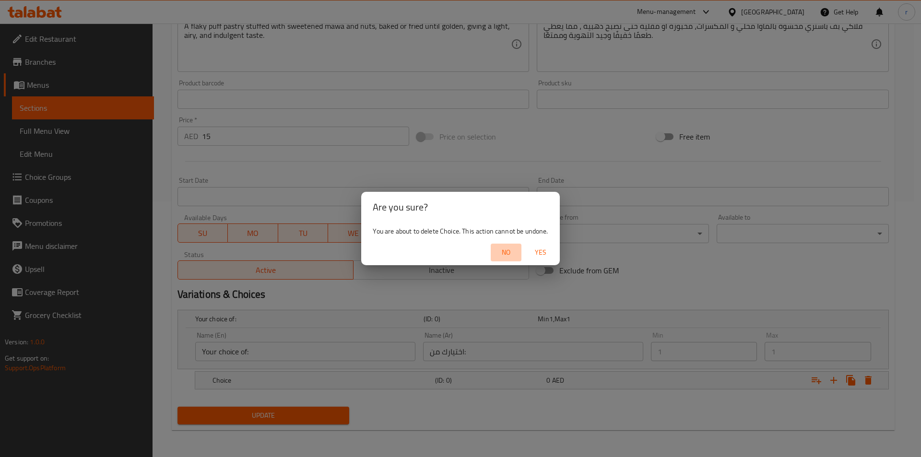
click at [514, 251] on span "No" at bounding box center [506, 253] width 23 height 12
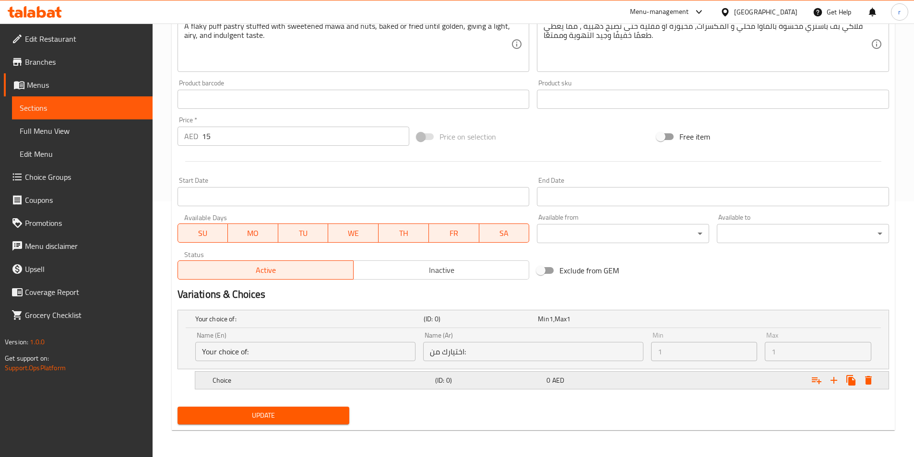
click at [869, 385] on icon "Expand" at bounding box center [869, 381] width 12 height 12
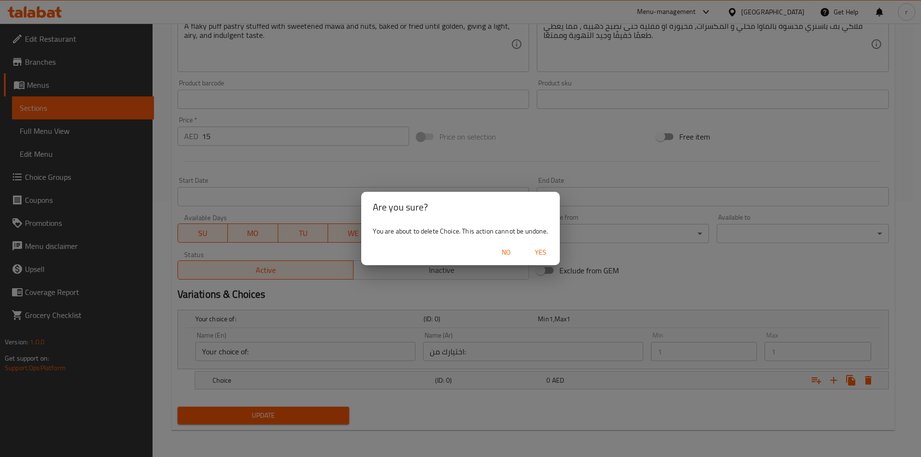
click at [532, 259] on button "Yes" at bounding box center [540, 253] width 31 height 18
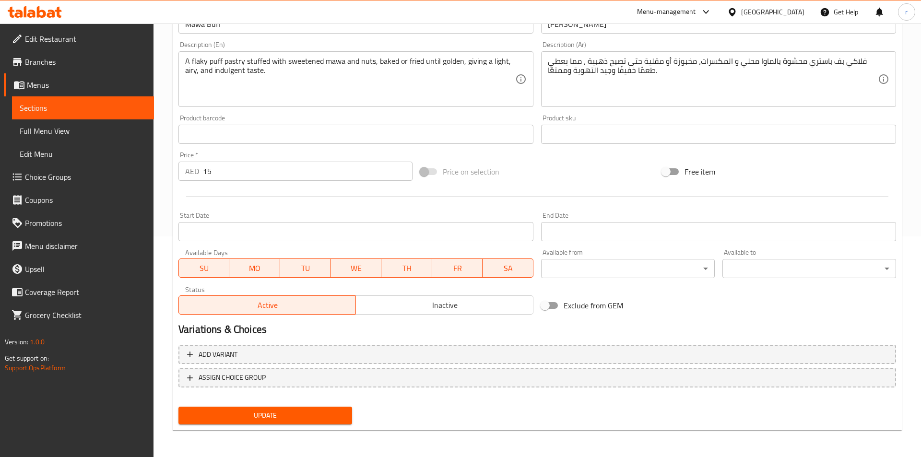
scroll to position [211, 0]
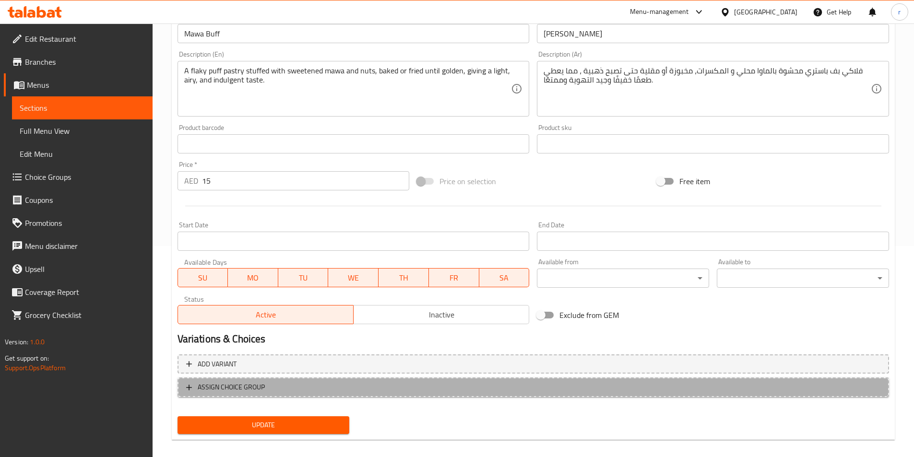
click at [307, 391] on span "ASSIGN CHOICE GROUP" at bounding box center [533, 387] width 694 height 12
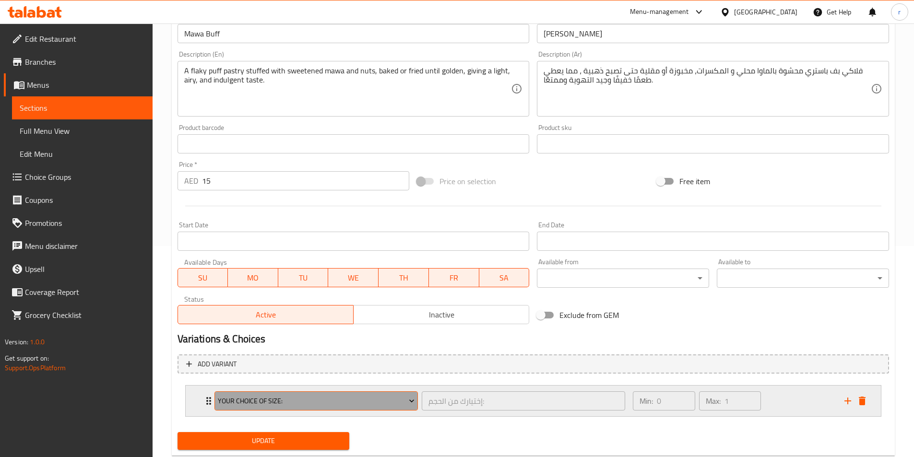
click at [310, 396] on span "Your Choice Of Size:" at bounding box center [316, 401] width 197 height 12
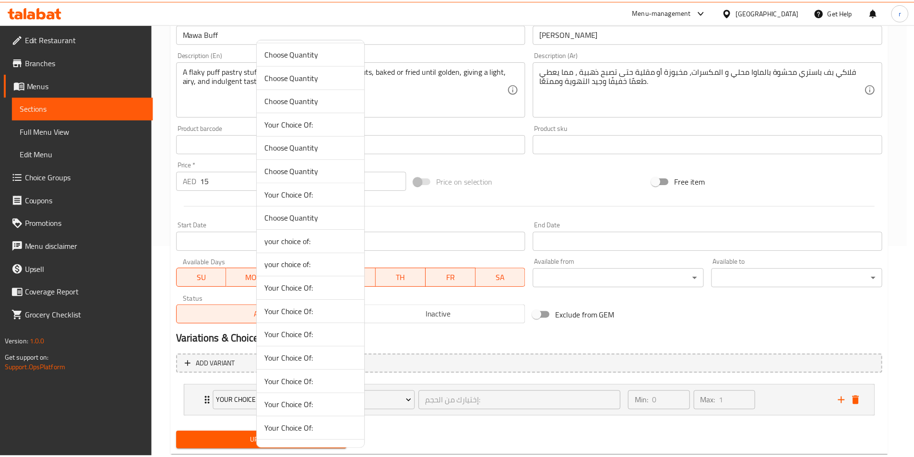
scroll to position [192, 0]
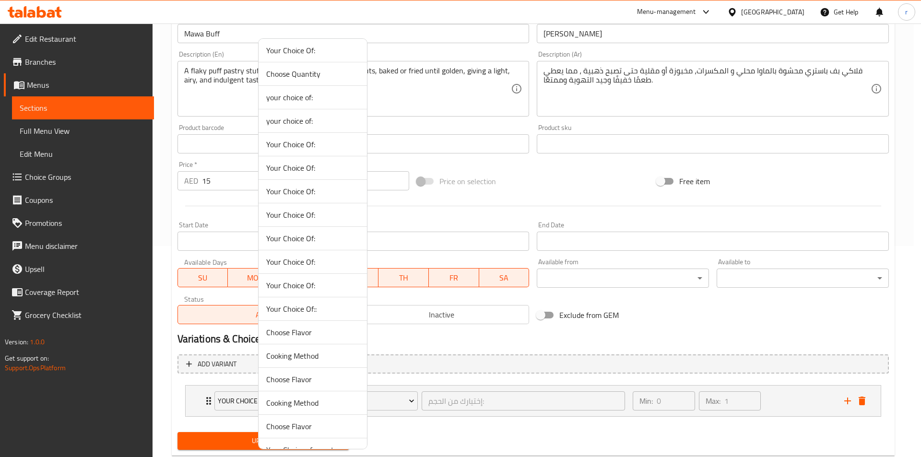
click at [320, 307] on span "Your Choice Of::" at bounding box center [312, 309] width 93 height 12
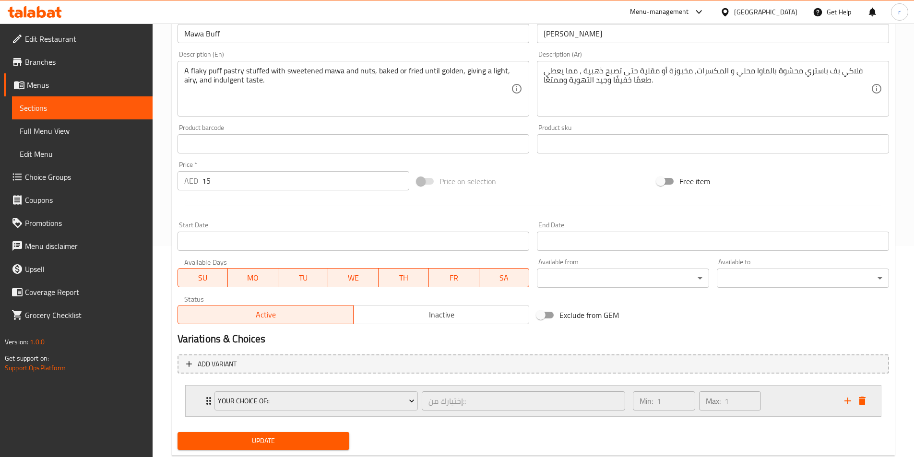
click at [786, 406] on div "Min: 1 ​ Max: 1 ​" at bounding box center [732, 401] width 211 height 31
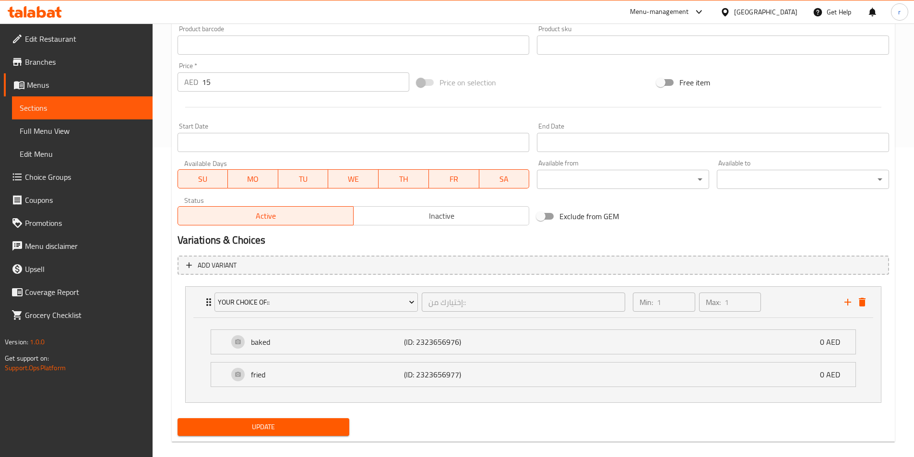
scroll to position [321, 0]
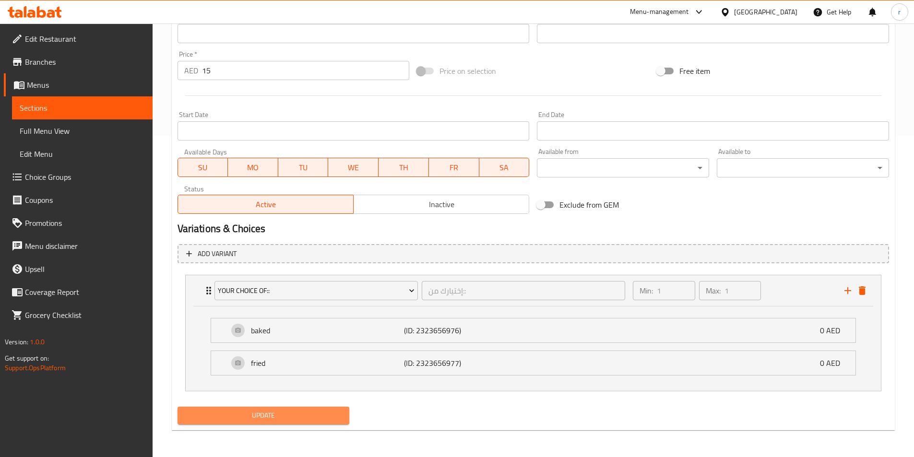
click at [322, 422] on span "Update" at bounding box center [263, 416] width 157 height 12
click at [291, 424] on button "Update" at bounding box center [264, 416] width 172 height 18
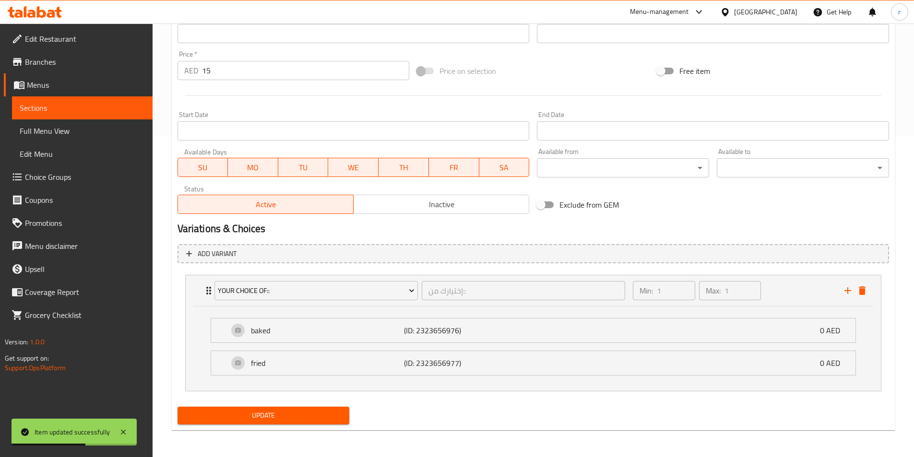
click at [84, 117] on link "Sections" at bounding box center [82, 107] width 141 height 23
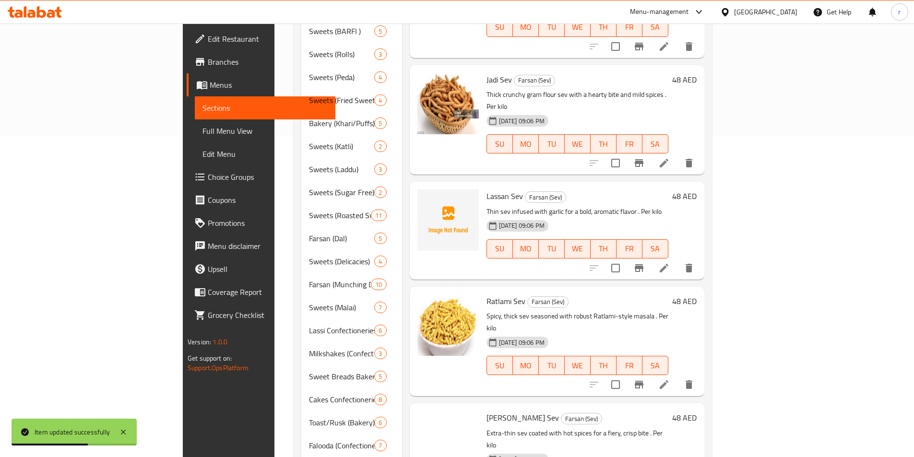
scroll to position [134, 0]
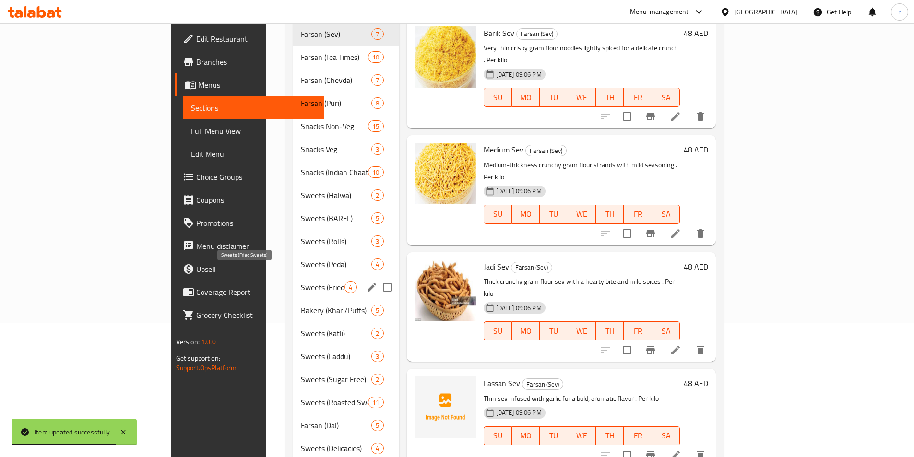
click at [301, 282] on span "Sweets (Fried Sweets)" at bounding box center [323, 288] width 44 height 12
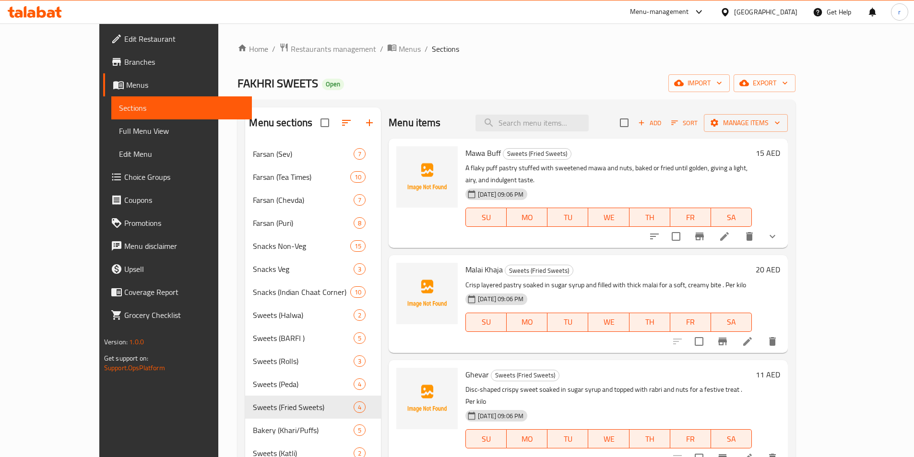
click at [646, 145] on div "Mawa Buff Sweets (Fried Sweets) A flaky puff pastry stuffed with sweetened mawa…" at bounding box center [609, 193] width 294 height 102
click at [784, 225] on button "show more" at bounding box center [772, 236] width 23 height 23
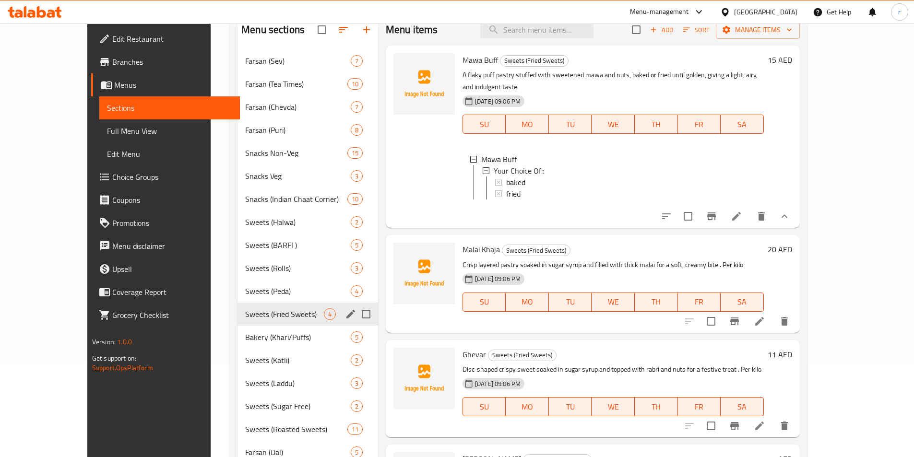
scroll to position [96, 0]
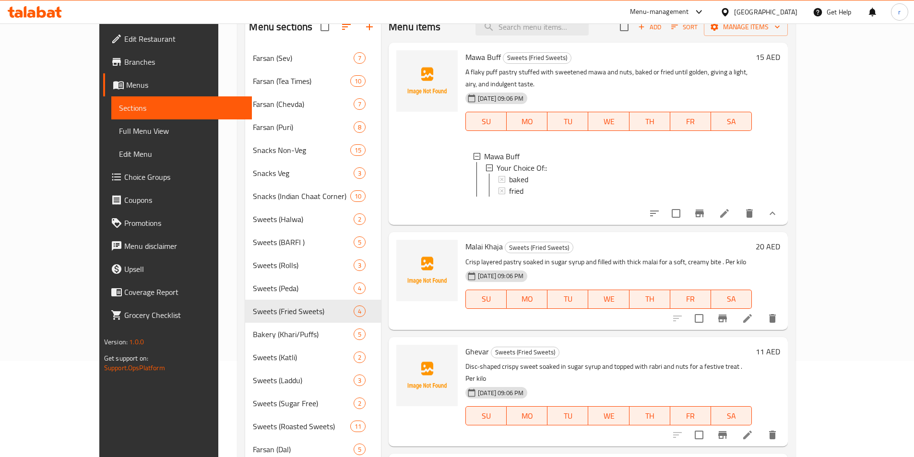
click at [761, 312] on li at bounding box center [747, 318] width 27 height 17
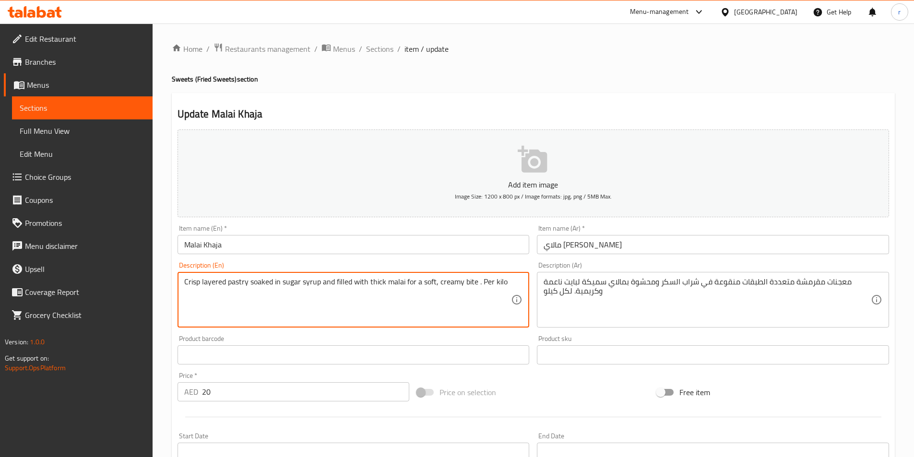
click at [379, 309] on textarea "Crisp layered pastry soaked in sugar syrup and filled with thick malai for a so…" at bounding box center [347, 300] width 327 height 46
paste textarea "A layered, flaky sweet pastry soaked in sugar syrup and enriched with cream, cr…"
type textarea "A layered, flaky sweet pastry soaked in sugar syrup and enriched with cream, cr…"
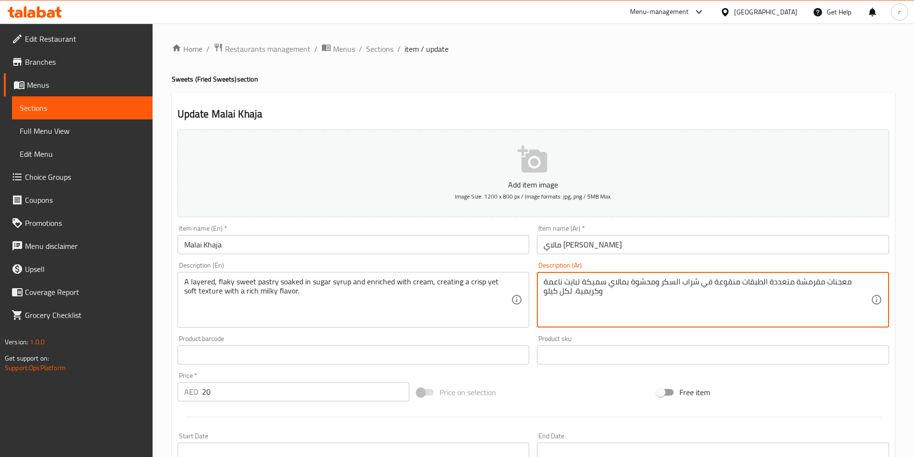
click at [673, 307] on textarea "معجنات مقرمشة متعددة الطبقات منقوعة في شراب السكر ومحشوة بمالاي سميكة لبايت ناع…" at bounding box center [707, 300] width 327 height 46
paste textarea "حلوة متعددة الطبقات، منقوعة في شراب السكر ومخصبة بالكريمة، مما يخلق ملمسًا مقرم…"
click at [855, 283] on textarea "معجنات حلوة متعددة الطبقات، منقوعة في شراب السكر ومخصبة بالكريمة، مما يخلق ملمس…" at bounding box center [707, 300] width 327 height 46
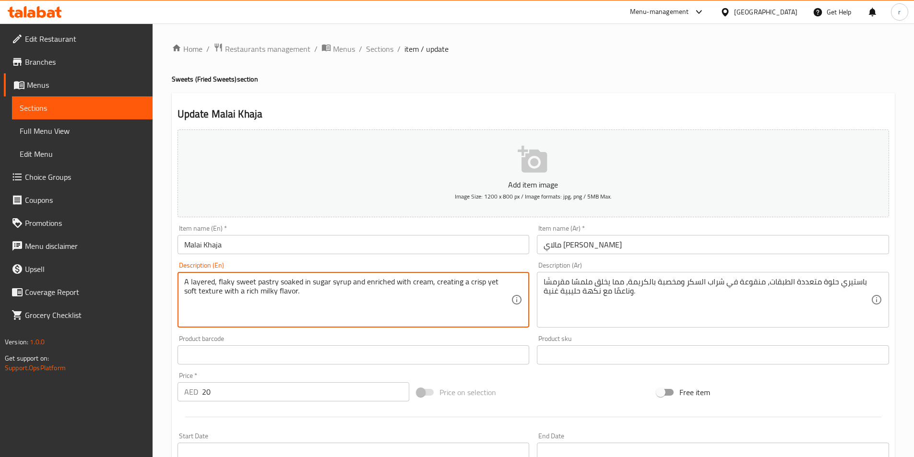
click at [207, 280] on textarea "A layered, flaky sweet pastry soaked in sugar syrup and enriched with cream, cr…" at bounding box center [347, 300] width 327 height 46
click at [214, 279] on textarea "A layered, flaky sweet pastry soaked in sugar syrup and enriched with cream, cr…" at bounding box center [347, 300] width 327 height 46
click at [208, 278] on textarea "A layered, flaky sweet pastry soaked in sugar syrup and enriched with cream, cr…" at bounding box center [347, 300] width 327 height 46
click at [201, 281] on textarea "A layered, flaky sweet pastry soaked in sugar syrup and enriched with cream, cr…" at bounding box center [347, 300] width 327 height 46
click at [229, 277] on textarea "A layered, flaky sweet pastry soaked in sugar syrup and enriched with cream, cr…" at bounding box center [347, 300] width 327 height 46
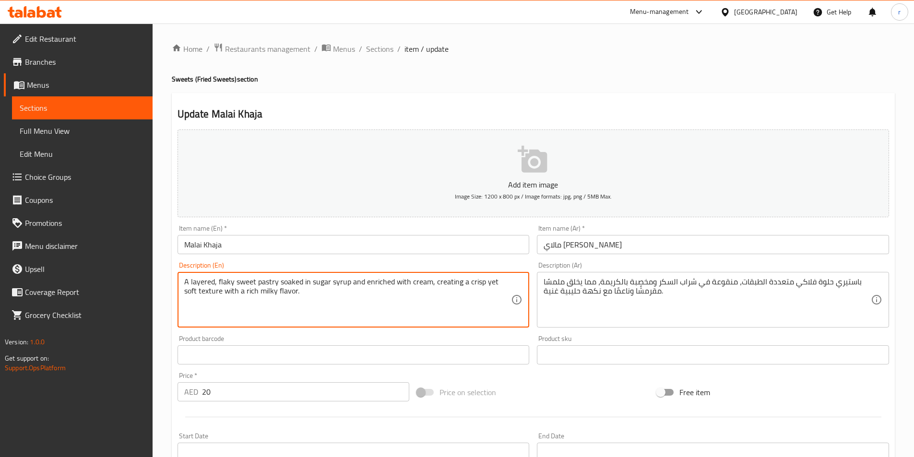
click at [229, 277] on textarea "A layered, flaky sweet pastry soaked in sugar syrup and enriched with cream, cr…" at bounding box center [347, 300] width 327 height 46
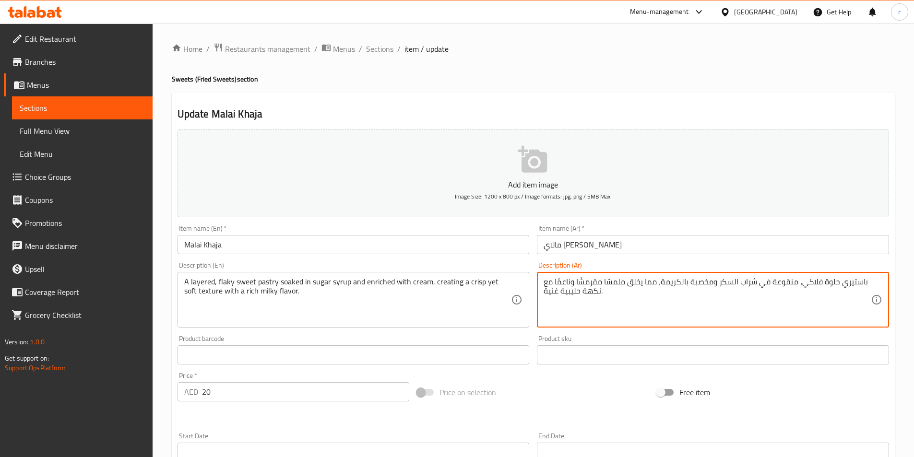
drag, startPoint x: 740, startPoint y: 282, endPoint x: 794, endPoint y: 287, distance: 54.5
click at [865, 282] on textarea "باستيري حلوة فلاكي، منقوعة في شراب السكر ومخصبة بالكريمة، مما يخلق ملمسًا مقرمش…" at bounding box center [707, 300] width 327 height 46
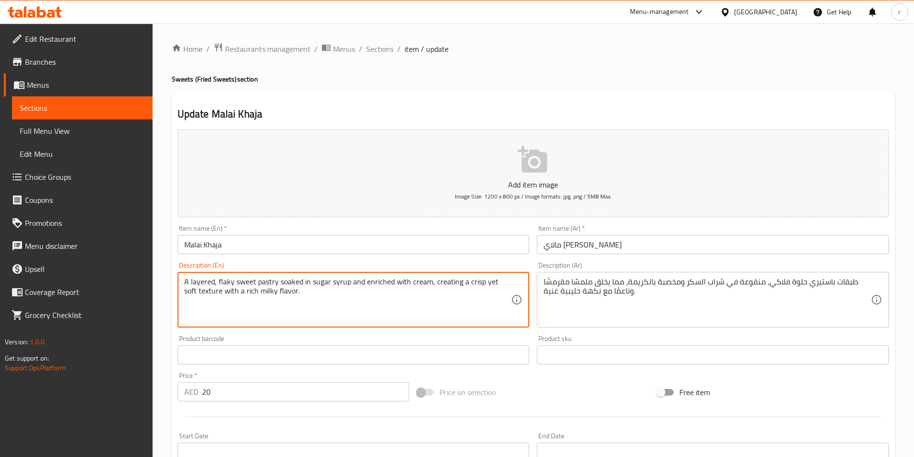
drag, startPoint x: 308, startPoint y: 282, endPoint x: 278, endPoint y: 282, distance: 29.7
click at [337, 285] on textarea "A layered, flaky sweet pastry soaked in sugar syrup and enriched with cream, cr…" at bounding box center [347, 300] width 327 height 46
click at [366, 285] on textarea "A layered, flaky sweet pastry soaked in sugar syrup and enriched with cream, cr…" at bounding box center [347, 300] width 327 height 46
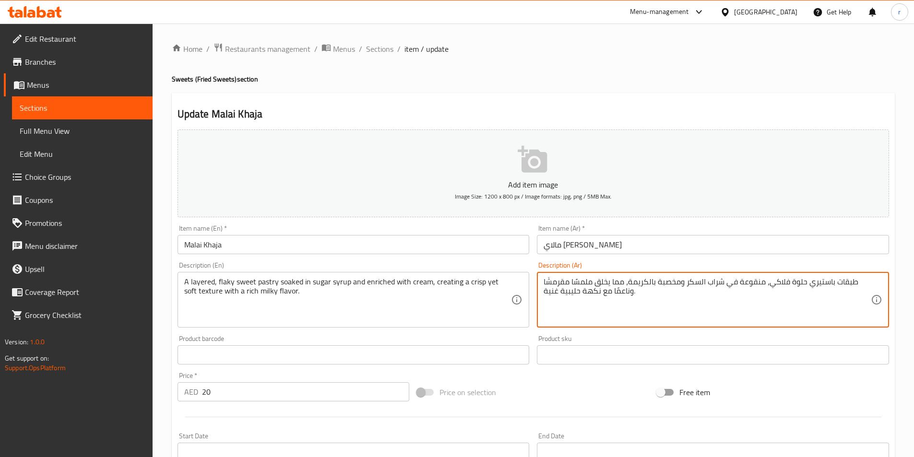
click at [675, 282] on textarea "طبقات باستيري حلوة فلاكي، منقوعة في شراب السكر ومخصبة بالكريمة، مما يخلق ملمسًا…" at bounding box center [707, 300] width 327 height 46
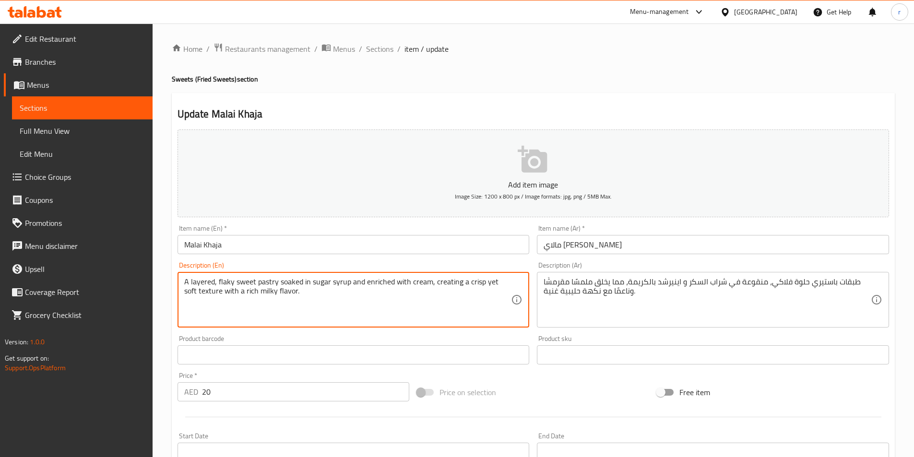
click at [451, 284] on textarea "A layered, flaky sweet pastry soaked in sugar syrup and enriched with cream, cr…" at bounding box center [347, 300] width 327 height 46
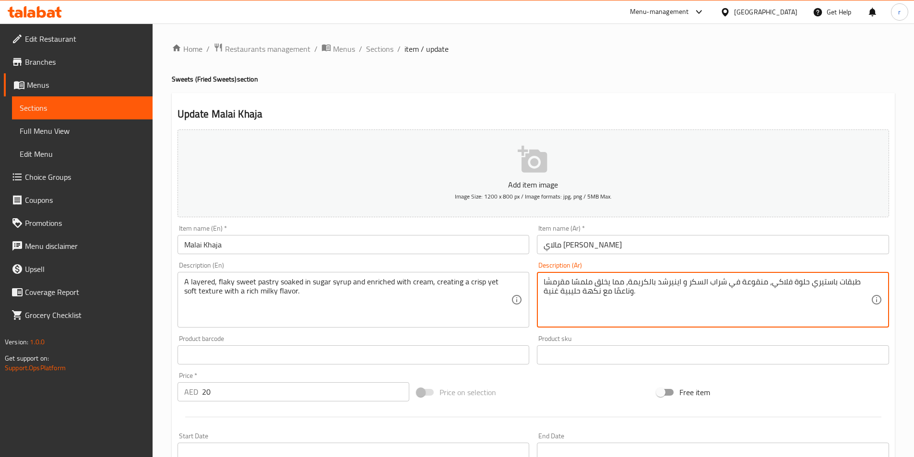
drag, startPoint x: 596, startPoint y: 281, endPoint x: 624, endPoint y: 281, distance: 27.8
click at [570, 284] on textarea "طبقات باستيري حلوة فلاكي، منقوعة في شراب السكر و اينيرشد بالكريمة، ينشأ ملمسًا …" at bounding box center [707, 300] width 327 height 46
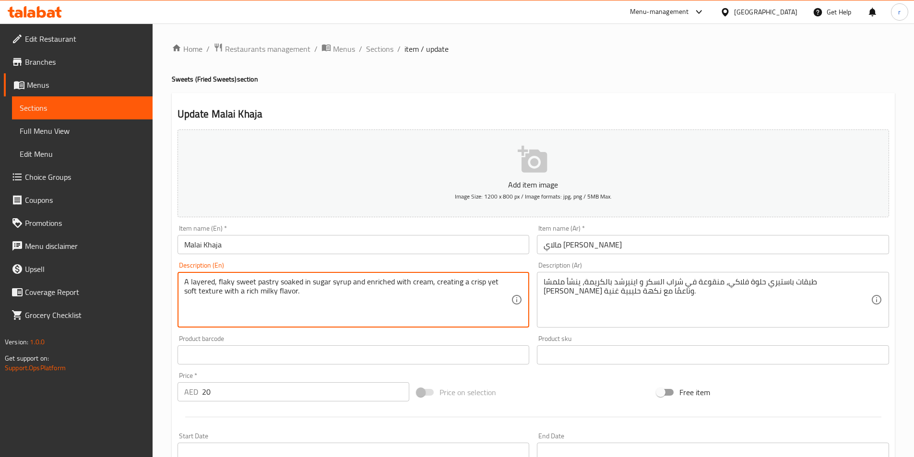
click at [487, 283] on textarea "A layered, flaky sweet pastry soaked in sugar syrup and enriched with cream, cr…" at bounding box center [347, 300] width 327 height 46
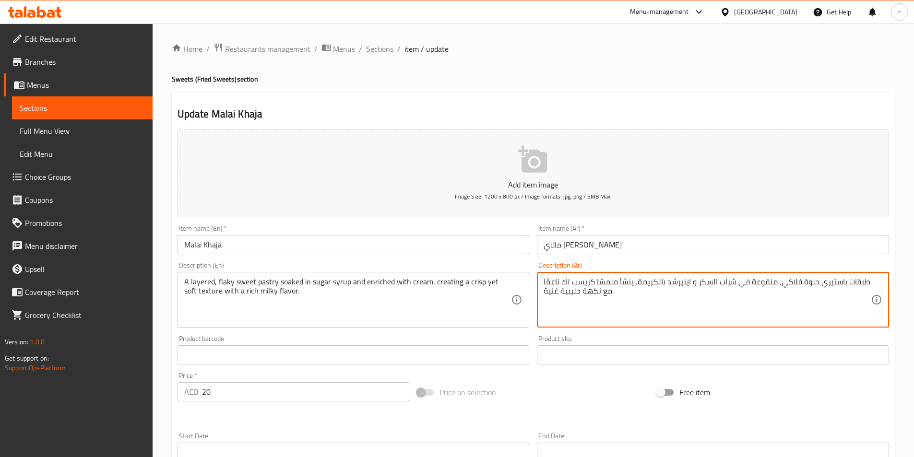
click at [566, 287] on textarea "طبقات باستيري حلوة فلاكي، منقوعة في شراب السكر و اينيرشد بالكريمة، ينشأ ملمسًا …" at bounding box center [707, 300] width 327 height 46
click at [561, 284] on textarea "طبقات باستيري حلوة فلاكي، منقوعة في شراب السكر و اينيرشد بالكريمة، ينشأ ملمسًا …" at bounding box center [707, 300] width 327 height 46
type textarea "طبقات باستيري حلوة فلاكي، منقوعة في شراب السكر و اينيرشد بالكريمة، ينشأ ملمسًا …"
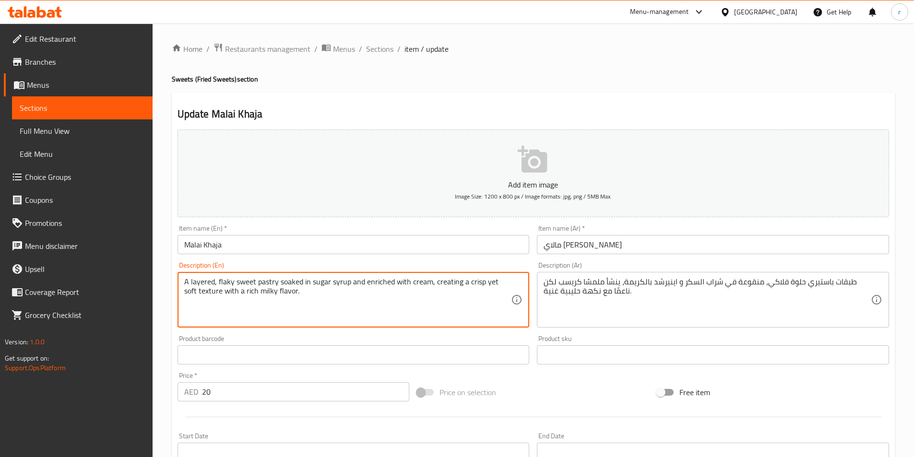
click at [499, 282] on textarea "A layered, flaky sweet pastry soaked in sugar syrup and enriched with cream, cr…" at bounding box center [347, 300] width 327 height 46
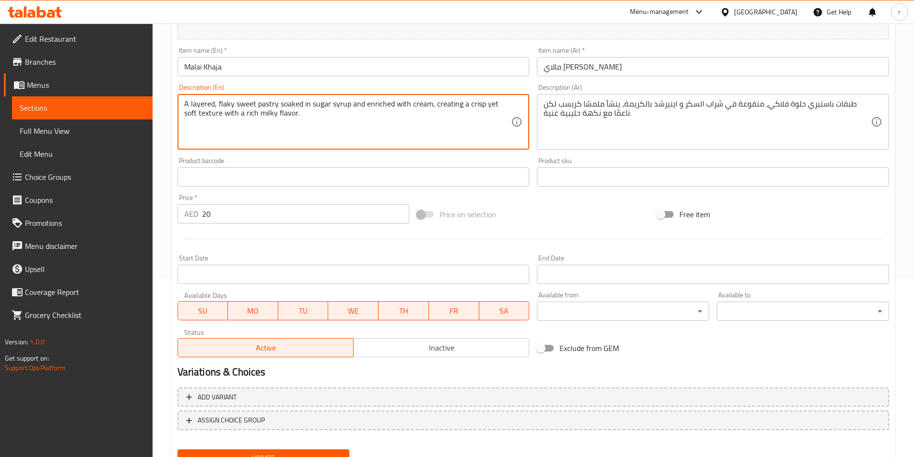
scroll to position [221, 0]
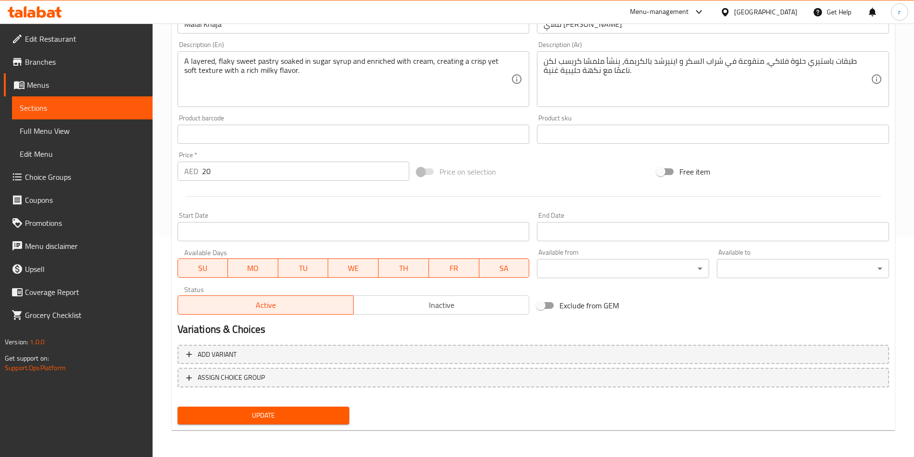
click at [319, 409] on button "Update" at bounding box center [264, 416] width 172 height 18
click at [61, 109] on span "Sections" at bounding box center [82, 108] width 125 height 12
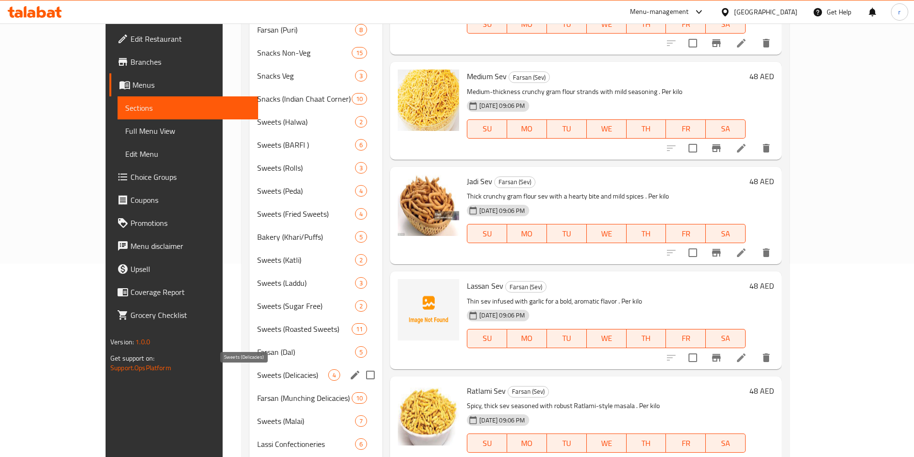
scroll to position [192, 0]
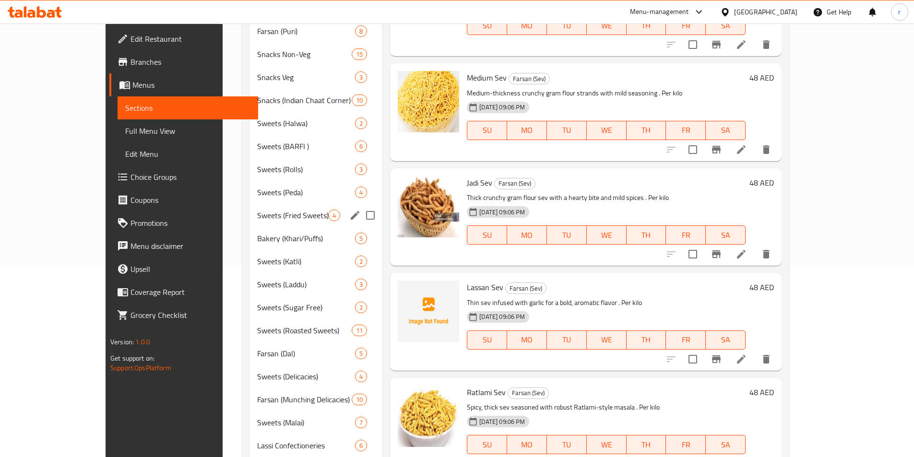
click at [249, 225] on div "Sweets (Fried Sweets) 4" at bounding box center [315, 215] width 133 height 23
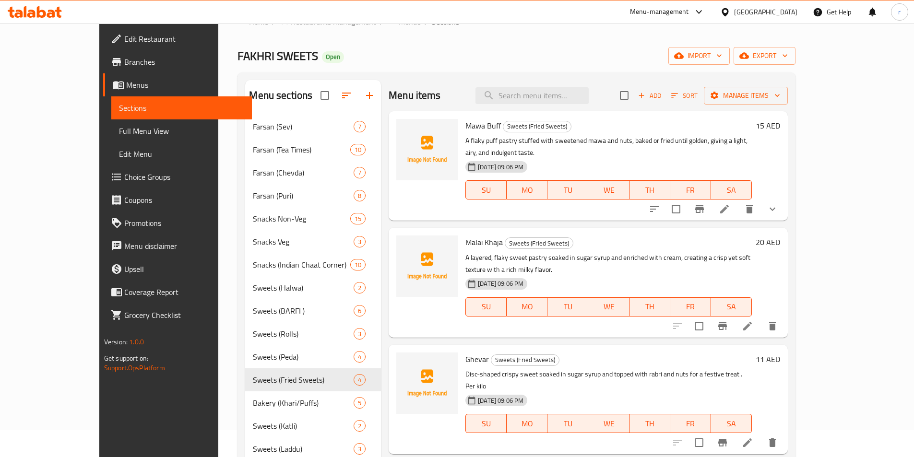
scroll to position [96, 0]
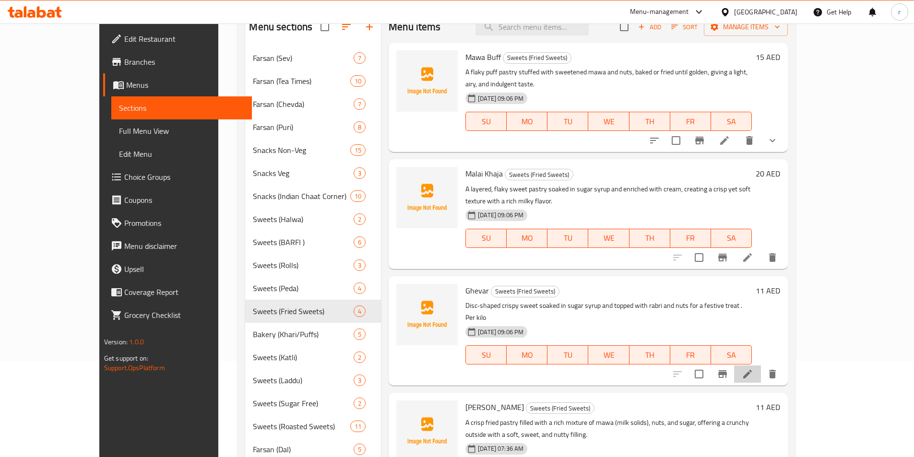
click at [761, 366] on li at bounding box center [747, 374] width 27 height 17
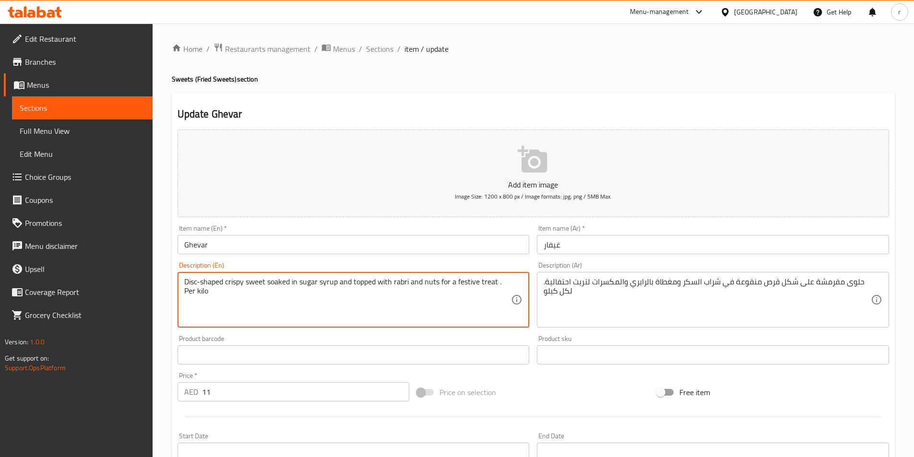
click at [423, 289] on textarea "Disc-shaped crispy sweet soaked in sugar syrup and topped with rabri and nuts f…" at bounding box center [347, 300] width 327 height 46
paste textarea "A traditional Rajasthani sweet made with flour batter fried into a disc, soaked…"
type textarea "A traditional Rajasthani sweet made with flour batter fried into a disc, soaked…"
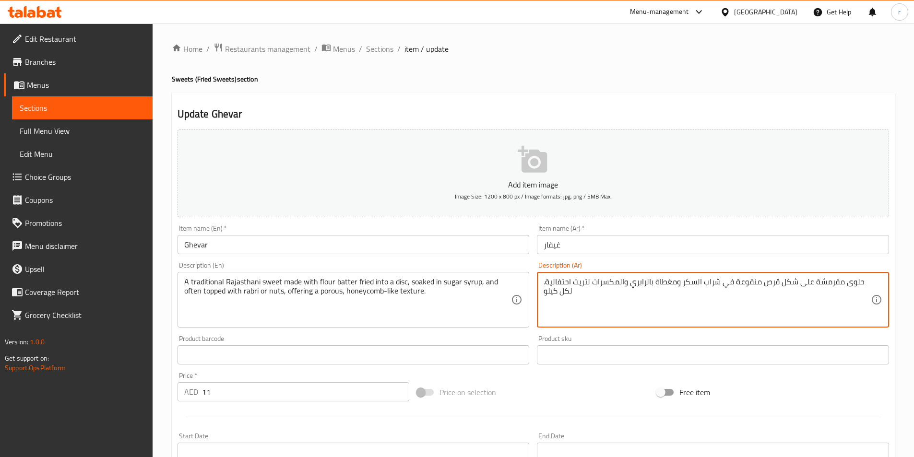
click at [861, 306] on textarea "حلوى مقرمشة على شكل قرص منقوعة في شراب السكر ومغطاة بالرابري والمكسرات لتريت اح…" at bounding box center [707, 300] width 327 height 46
paste textarea "راجاستان تقليدية مصنوعة من عجينة الدقيق المقلية على شكل قرص، منقوعة في شراب الس…"
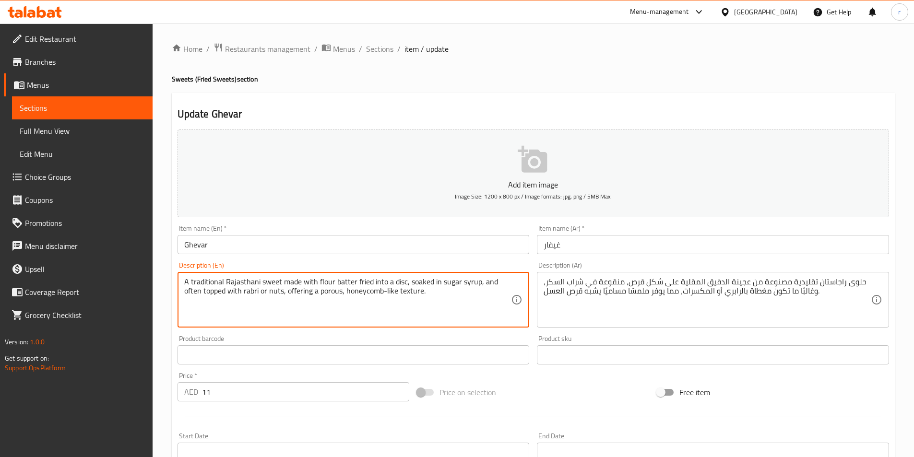
click at [200, 284] on textarea "A traditional Rajasthani sweet made with flour batter fried into a disc, soaked…" at bounding box center [347, 300] width 327 height 46
click at [340, 281] on textarea "A traditional Rajasthani sweet made with flour batter fried into a disc, soaked…" at bounding box center [347, 300] width 327 height 46
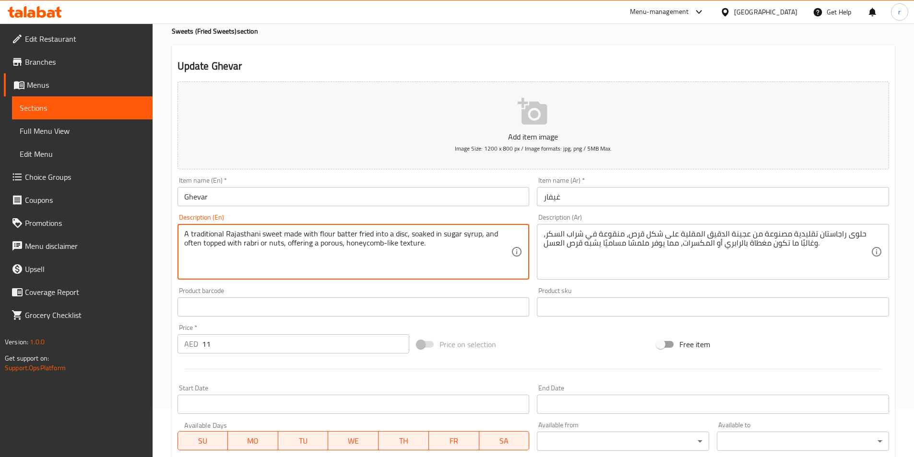
click at [320, 237] on textarea "A traditional Rajasthani sweet made with flour batter fried into a disc, soaked…" at bounding box center [347, 252] width 327 height 46
click at [403, 232] on textarea "A traditional Rajasthani sweet made with flour batter fried into a disc, soaked…" at bounding box center [347, 252] width 327 height 46
click at [217, 237] on textarea "A traditional Rajasthani sweet made with flour batter fried into a disc, soaked…" at bounding box center [347, 252] width 327 height 46
click at [233, 230] on textarea "A traditional Rajasthani sweet made with flour batter fried into a disc, soaked…" at bounding box center [347, 252] width 327 height 46
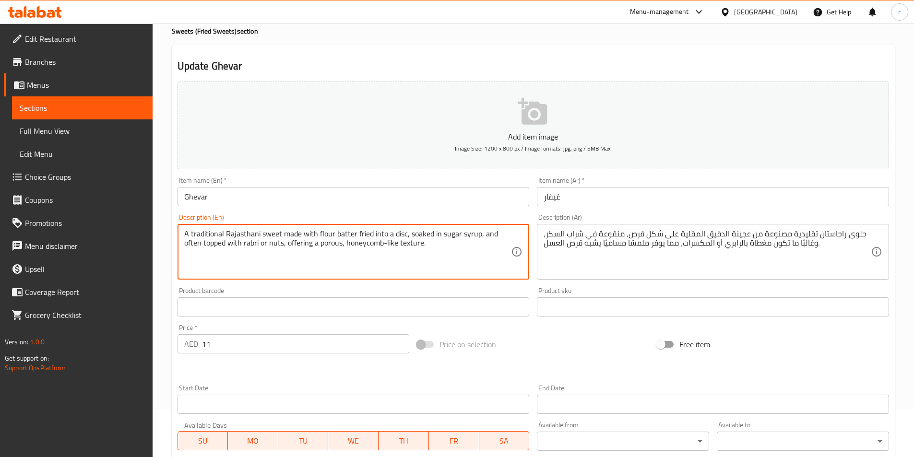
click at [233, 230] on textarea "A traditional Rajasthani sweet made with flour batter fried into a disc, soaked…" at bounding box center [347, 252] width 327 height 46
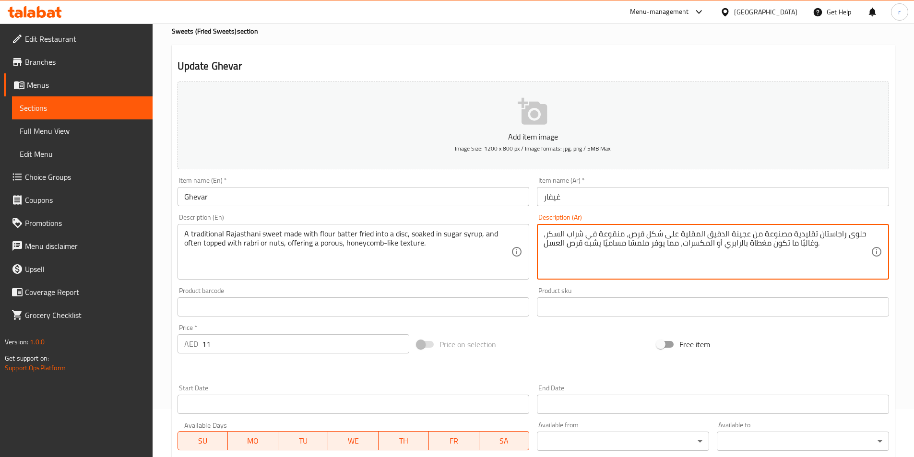
click at [634, 234] on textarea "حلوى راجاستان تقليدية مصنوعة من عجينة الدقيق المقلية على شكل قرص، منقوعة في شرا…" at bounding box center [707, 252] width 327 height 46
type textarea "حلوى راجاستان تقليدية مصنوعة من عجينة الدقيق المقلية الي ديسك، منقوعة في شراب ا…"
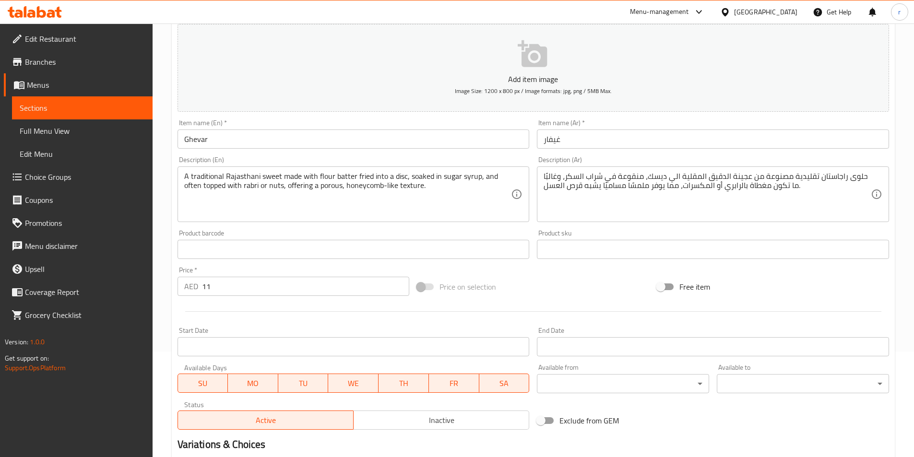
scroll to position [221, 0]
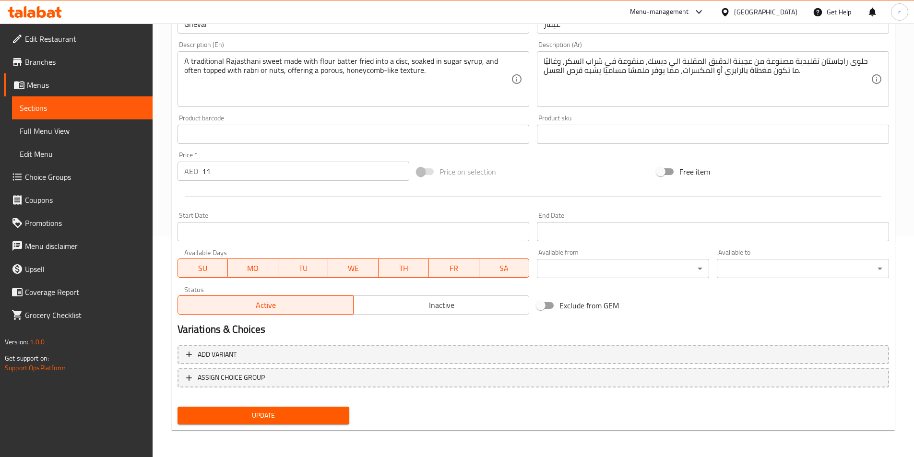
click at [521, 421] on div "Update" at bounding box center [533, 415] width 719 height 25
click at [272, 423] on button "Update" at bounding box center [264, 416] width 172 height 18
click at [100, 116] on link "Sections" at bounding box center [82, 107] width 141 height 23
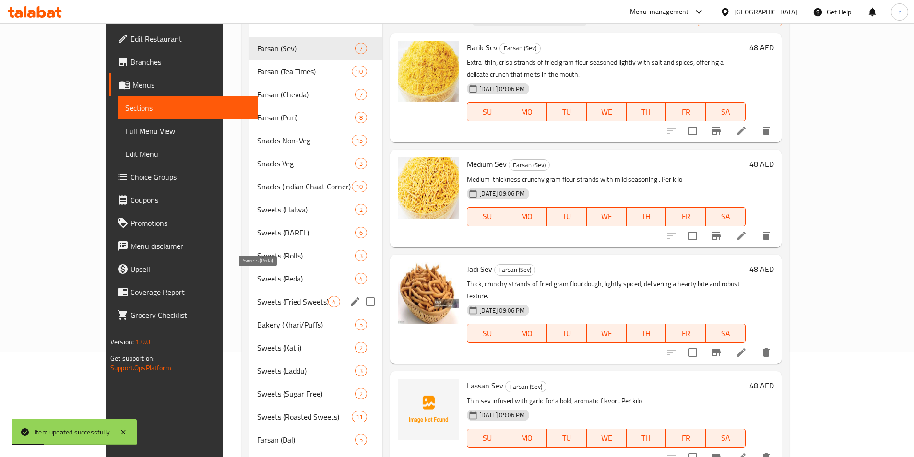
scroll to position [240, 0]
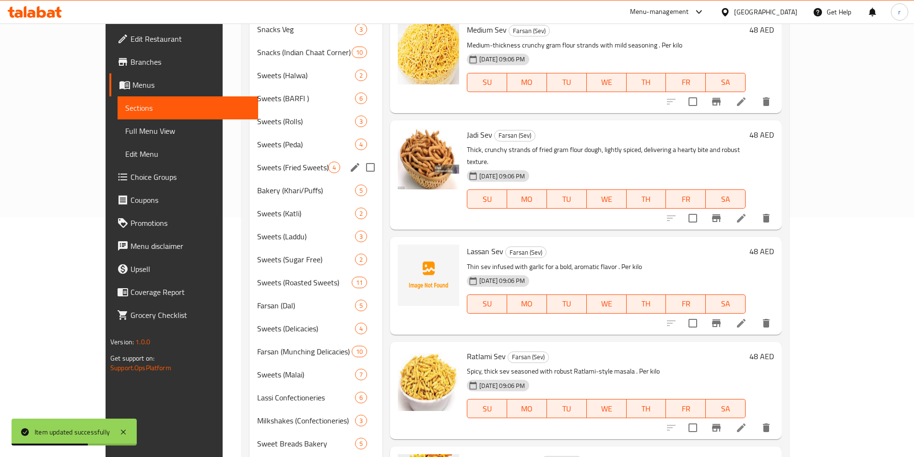
click at [257, 173] on div "Sweets (Fried Sweets) 4" at bounding box center [315, 167] width 133 height 23
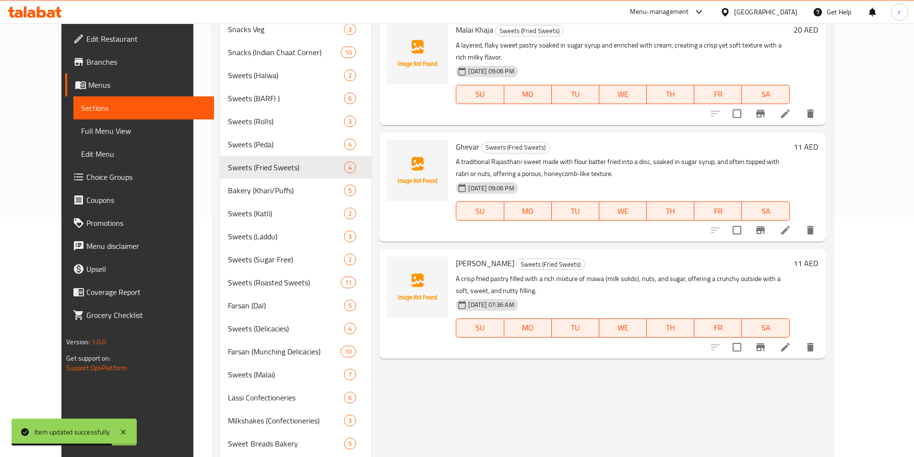
click at [822, 219] on button "delete" at bounding box center [810, 230] width 23 height 23
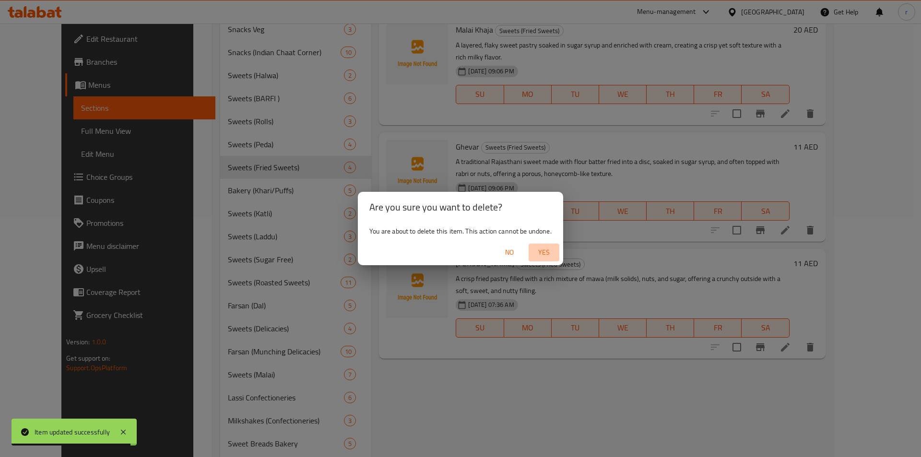
click at [554, 253] on span "Yes" at bounding box center [544, 253] width 23 height 12
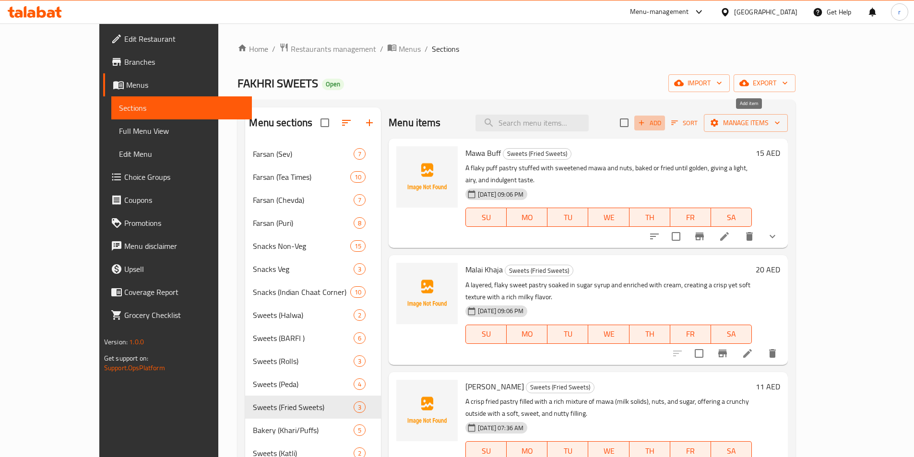
click at [663, 126] on span "Add" at bounding box center [650, 123] width 26 height 11
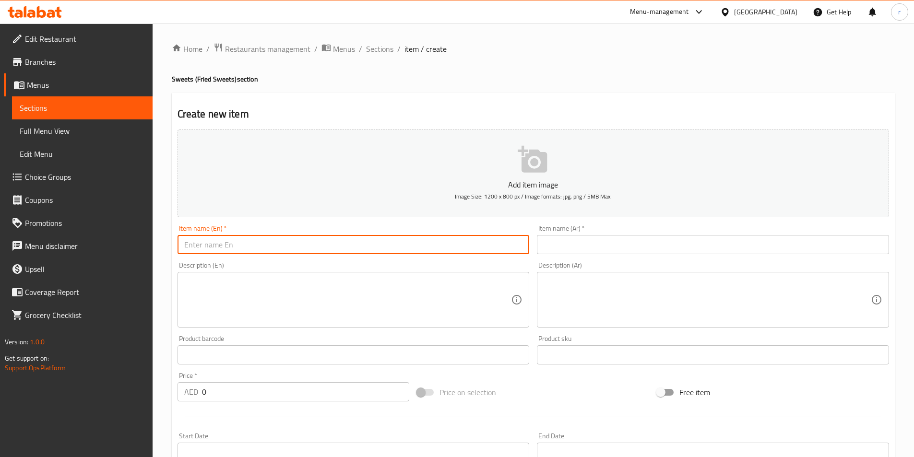
click at [423, 239] on input "text" at bounding box center [354, 244] width 352 height 19
paste input "Suttarfenni"
type input "Suttarfenni"
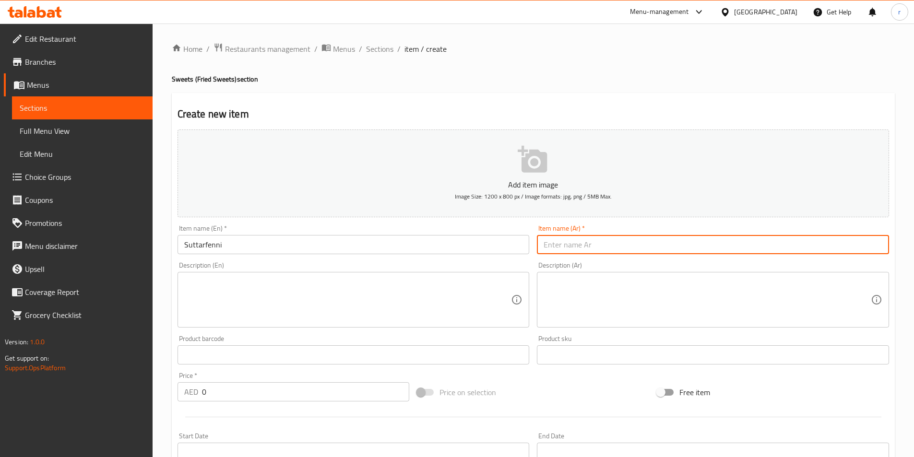
click at [557, 251] on input "text" at bounding box center [713, 244] width 352 height 19
paste input "سوتارفيني"
type input "سوتارفيني"
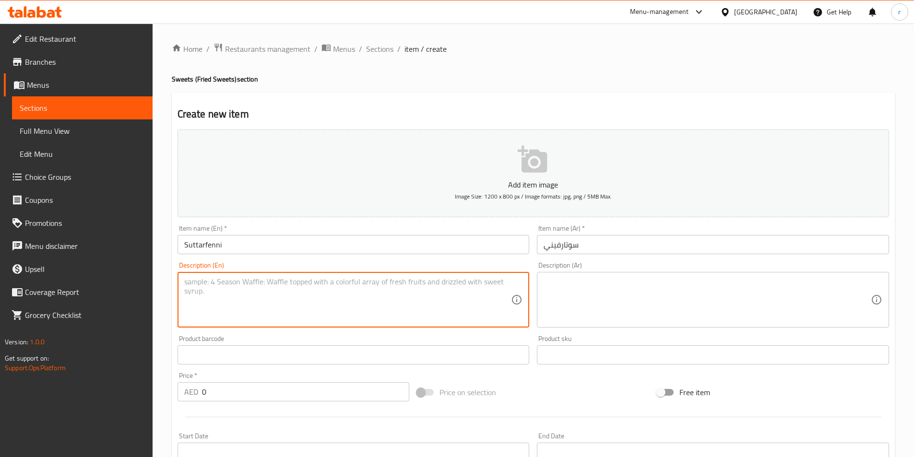
click at [437, 289] on textarea at bounding box center [347, 300] width 327 height 46
paste textarea "Fine, thread-like vermicelli strands made from sugar and flour, spun into delic…"
type textarea "Fine, thread-like vermicelli strands made from sugar and flour, spun into delic…"
click at [569, 311] on textarea at bounding box center [707, 300] width 327 height 46
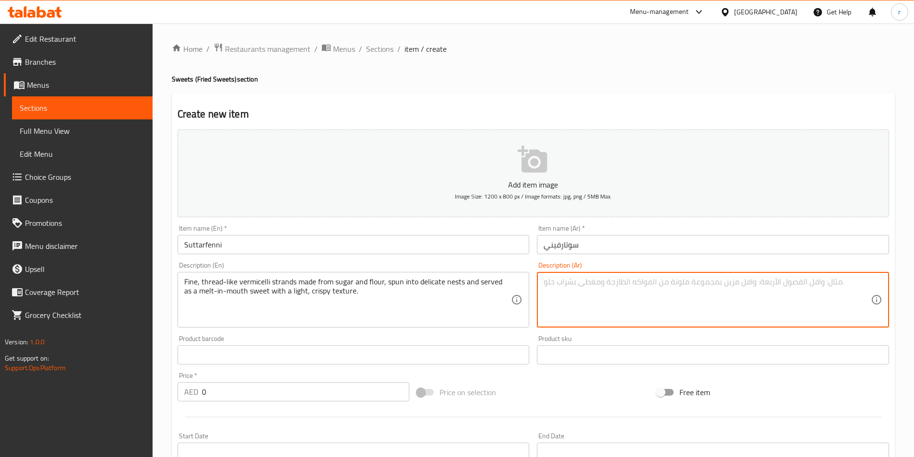
paste textarea "خيوط شعيرية دقيقة تشبه الخيوط مصنوعة من السكر والدقيق، تُغزل في أعشاش رقيقة وتُ…"
type textarea "خيوط شعيرية دقيقة تشبه الخيوط مصنوعة من السكر والدقيق، تُغزل في أعشاش رقيقة وتُ…"
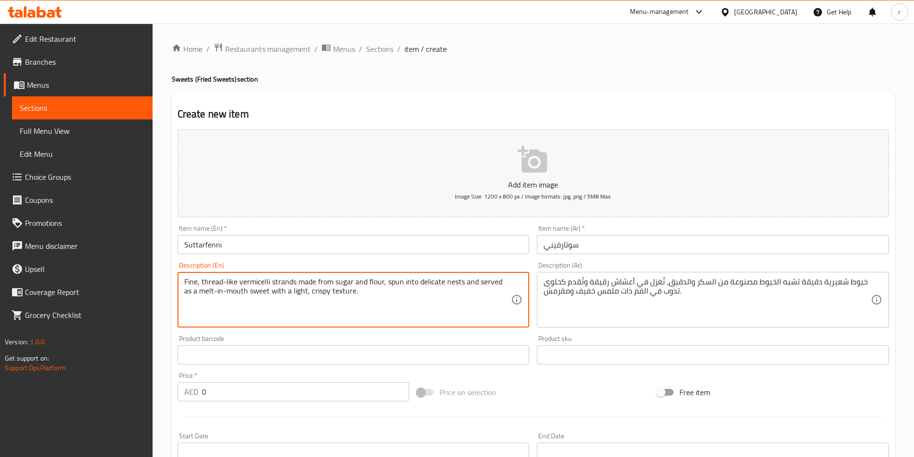
click at [192, 285] on textarea "Fine, thread-like vermicelli strands made from sugar and flour, spun into delic…" at bounding box center [347, 300] width 327 height 46
click at [186, 285] on textarea "Fine, thread-like vermicelli strands made from sugar and flour, spun into delic…" at bounding box center [347, 300] width 327 height 46
click at [248, 285] on textarea "Fine, thread-like vermicelli strands made from sugar and flour, spun into delic…" at bounding box center [347, 300] width 327 height 46
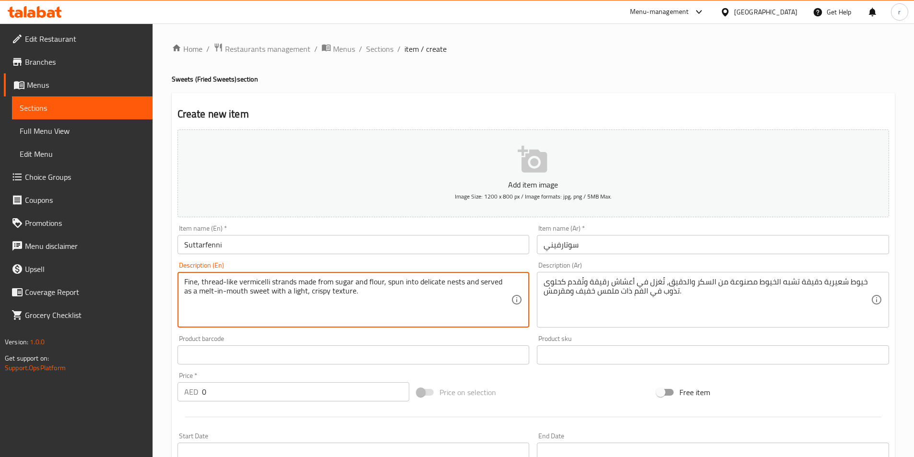
click at [174, 273] on div "Description (En) Fine, thread-like vermicelli strands made from sugar and flour…" at bounding box center [354, 294] width 360 height 73
